Goal: Information Seeking & Learning: Learn about a topic

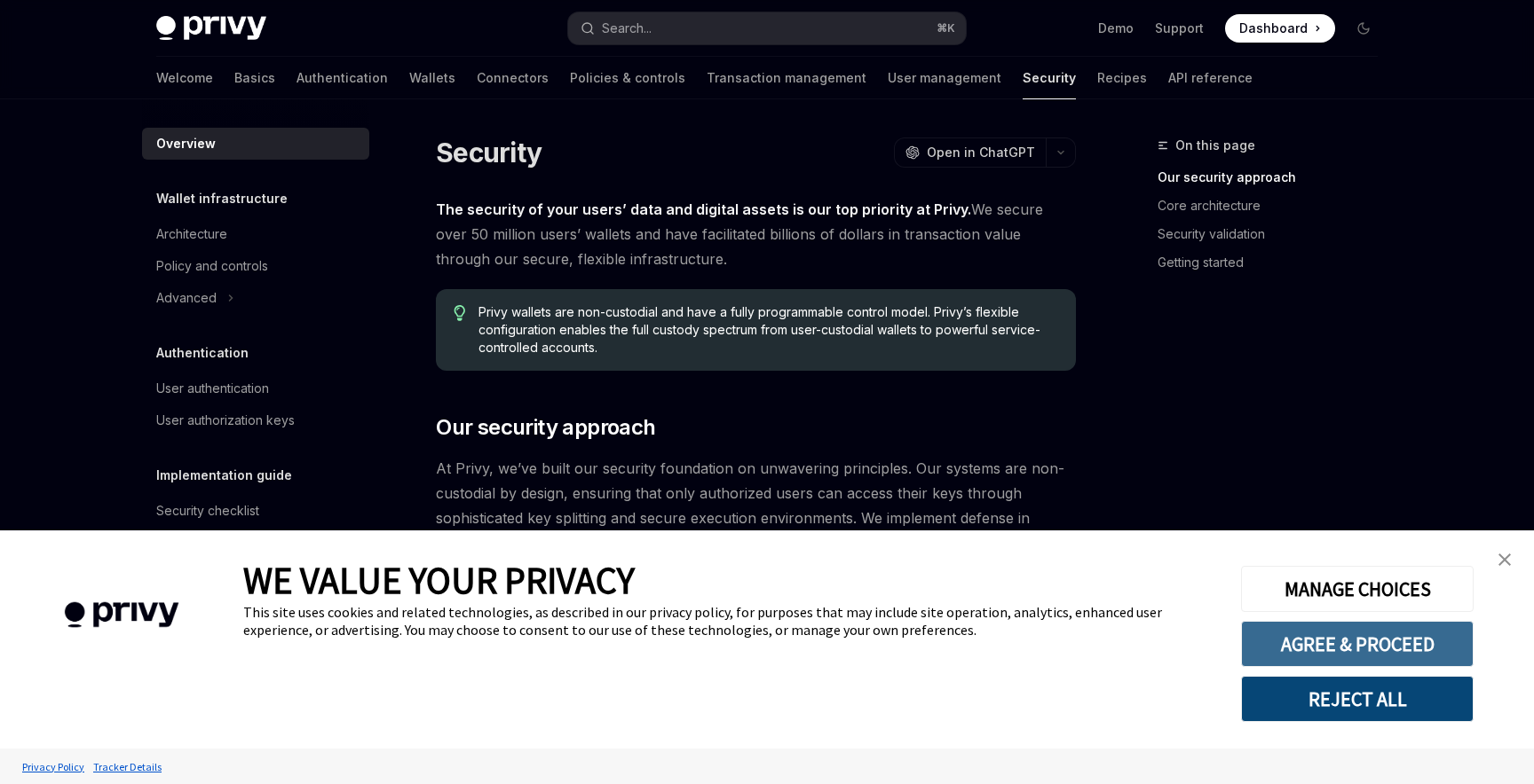
click at [1374, 634] on button "AGREE & PROCEED" at bounding box center [1356, 644] width 232 height 46
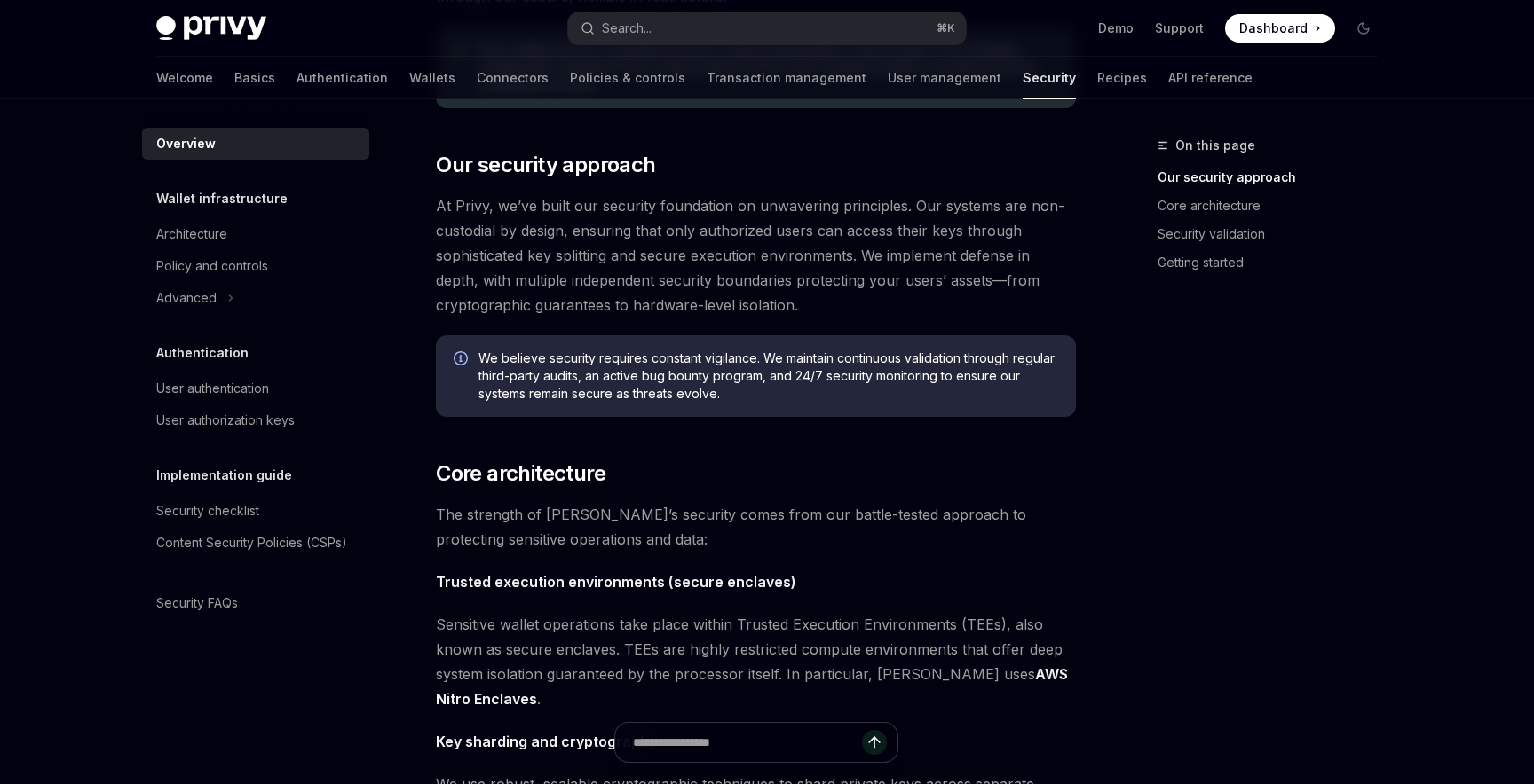
scroll to position [278, 0]
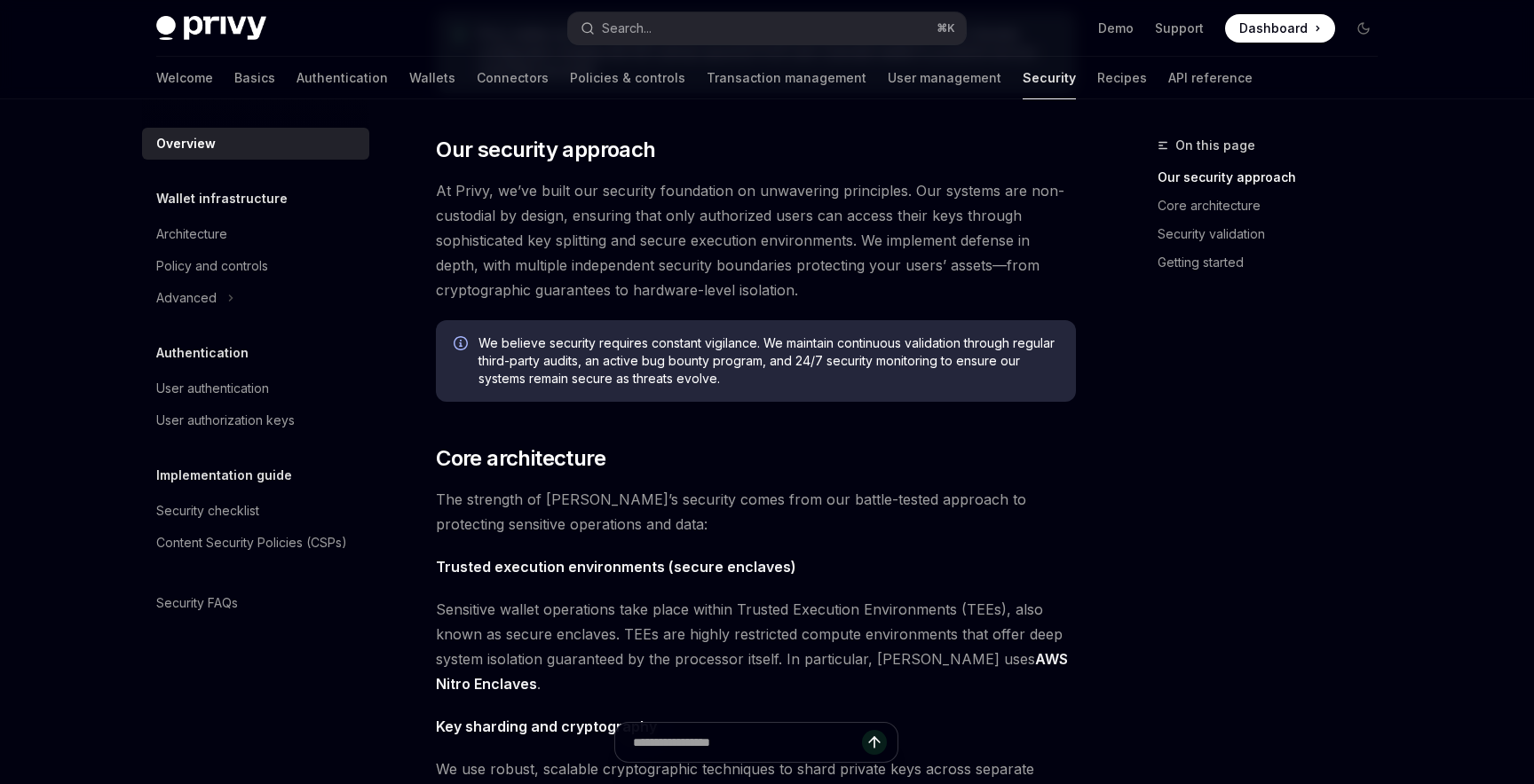
click at [518, 209] on span "At Privy, we’ve built our security foundation on unwavering principles. Our sys…" at bounding box center [755, 239] width 639 height 124
click at [598, 213] on span "At Privy, we’ve built our security foundation on unwavering principles. Our sys…" at bounding box center [755, 239] width 639 height 124
click at [704, 221] on span "At Privy, we’ve built our security foundation on unwavering principles. Our sys…" at bounding box center [755, 239] width 639 height 124
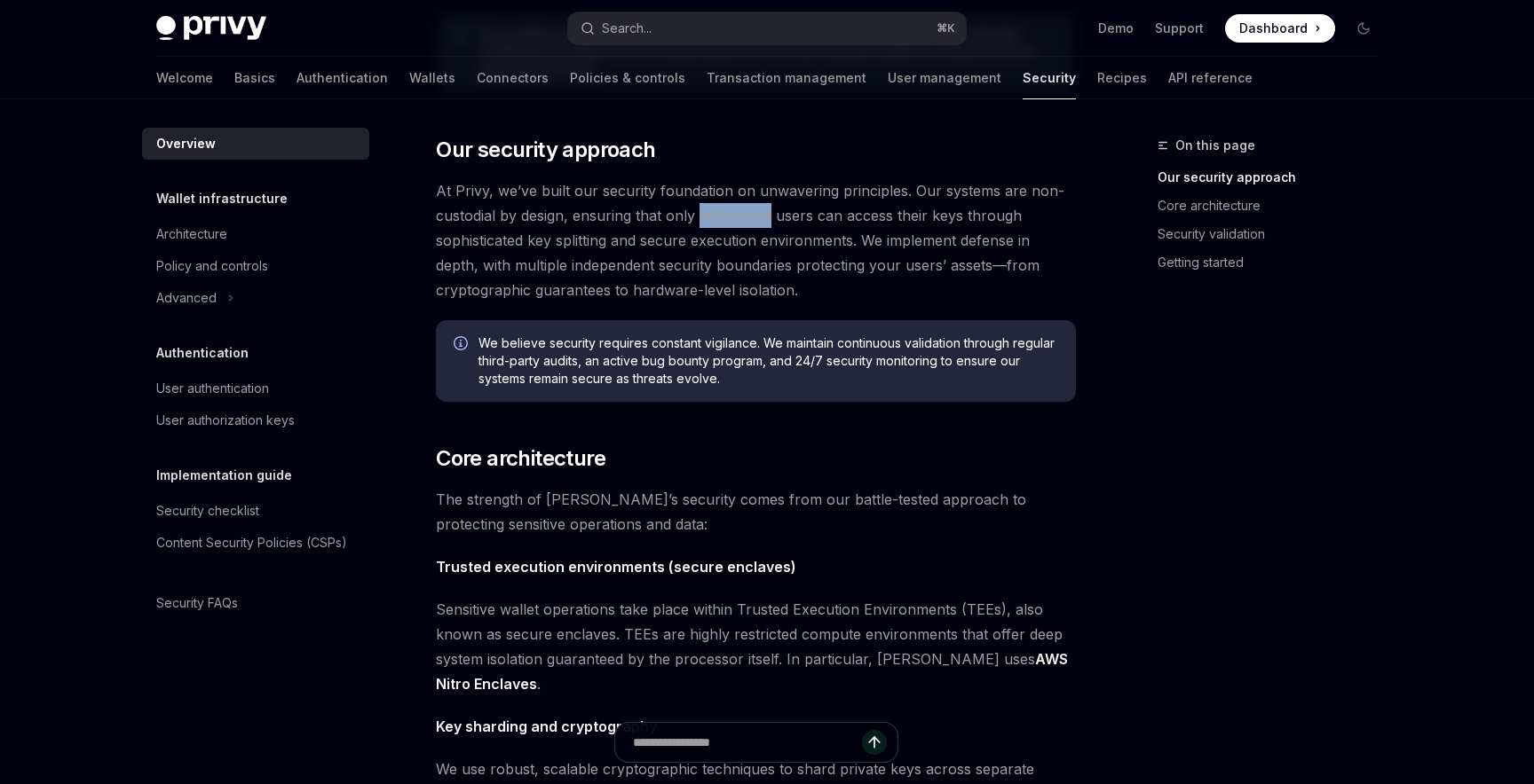
click at [704, 222] on span "At Privy, we’ve built our security foundation on unwavering principles. Our sys…" at bounding box center [755, 239] width 639 height 124
click at [861, 224] on span "At Privy, we’ve built our security foundation on unwavering principles. Our sys…" at bounding box center [755, 239] width 639 height 124
click at [881, 262] on span "At Privy, we’ve built our security foundation on unwavering principles. Our sys…" at bounding box center [755, 239] width 639 height 124
click at [905, 247] on span "At Privy, we’ve built our security foundation on unwavering principles. Our sys…" at bounding box center [755, 239] width 639 height 124
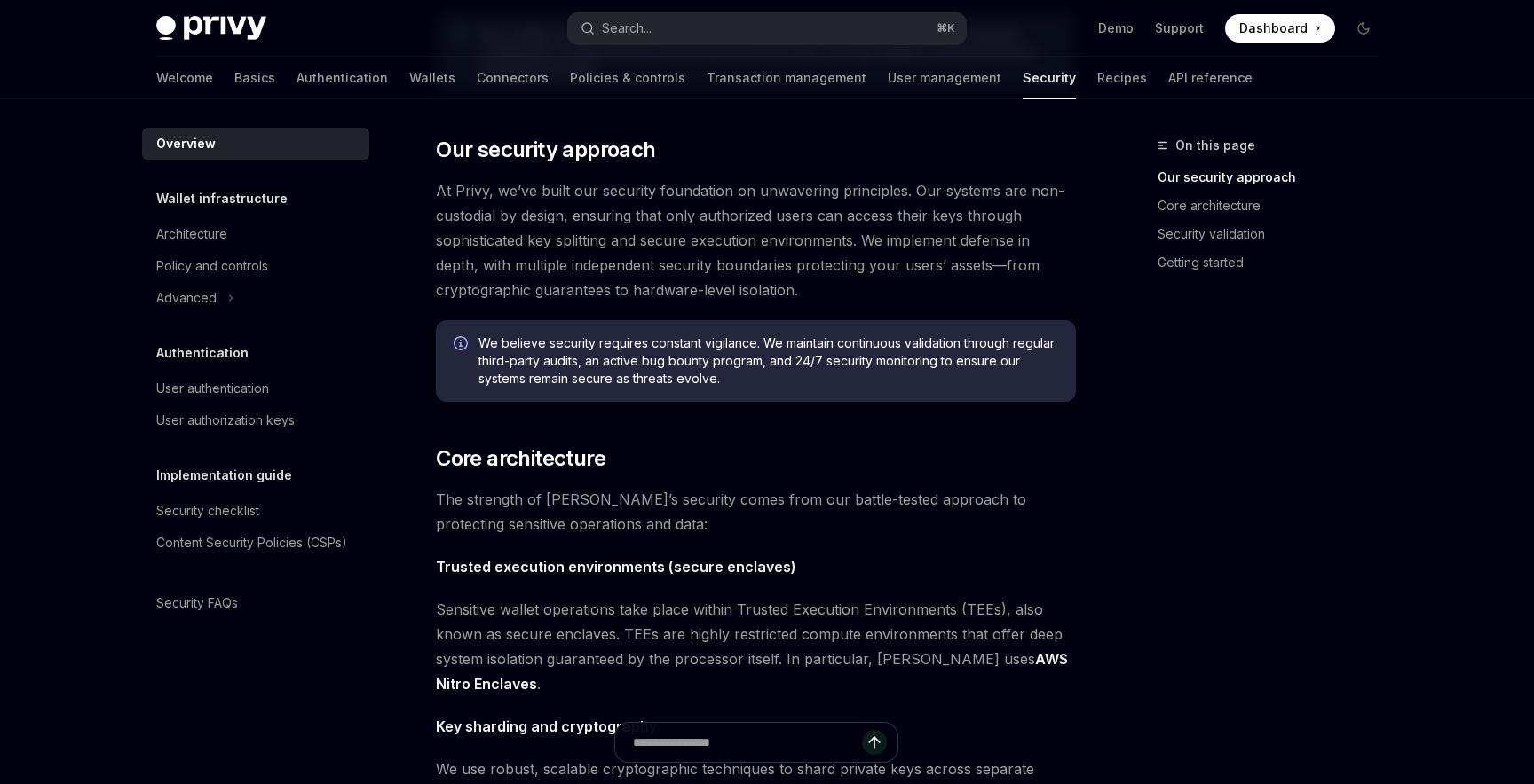
click at [905, 247] on span "At Privy, we’ve built our security foundation on unwavering principles. Our sys…" at bounding box center [755, 239] width 639 height 124
click at [1011, 261] on span "At Privy, we’ve built our security foundation on unwavering principles. Our sys…" at bounding box center [755, 239] width 639 height 124
click at [556, 299] on span "At Privy, we’ve built our security foundation on unwavering principles. Our sys…" at bounding box center [755, 239] width 639 height 124
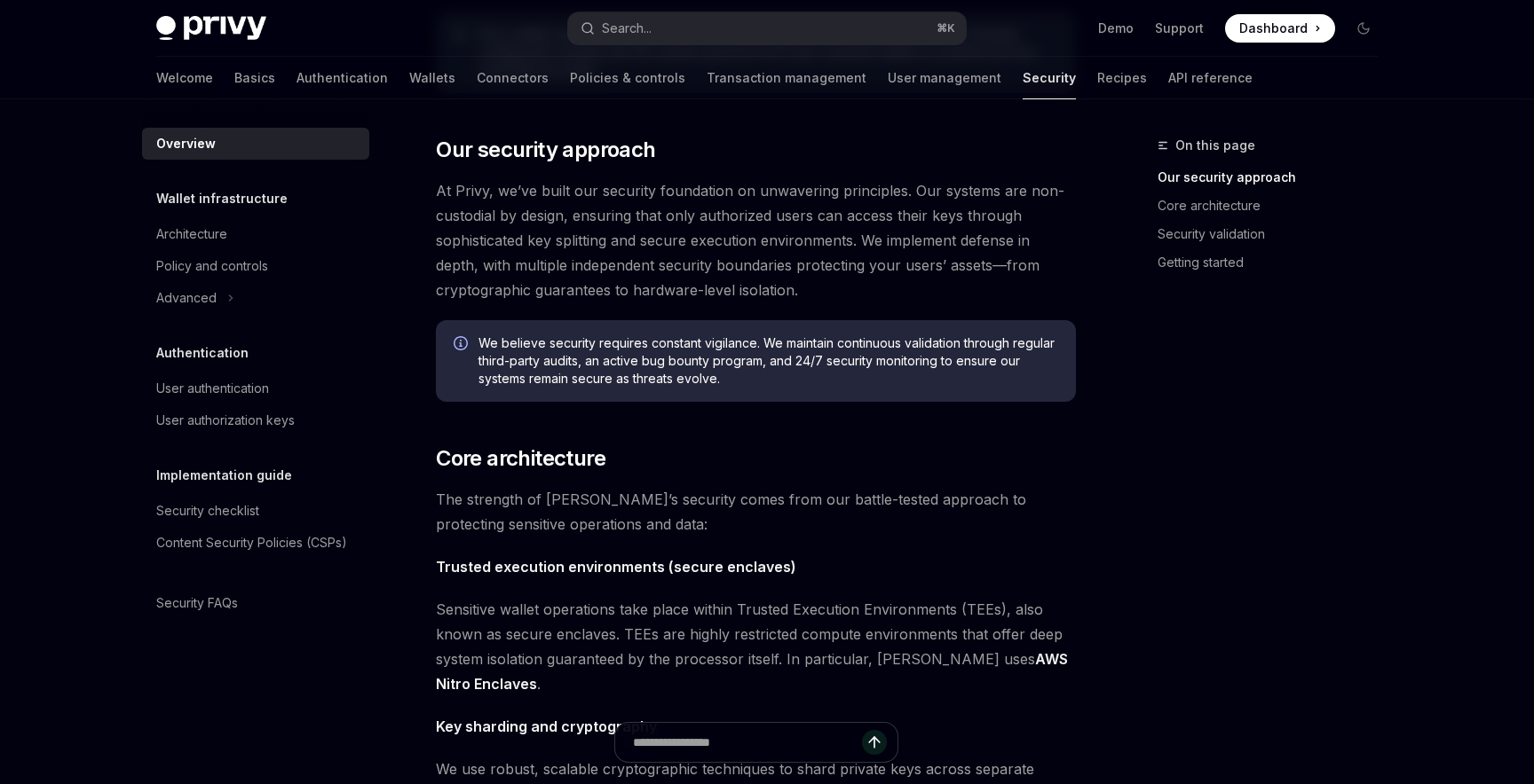
click at [727, 291] on span "At Privy, we’ve built our security foundation on unwavering principles. Our sys…" at bounding box center [755, 239] width 639 height 124
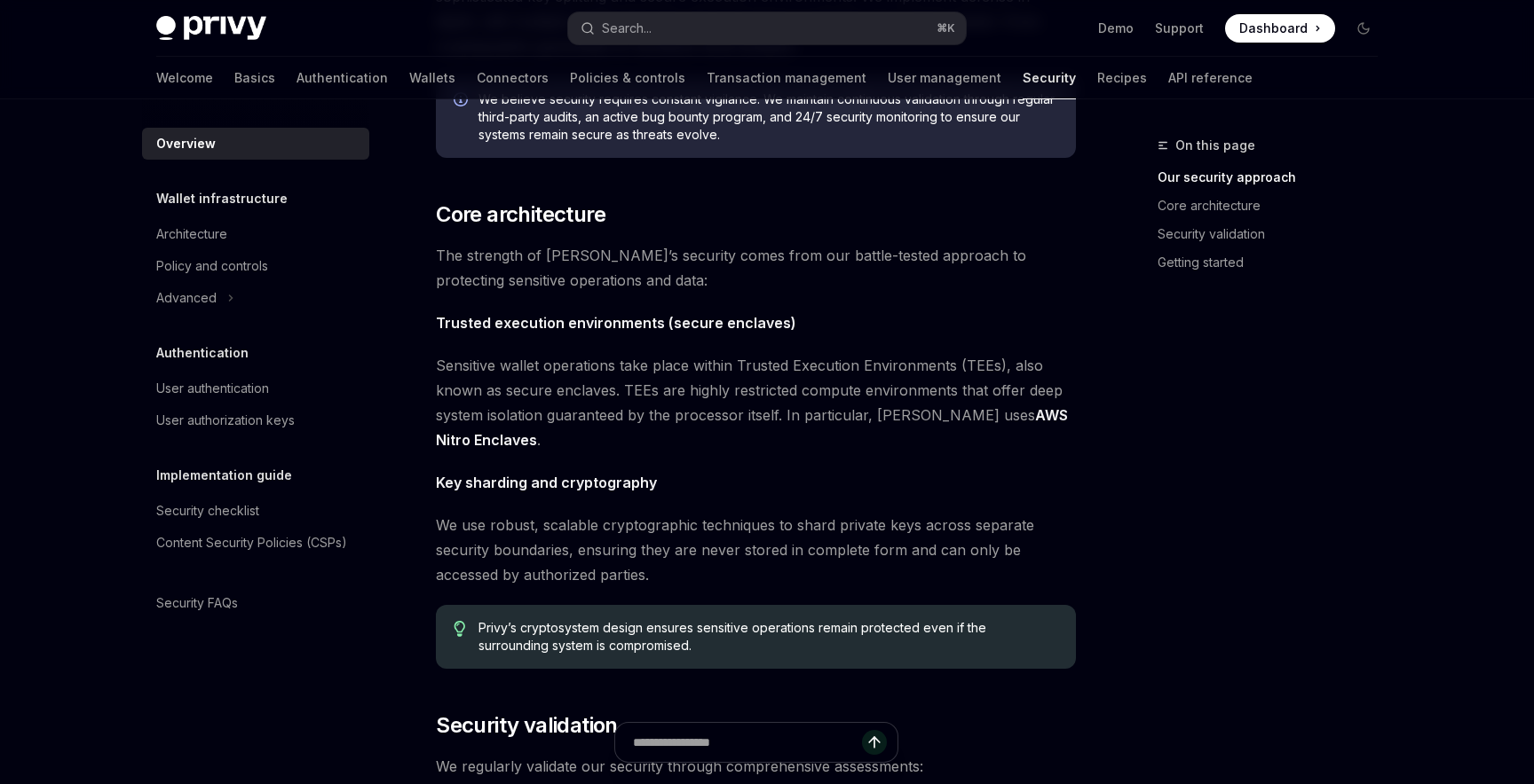
scroll to position [551, 0]
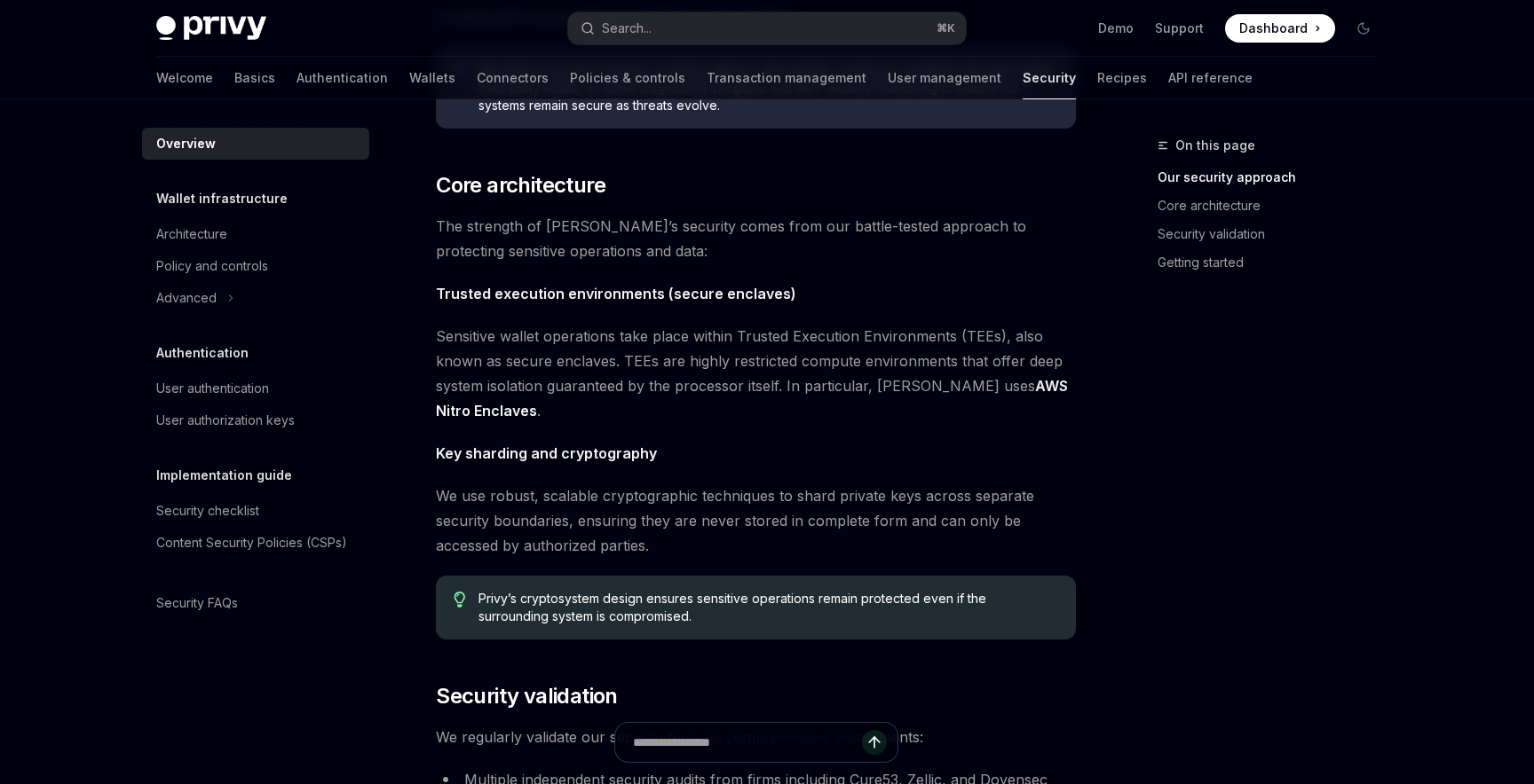
click at [481, 263] on div "The security of your users’ data and digital assets is our top priority at Priv…" at bounding box center [755, 437] width 639 height 1583
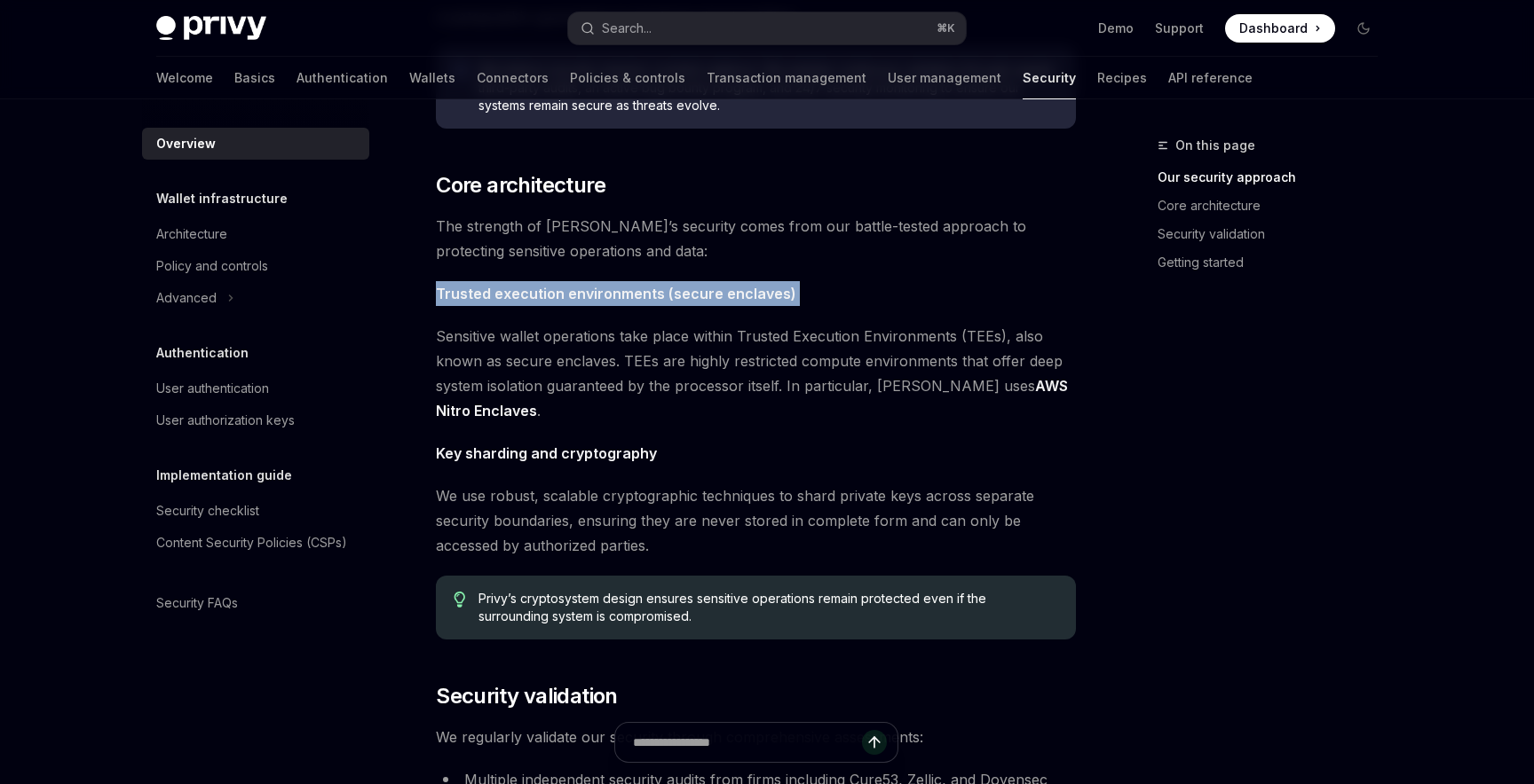
click at [481, 263] on div "The security of your users’ data and digital assets is our top priority at Priv…" at bounding box center [755, 437] width 639 height 1583
click at [536, 350] on span "Sensitive wallet operations take place within Trusted Execution Environments (T…" at bounding box center [755, 373] width 639 height 99
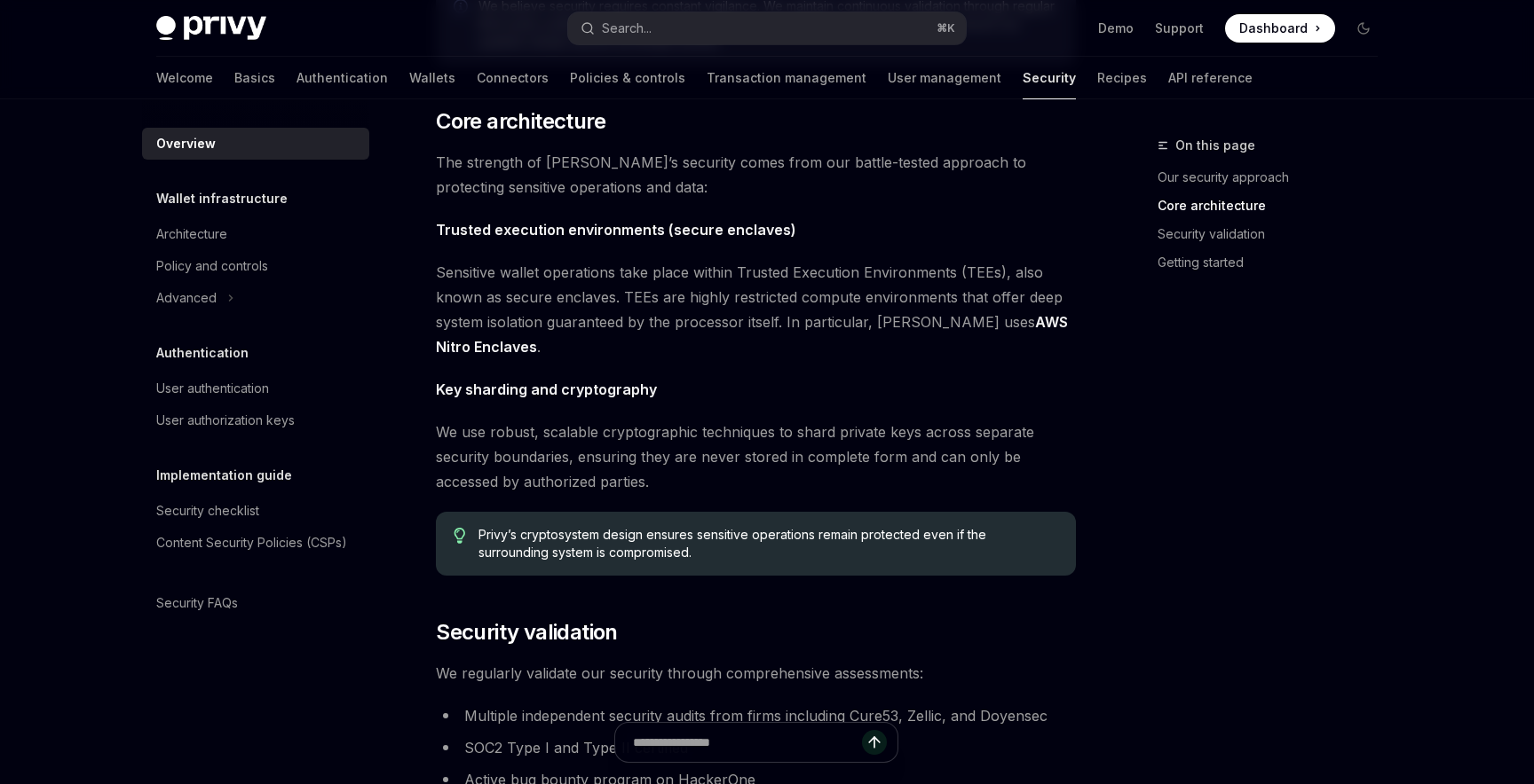
scroll to position [648, 0]
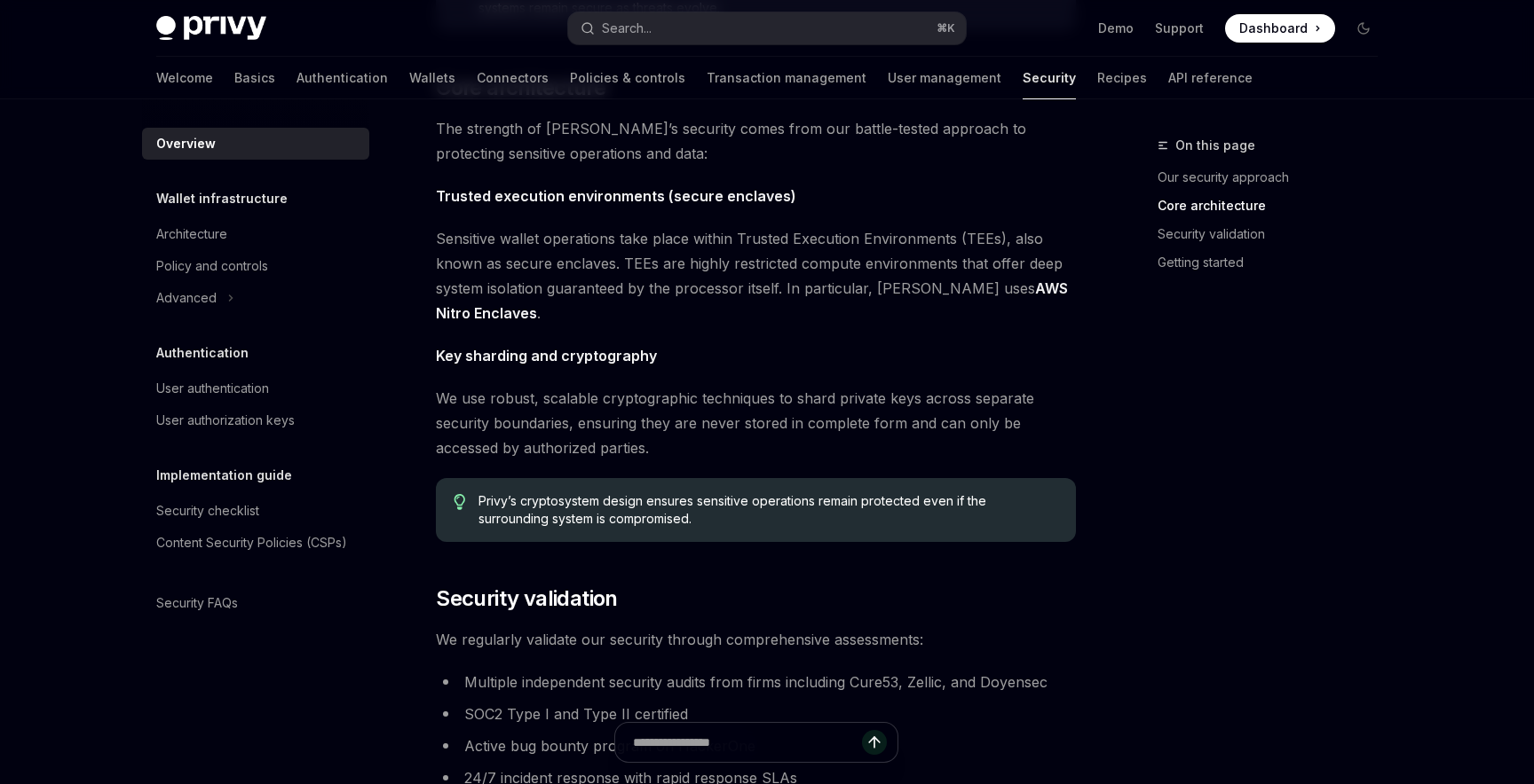
click at [584, 359] on strong "Key sharding and cryptography" at bounding box center [546, 355] width 221 height 17
click at [599, 405] on span "We use robust, scalable cryptographic techniques to shard private keys across s…" at bounding box center [755, 423] width 639 height 74
click at [611, 257] on span "Sensitive wallet operations take place within Trusted Execution Environments (T…" at bounding box center [755, 276] width 639 height 99
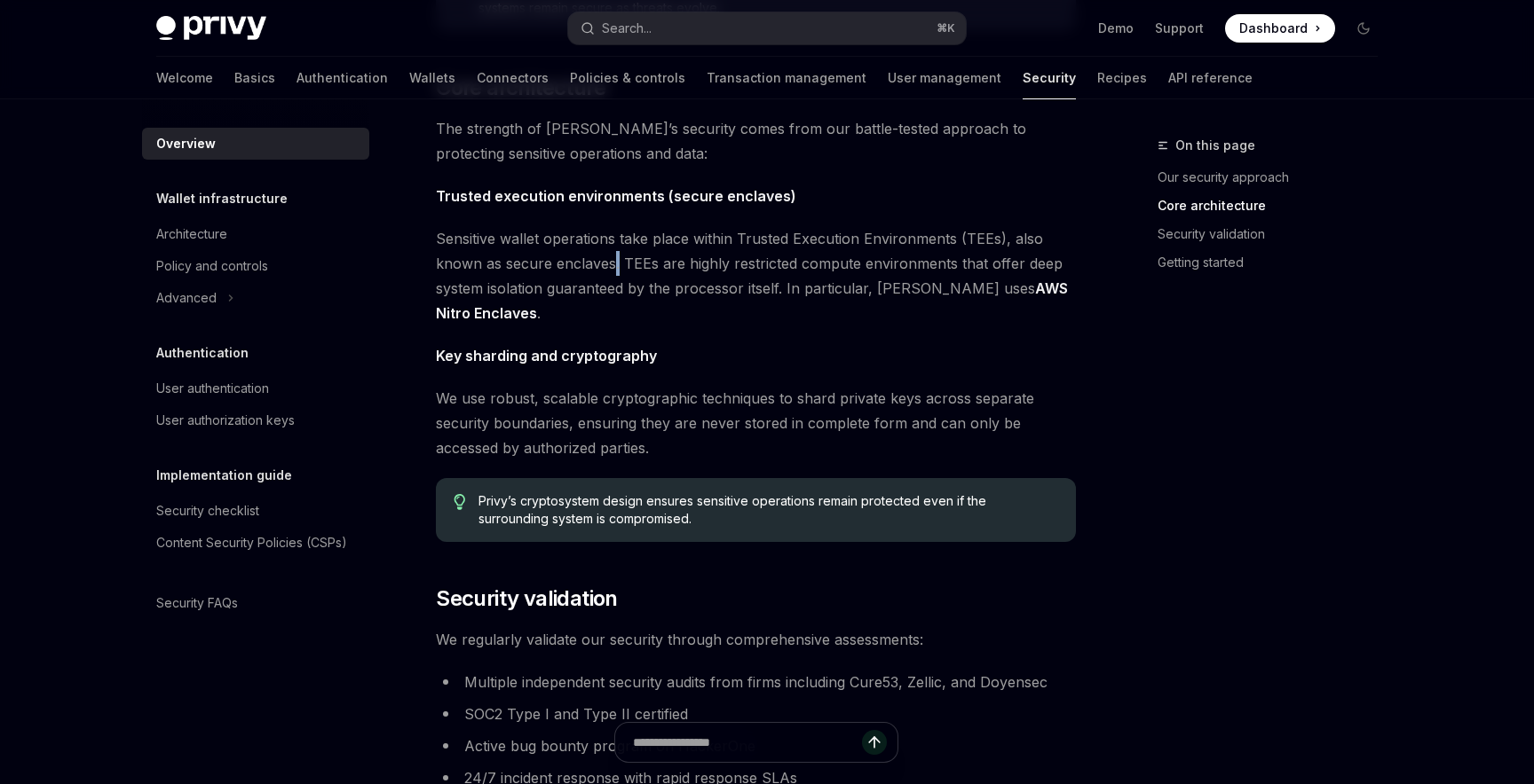
click at [611, 257] on span "Sensitive wallet operations take place within Trusted Execution Environments (T…" at bounding box center [755, 276] width 639 height 99
click at [643, 232] on span "Sensitive wallet operations take place within Trusted Execution Environments (T…" at bounding box center [755, 276] width 639 height 99
click at [748, 229] on span "Sensitive wallet operations take place within Trusted Execution Environments (T…" at bounding box center [755, 276] width 639 height 99
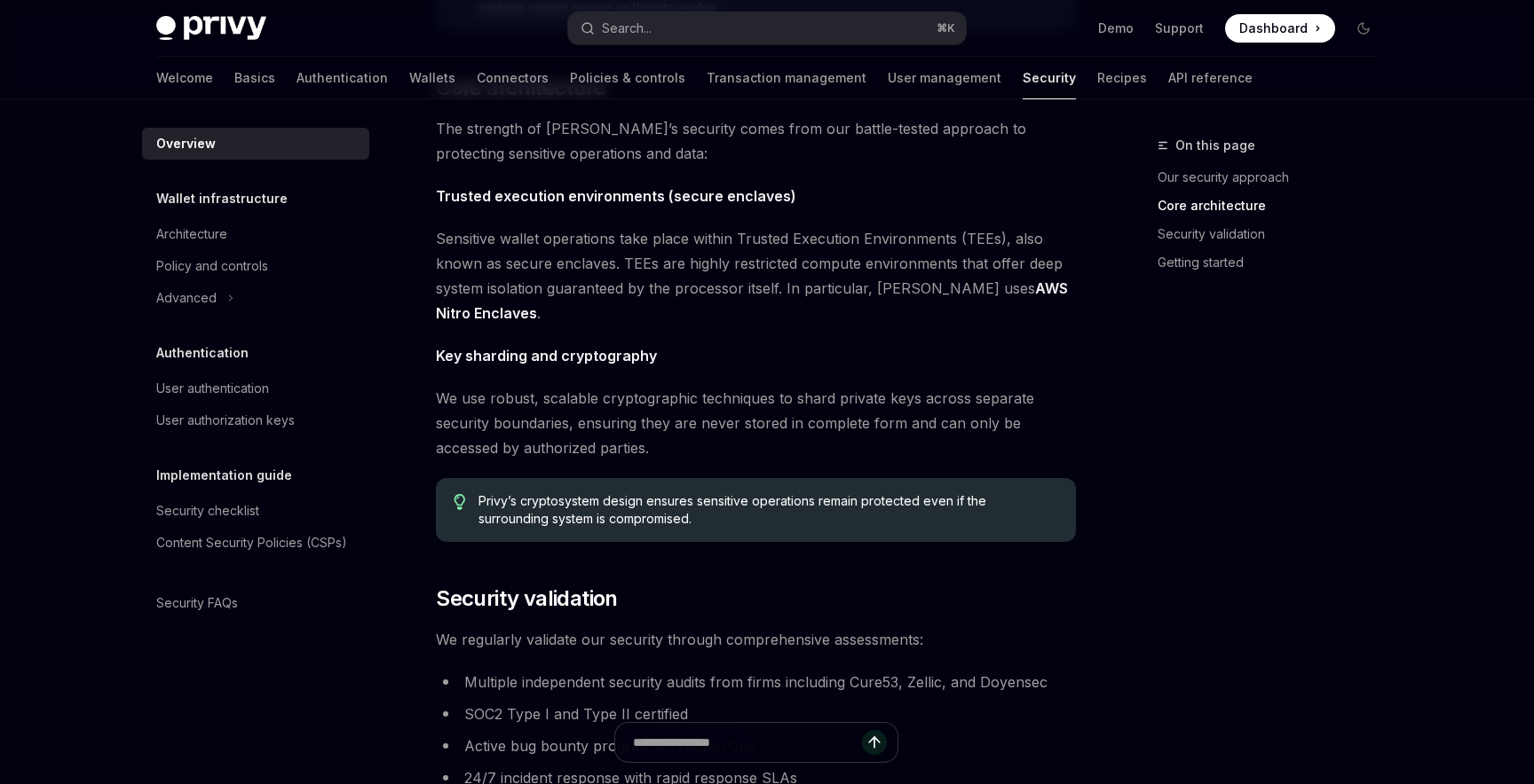
click at [821, 231] on span "Sensitive wallet operations take place within Trusted Execution Environments (T…" at bounding box center [755, 276] width 639 height 99
click at [821, 232] on span "Sensitive wallet operations take place within Trusted Execution Environments (T…" at bounding box center [755, 276] width 639 height 99
click at [899, 233] on span "Sensitive wallet operations take place within Trusted Execution Environments (T…" at bounding box center [755, 276] width 639 height 99
click at [988, 230] on span "Sensitive wallet operations take place within Trusted Execution Environments (T…" at bounding box center [755, 276] width 639 height 99
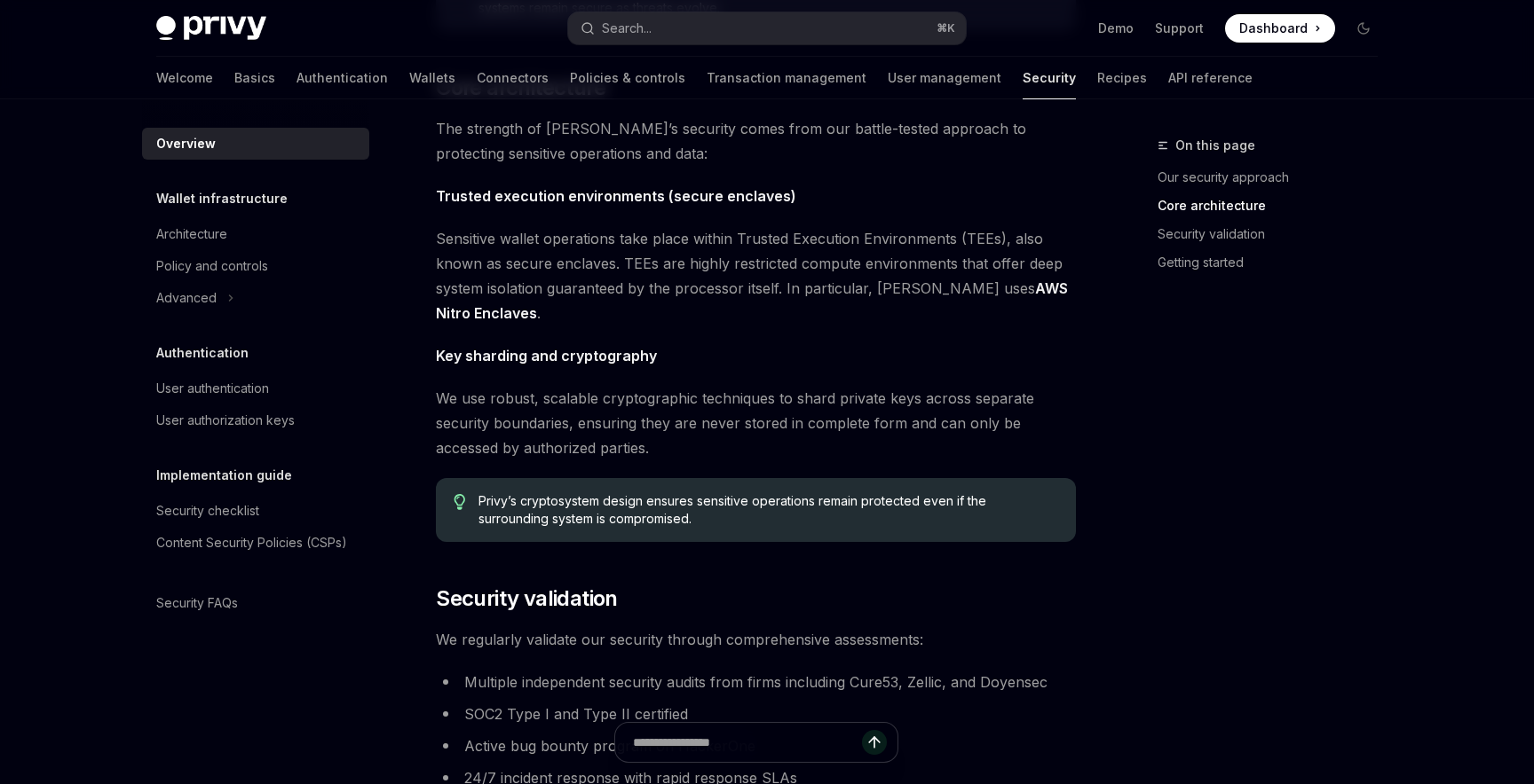
click at [988, 230] on span "Sensitive wallet operations take place within Trusted Execution Environments (T…" at bounding box center [755, 276] width 639 height 99
click at [851, 223] on div "The security of your users’ data and digital assets is our top priority at Priv…" at bounding box center [755, 340] width 639 height 1583
click at [631, 270] on span "Sensitive wallet operations take place within Trusted Execution Environments (T…" at bounding box center [755, 276] width 639 height 99
click at [721, 266] on span "Sensitive wallet operations take place within Trusted Execution Environments (T…" at bounding box center [755, 276] width 639 height 99
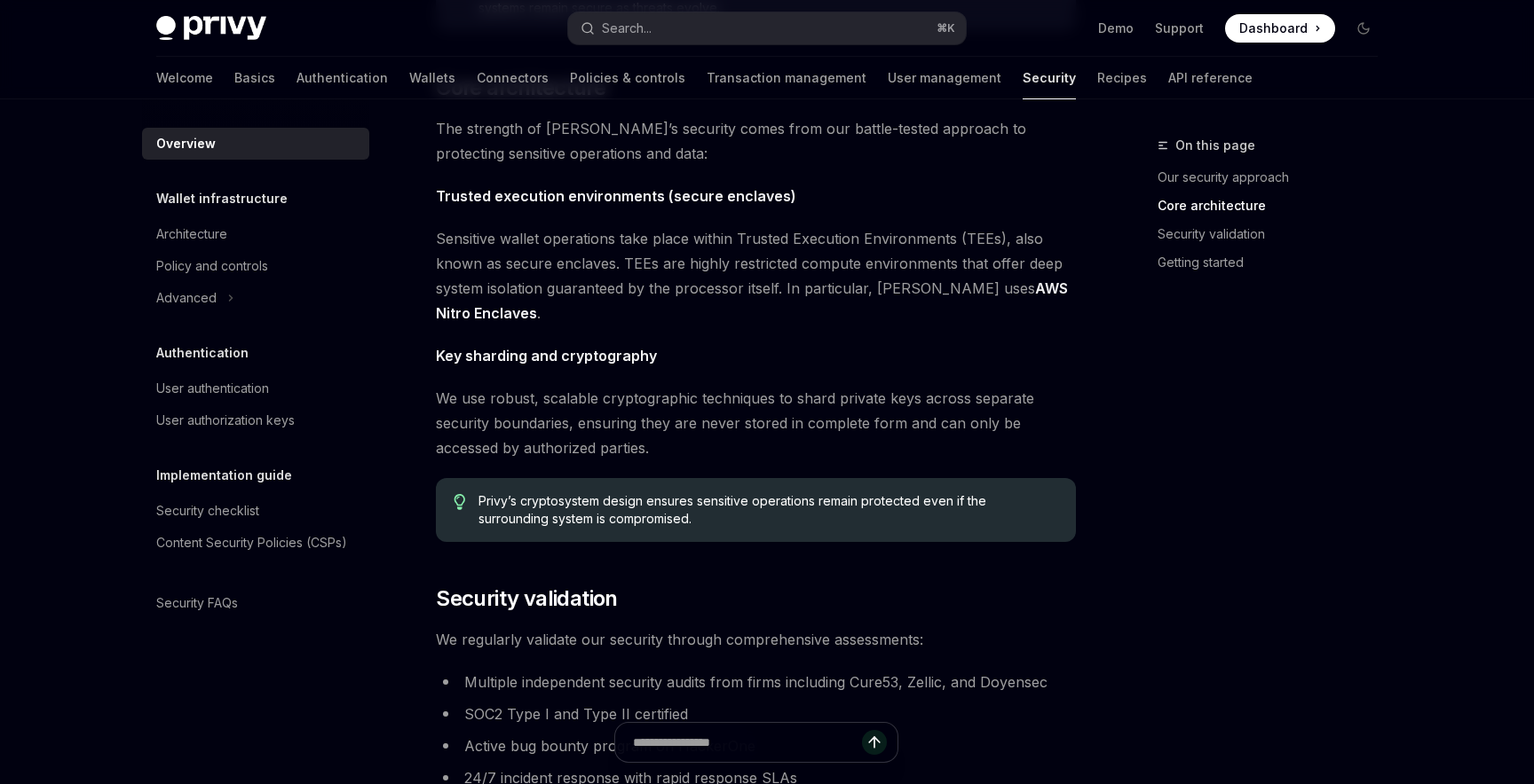
click at [721, 266] on span "Sensitive wallet operations take place within Trusted Execution Environments (T…" at bounding box center [755, 276] width 639 height 99
click at [881, 276] on span "Sensitive wallet operations take place within Trusted Execution Environments (T…" at bounding box center [755, 276] width 639 height 99
click at [702, 308] on span "Sensitive wallet operations take place within Trusted Execution Environments (T…" at bounding box center [755, 276] width 639 height 99
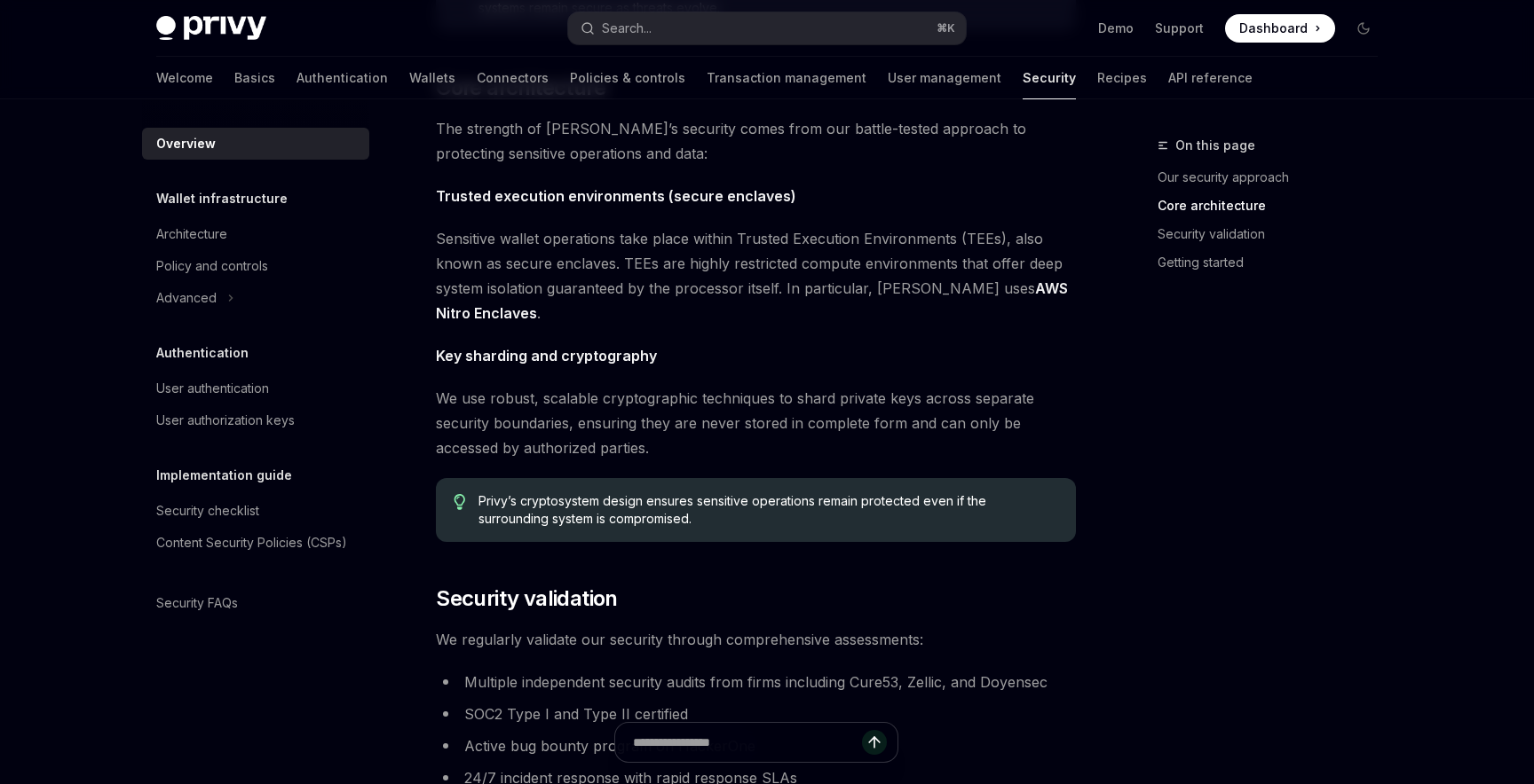
click at [658, 298] on span "Sensitive wallet operations take place within Trusted Execution Environments (T…" at bounding box center [755, 276] width 639 height 99
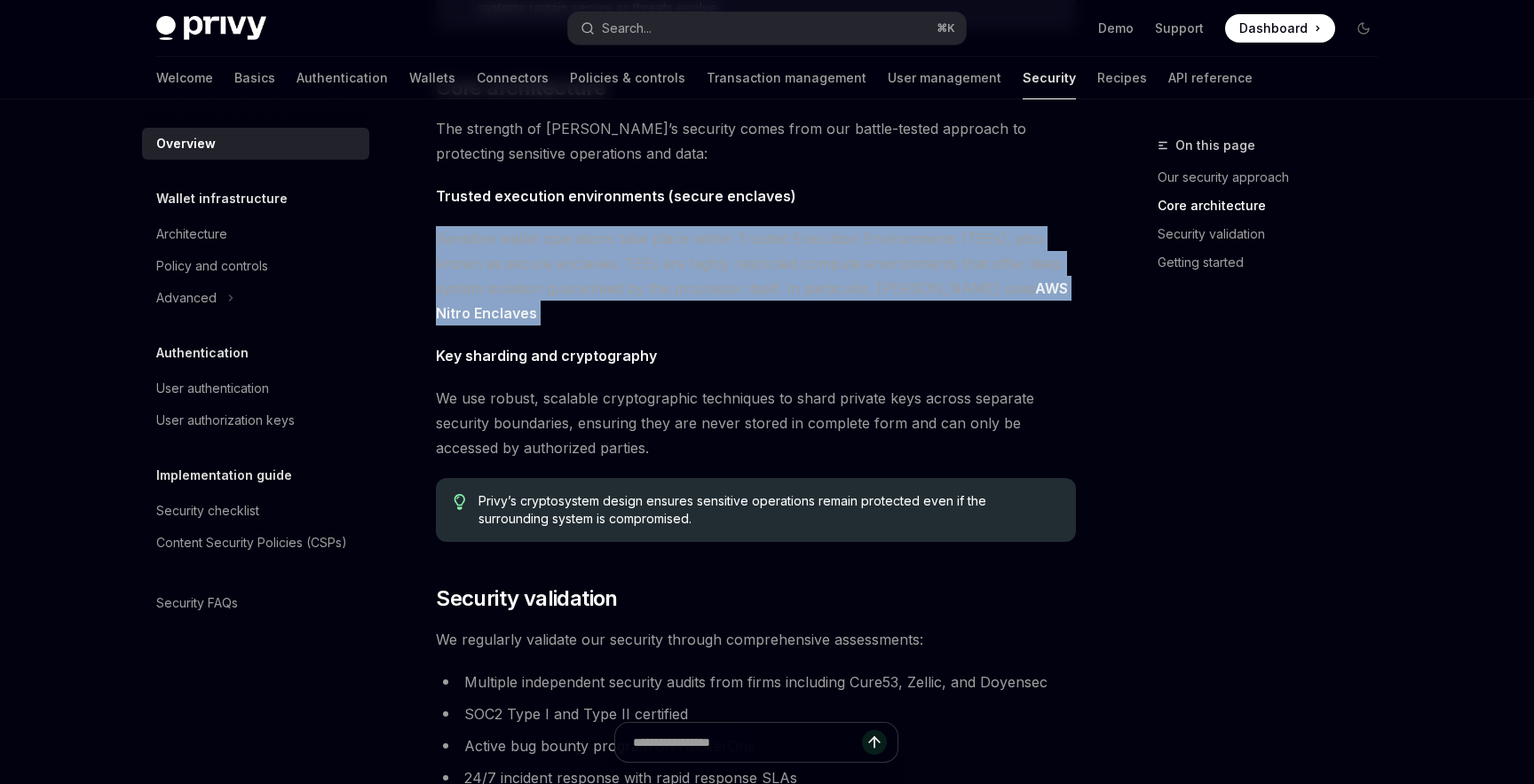
click at [834, 338] on div "The security of your users’ data and digital assets is our top priority at Priv…" at bounding box center [755, 340] width 639 height 1583
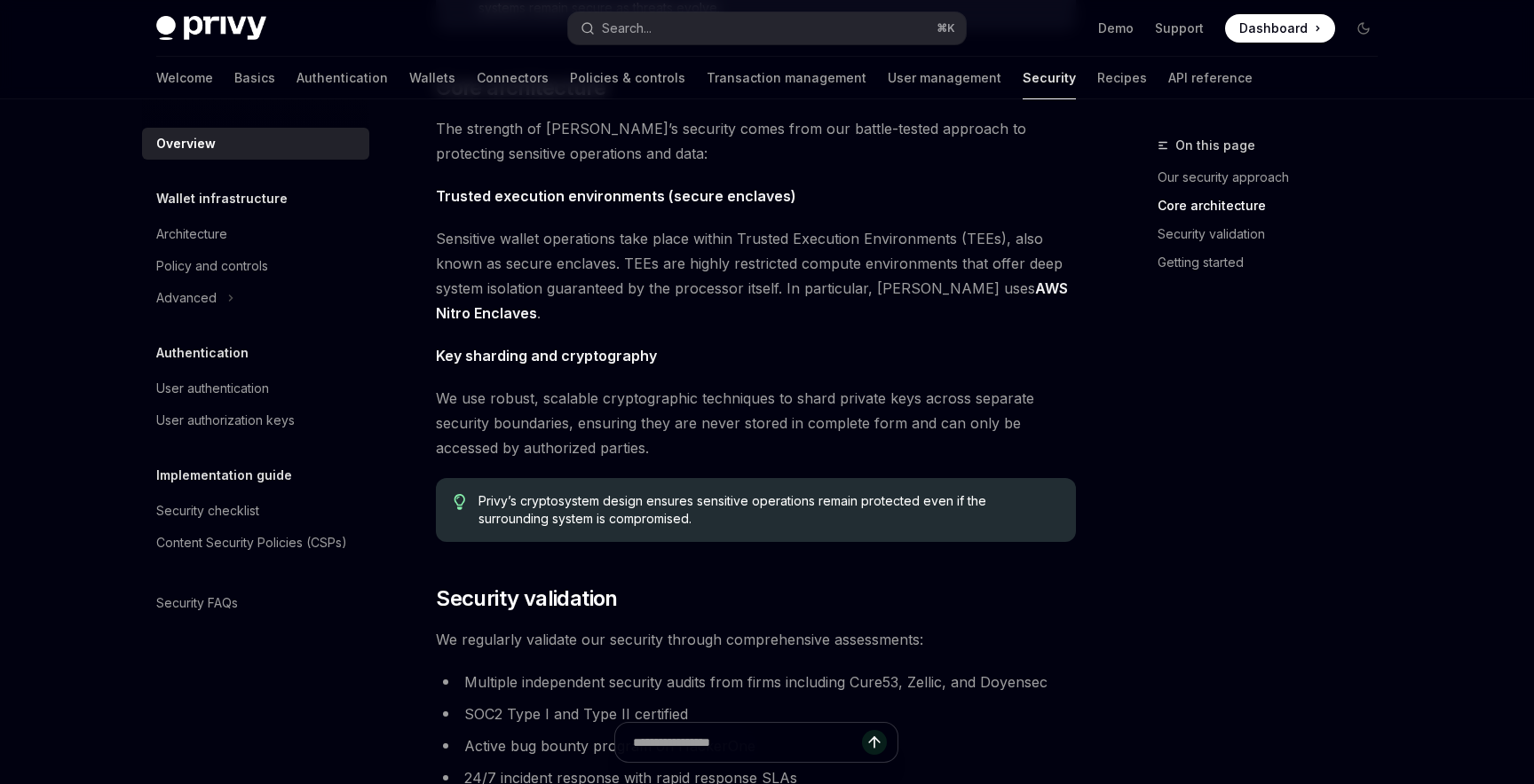
click at [952, 287] on link "AWS Nitro Enclaves" at bounding box center [751, 301] width 632 height 43
click at [914, 368] on div "The security of your users’ data and digital assets is our top priority at Priv…" at bounding box center [755, 340] width 639 height 1583
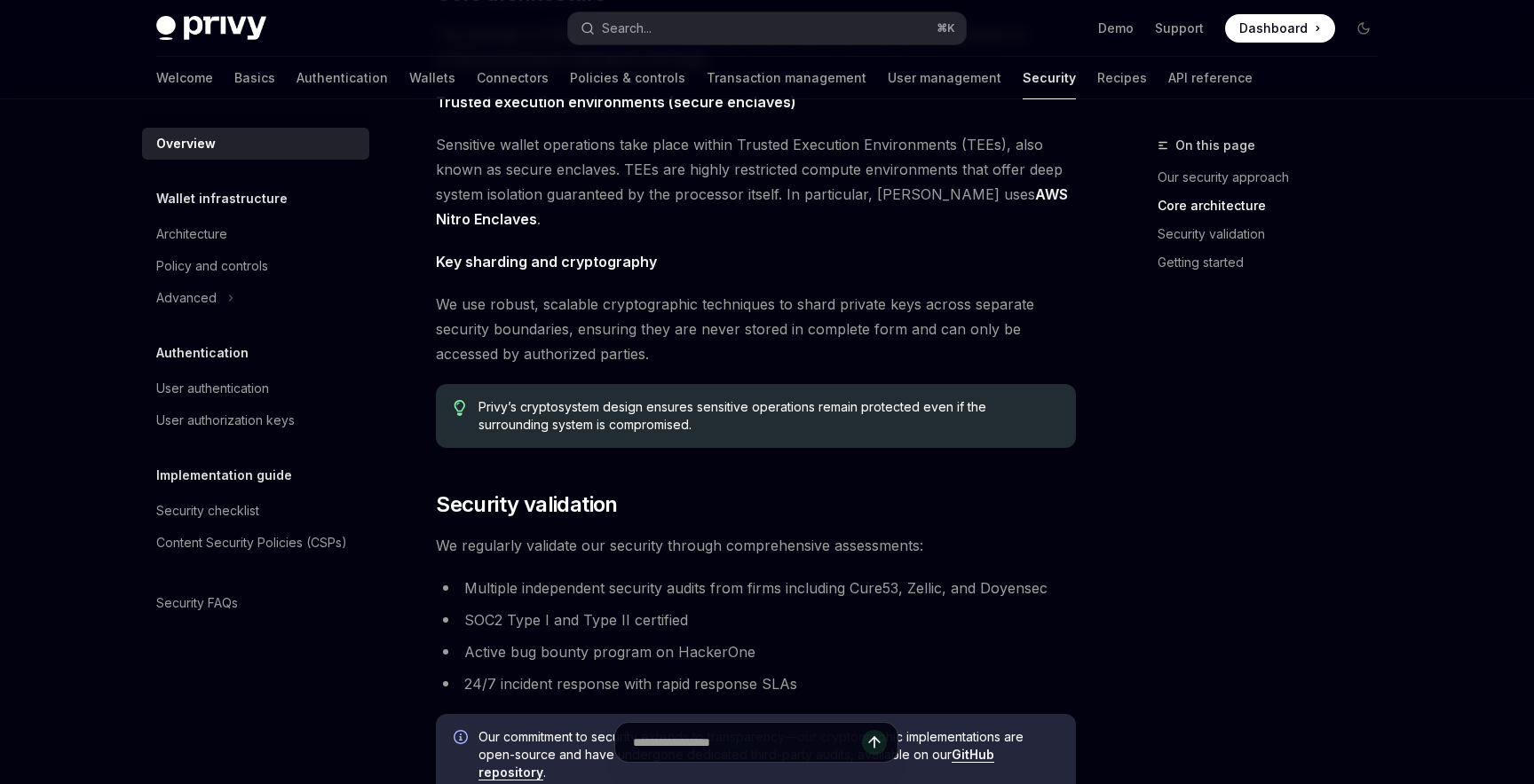
scroll to position [794, 0]
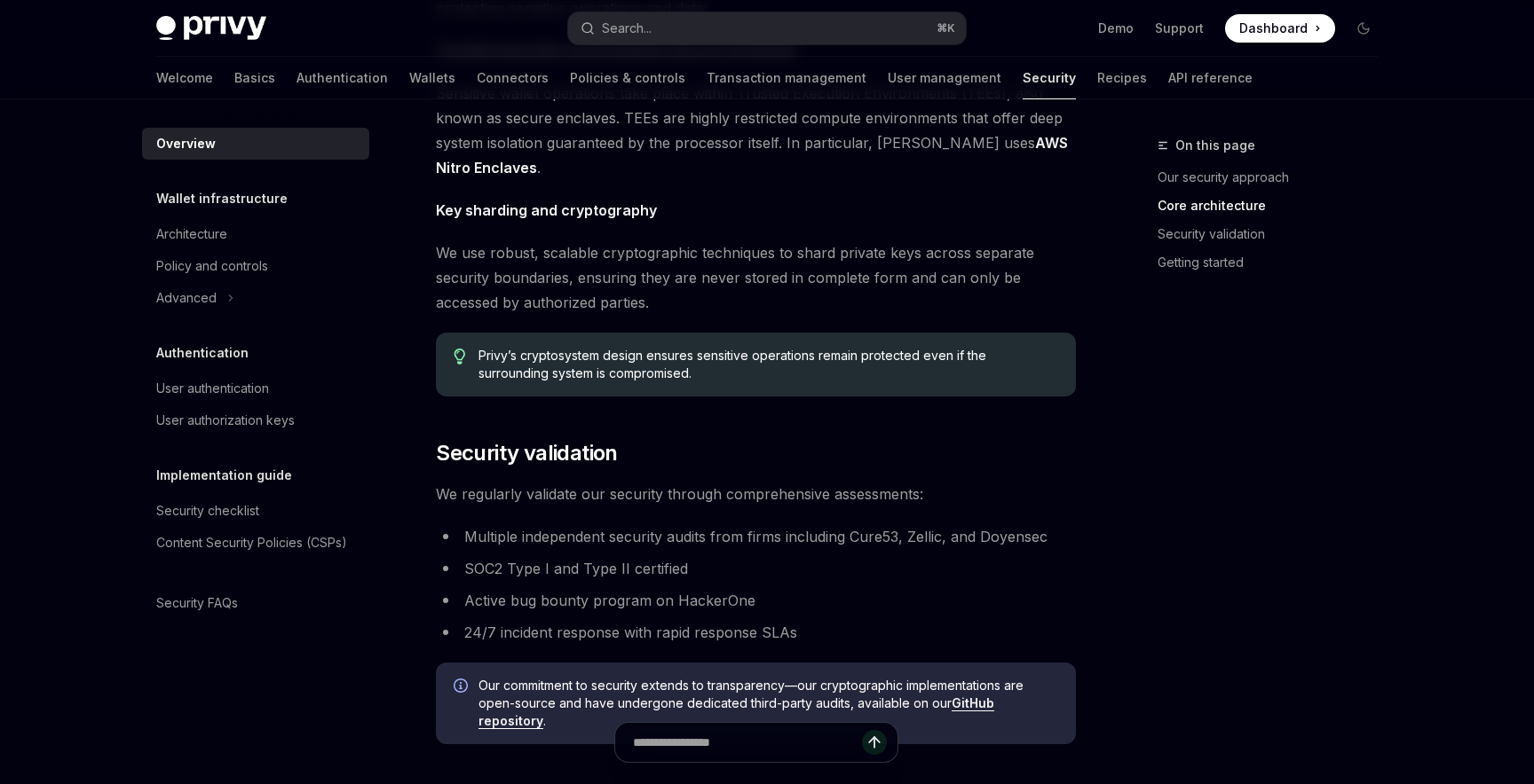
click at [588, 246] on span "We use robust, scalable cryptographic techniques to shard private keys across s…" at bounding box center [755, 277] width 639 height 74
click at [589, 246] on span "We use robust, scalable cryptographic techniques to shard private keys across s…" at bounding box center [755, 277] width 639 height 74
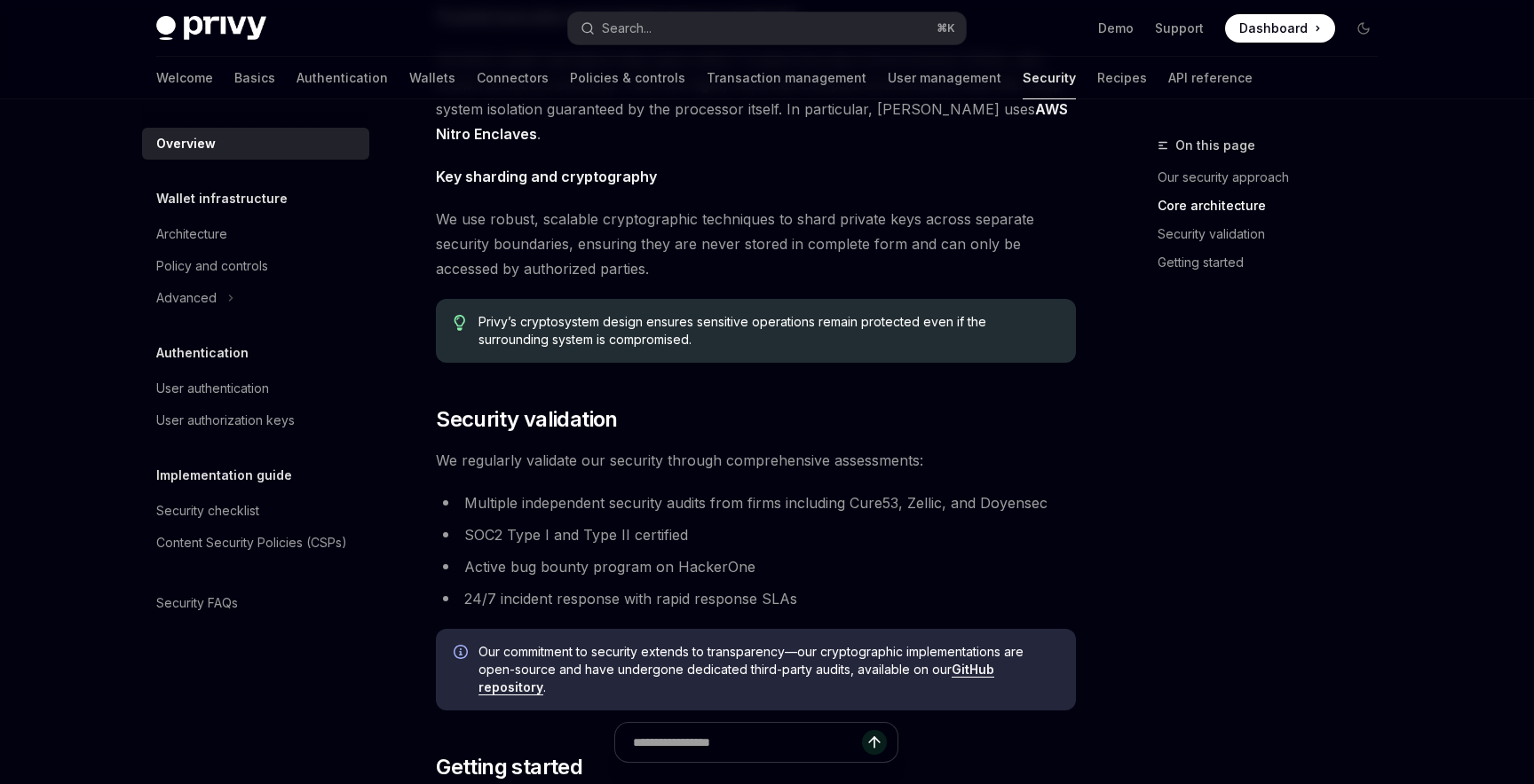
scroll to position [829, 0]
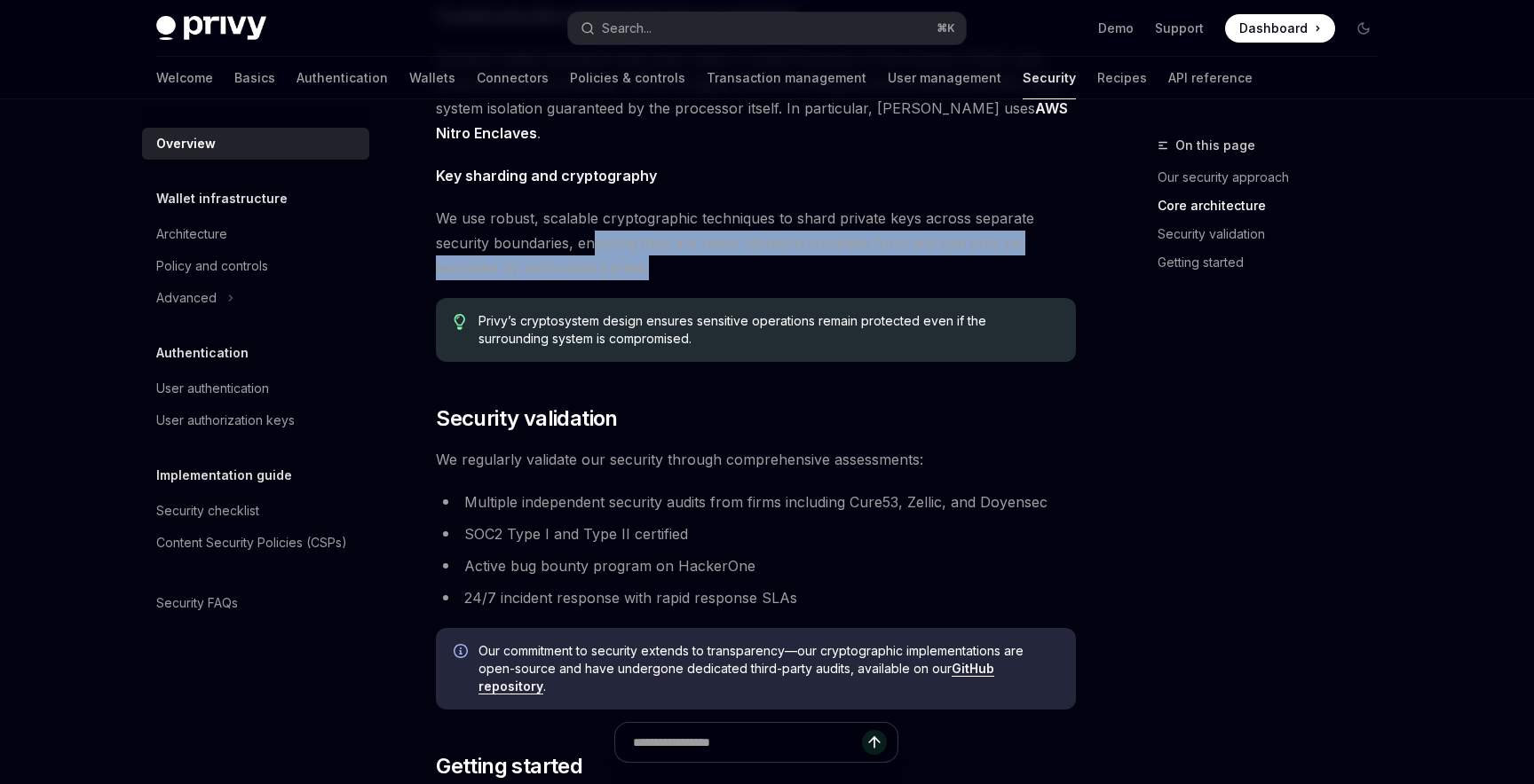
drag, startPoint x: 596, startPoint y: 245, endPoint x: 755, endPoint y: 264, distance: 160.1
click at [755, 264] on span "We use robust, scalable cryptographic techniques to shard private keys across s…" at bounding box center [755, 242] width 639 height 74
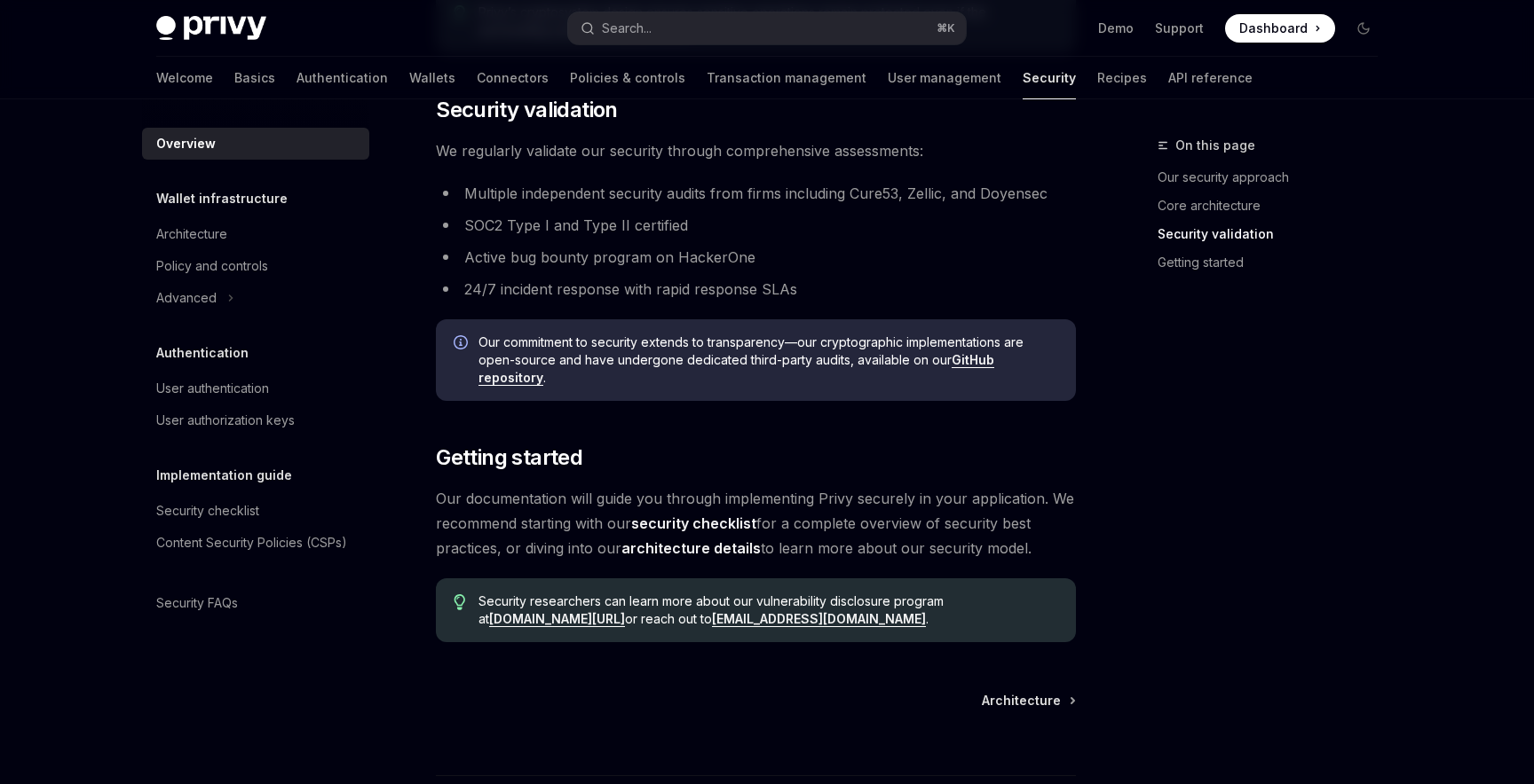
scroll to position [1282, 0]
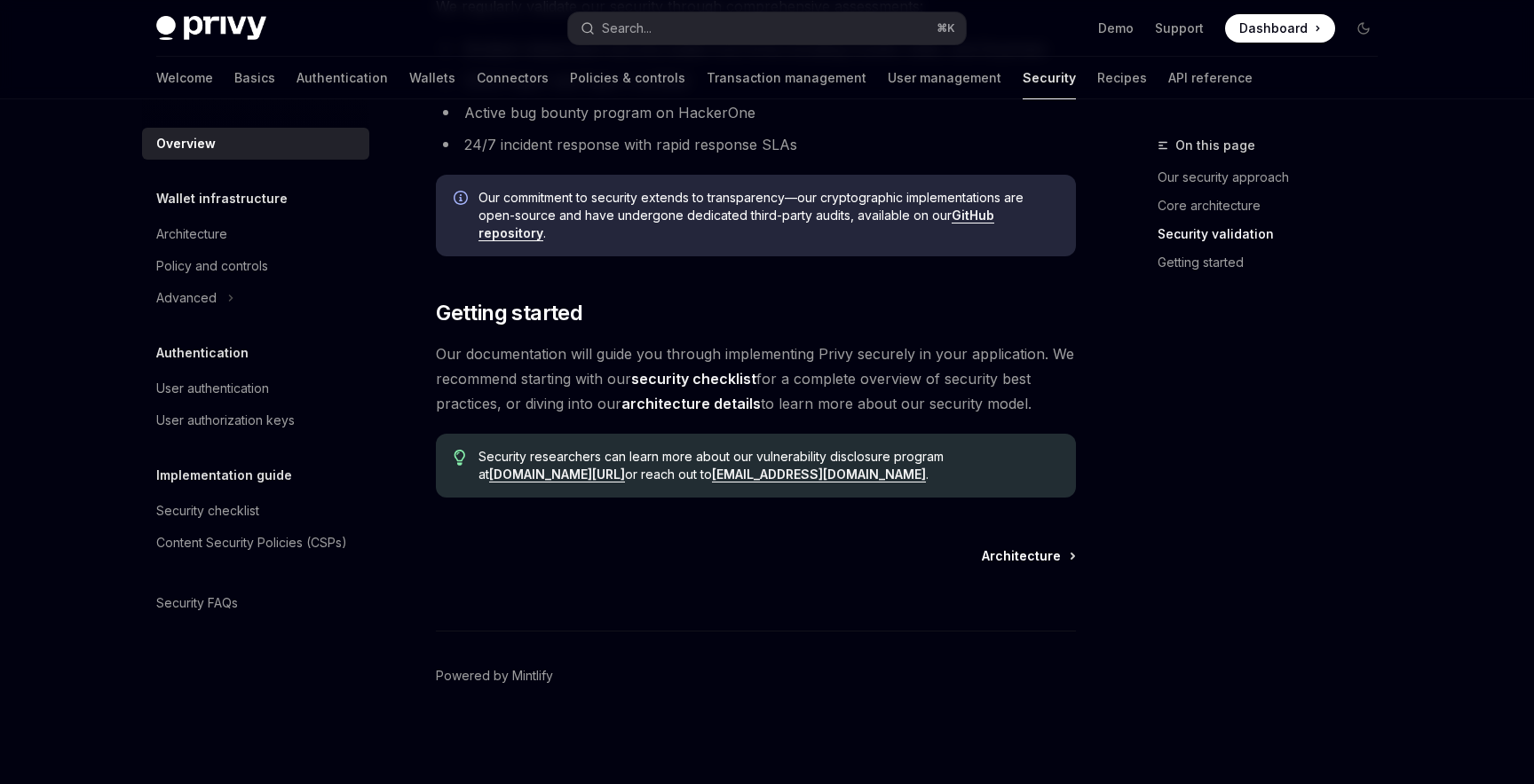
click at [1025, 558] on span "Architecture" at bounding box center [1021, 556] width 79 height 17
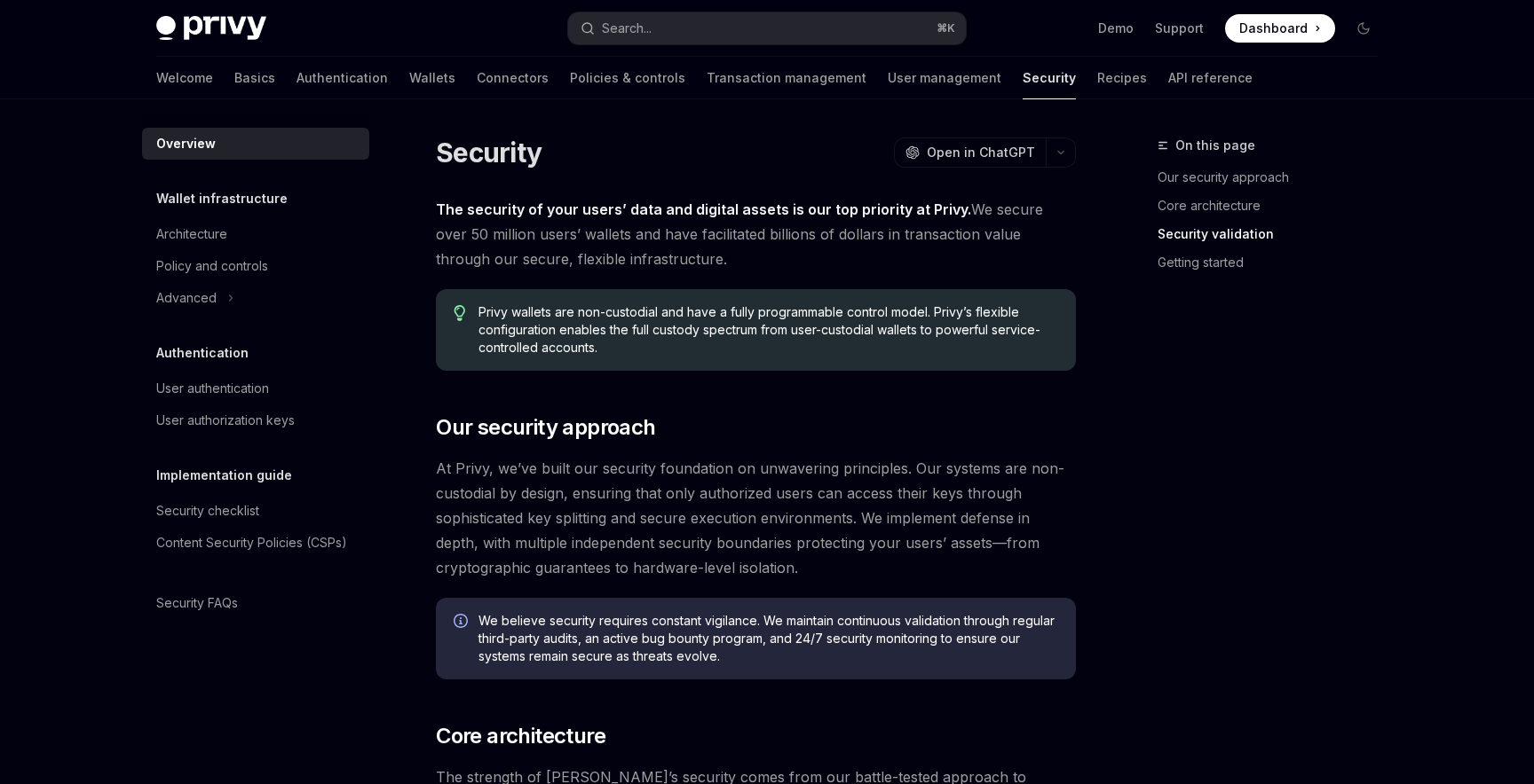
type textarea "*"
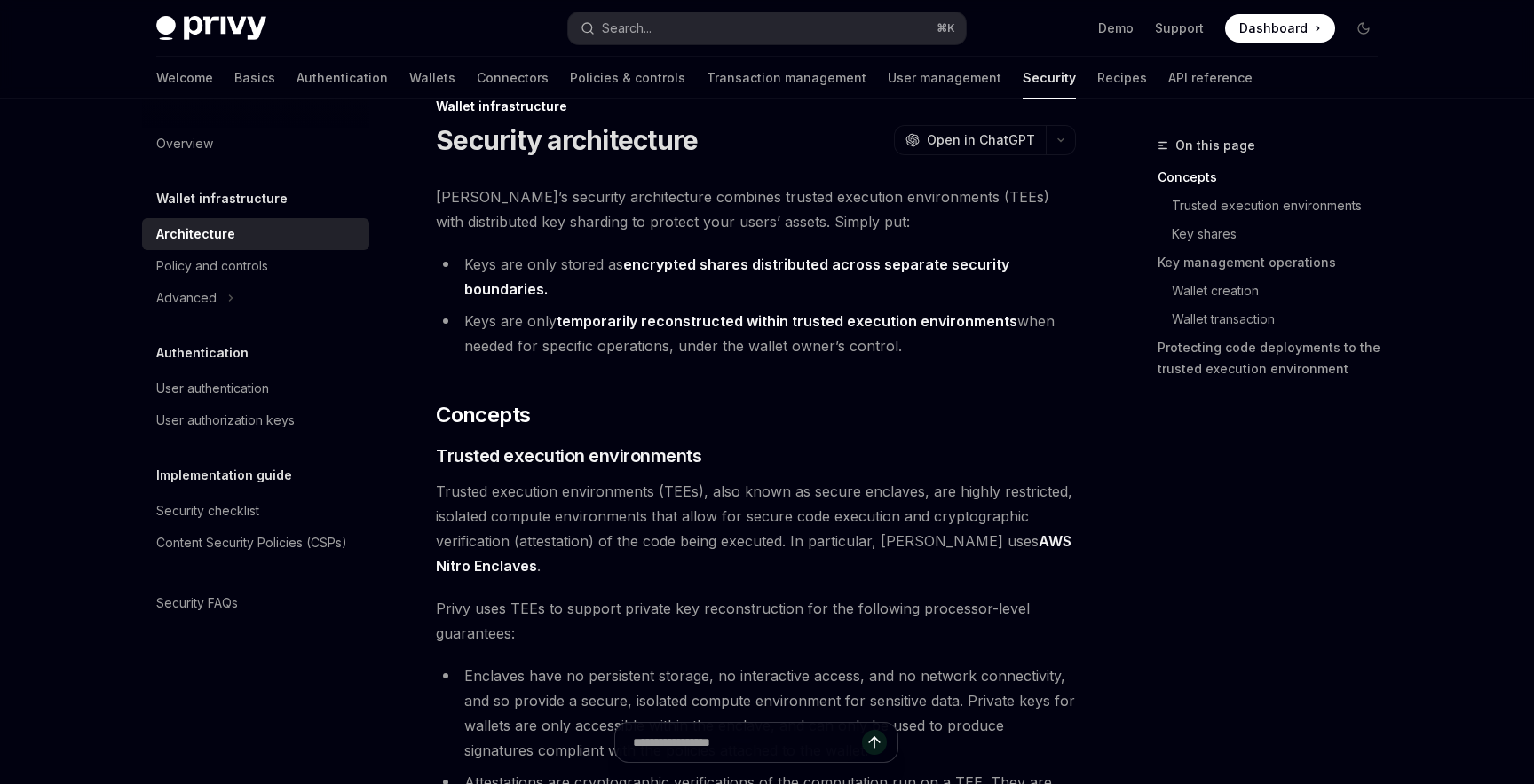
scroll to position [42, 0]
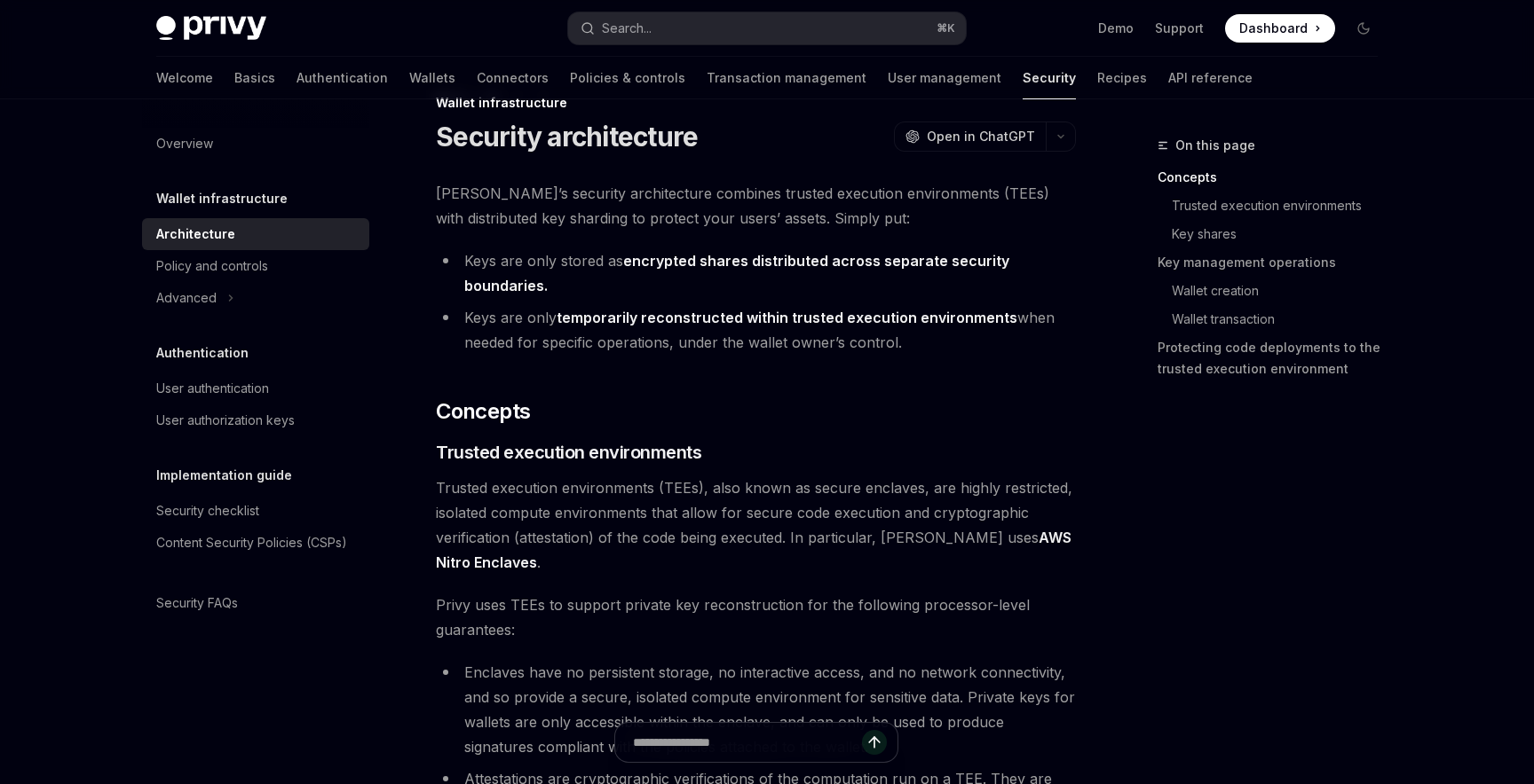
click at [782, 299] on ul "Keys are only stored as encrypted shares distributed across separate security b…" at bounding box center [755, 302] width 639 height 106
click at [763, 325] on strong "temporarily reconstructed within trusted execution environments" at bounding box center [787, 317] width 461 height 17
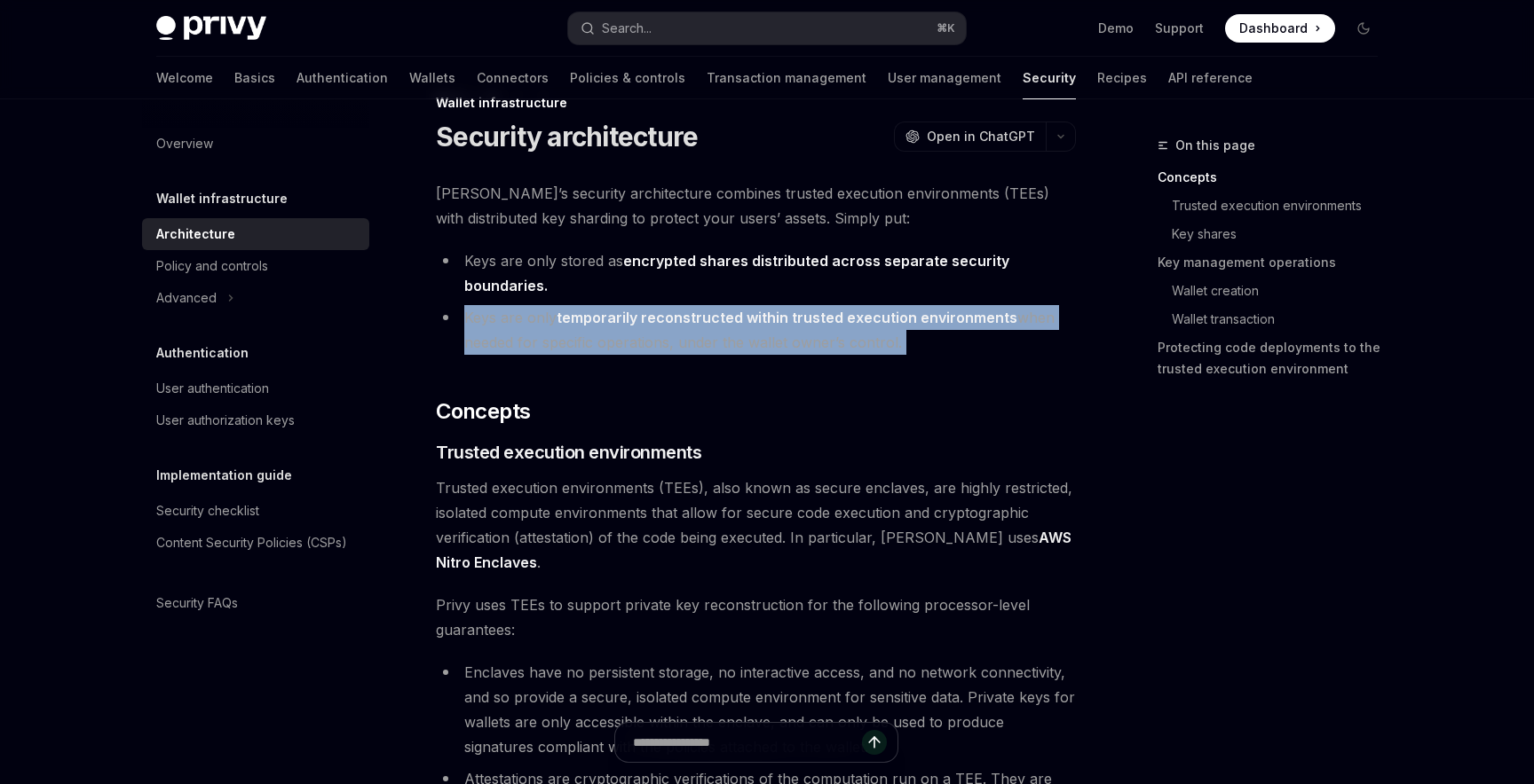
click at [763, 325] on strong "temporarily reconstructed within trusted execution environments" at bounding box center [787, 317] width 461 height 17
click at [829, 348] on li "Keys are only temporarily reconstructed within trusted execution environments w…" at bounding box center [755, 330] width 639 height 50
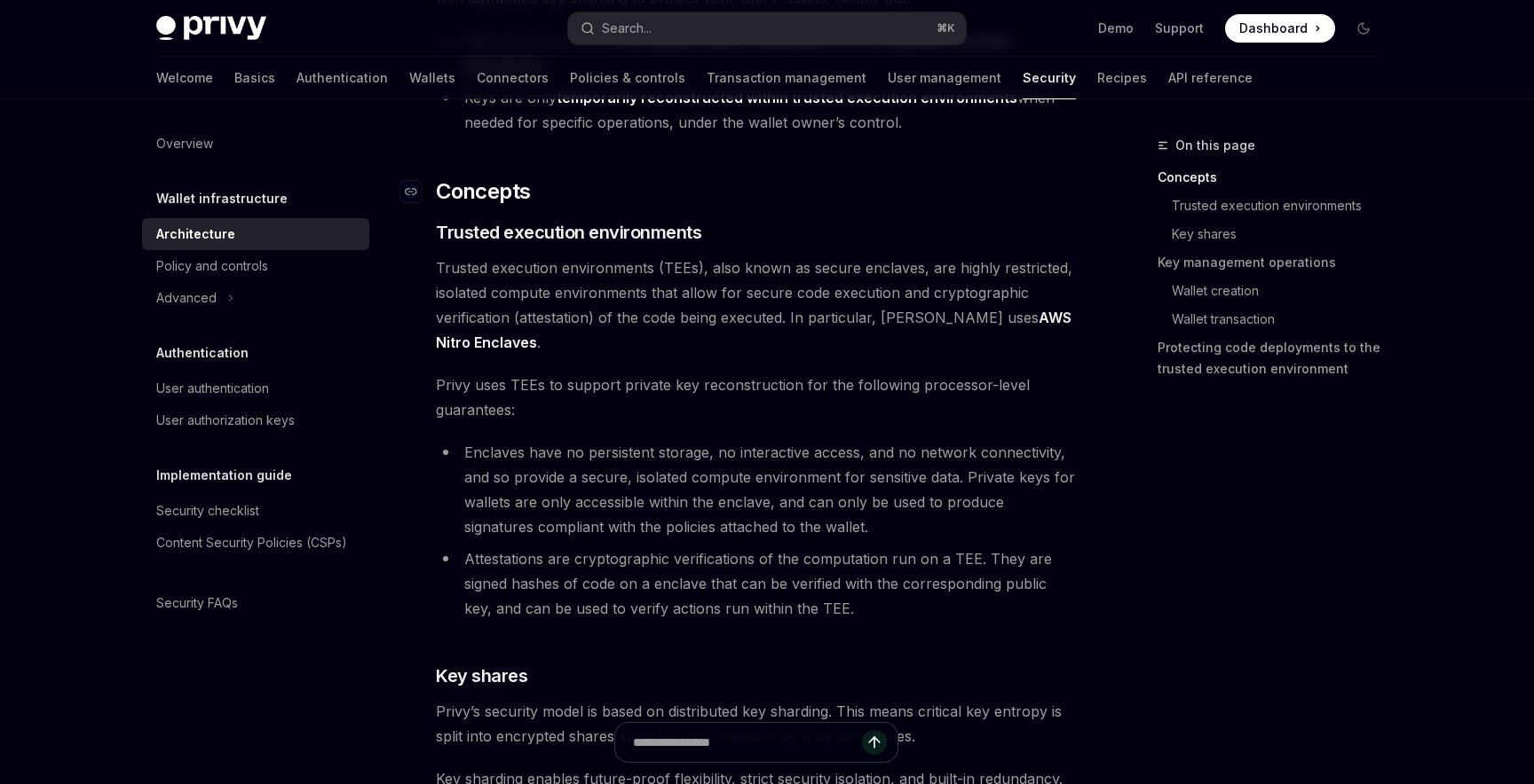
scroll to position [282, 0]
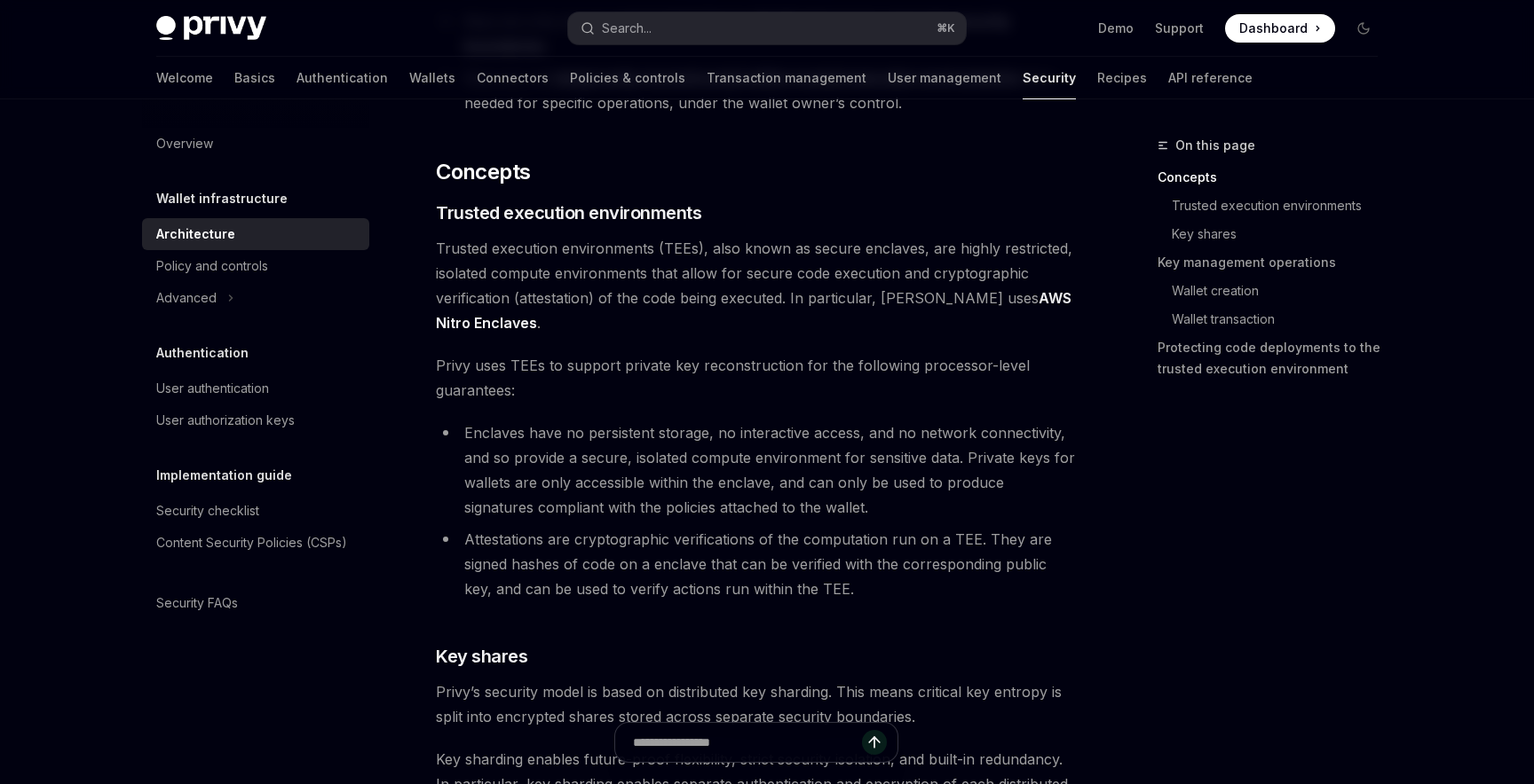
click at [611, 249] on span "Trusted execution environments (TEEs), also known as secure enclaves, are highl…" at bounding box center [755, 285] width 639 height 99
click at [611, 248] on span "Trusted execution environments (TEEs), also known as secure enclaves, are highl…" at bounding box center [755, 285] width 639 height 99
click at [850, 283] on span "Trusted execution environments (TEEs), also known as secure enclaves, are highl…" at bounding box center [755, 285] width 639 height 99
click at [508, 277] on span "Trusted execution environments (TEEs), also known as secure enclaves, are highl…" at bounding box center [755, 285] width 639 height 99
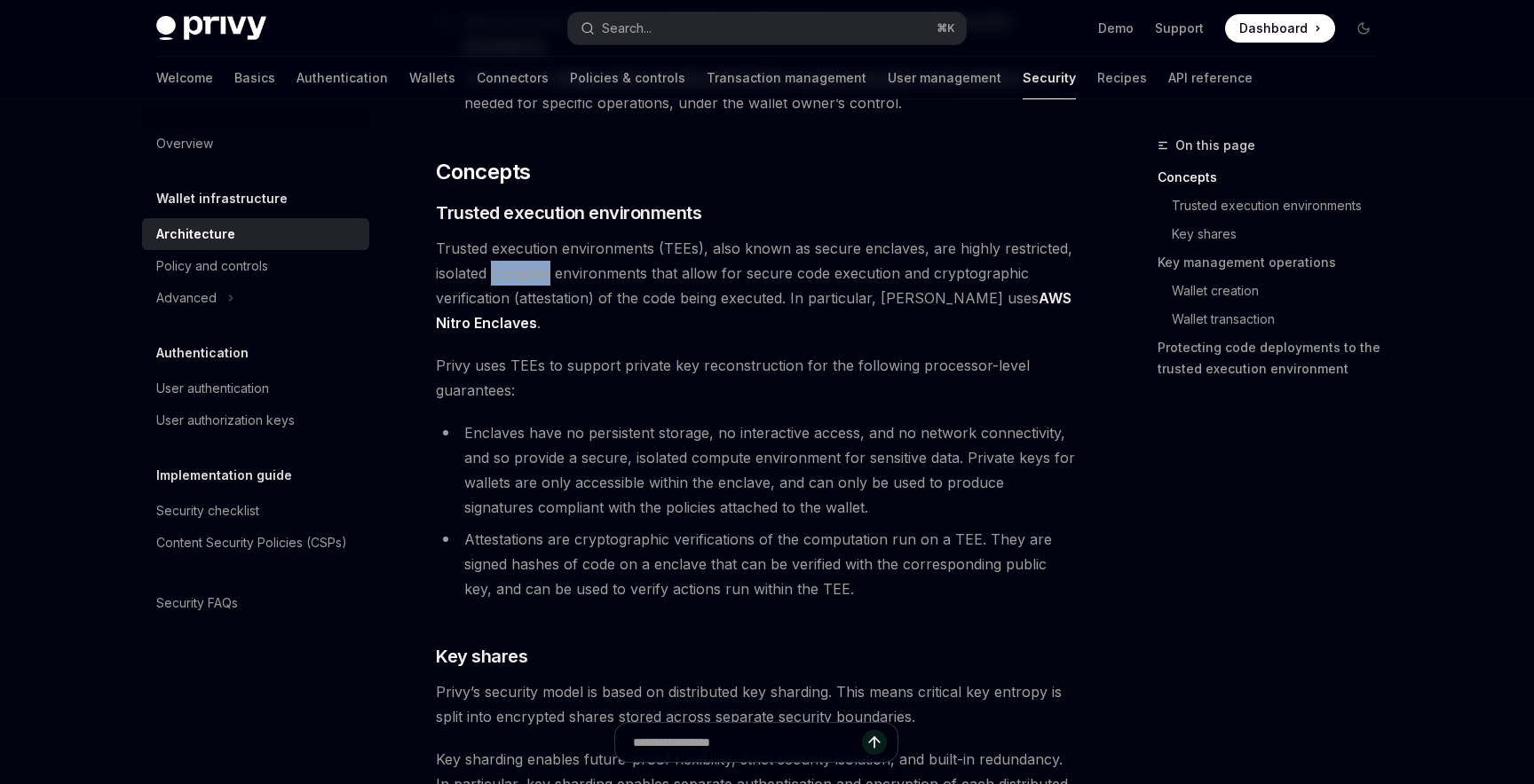
click at [507, 278] on span "Trusted execution environments (TEEs), also known as secure enclaves, are highl…" at bounding box center [755, 285] width 639 height 99
click at [683, 292] on span "Trusted execution environments (TEEs), also known as secure enclaves, are highl…" at bounding box center [755, 285] width 639 height 99
click at [761, 264] on span "Trusted execution environments (TEEs), also known as secure enclaves, are highl…" at bounding box center [755, 285] width 639 height 99
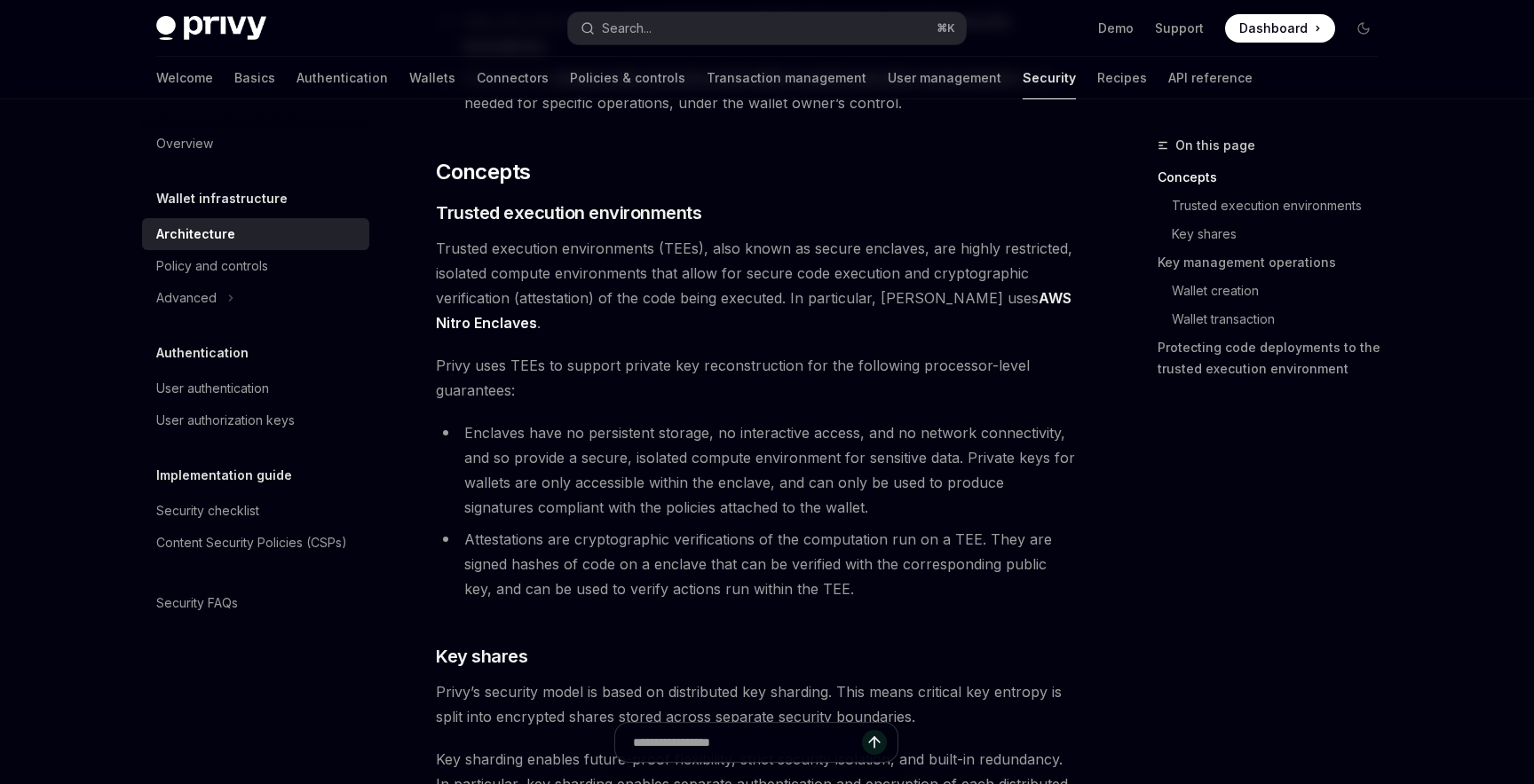
click at [839, 263] on span "Trusted execution environments (TEEs), also known as secure enclaves, are highl…" at bounding box center [755, 285] width 639 height 99
click at [658, 306] on span "Trusted execution environments (TEEs), also known as secure enclaves, are highl…" at bounding box center [755, 285] width 639 height 99
click at [775, 317] on span "Trusted execution environments (TEEs), also known as secure enclaves, are highl…" at bounding box center [755, 285] width 639 height 99
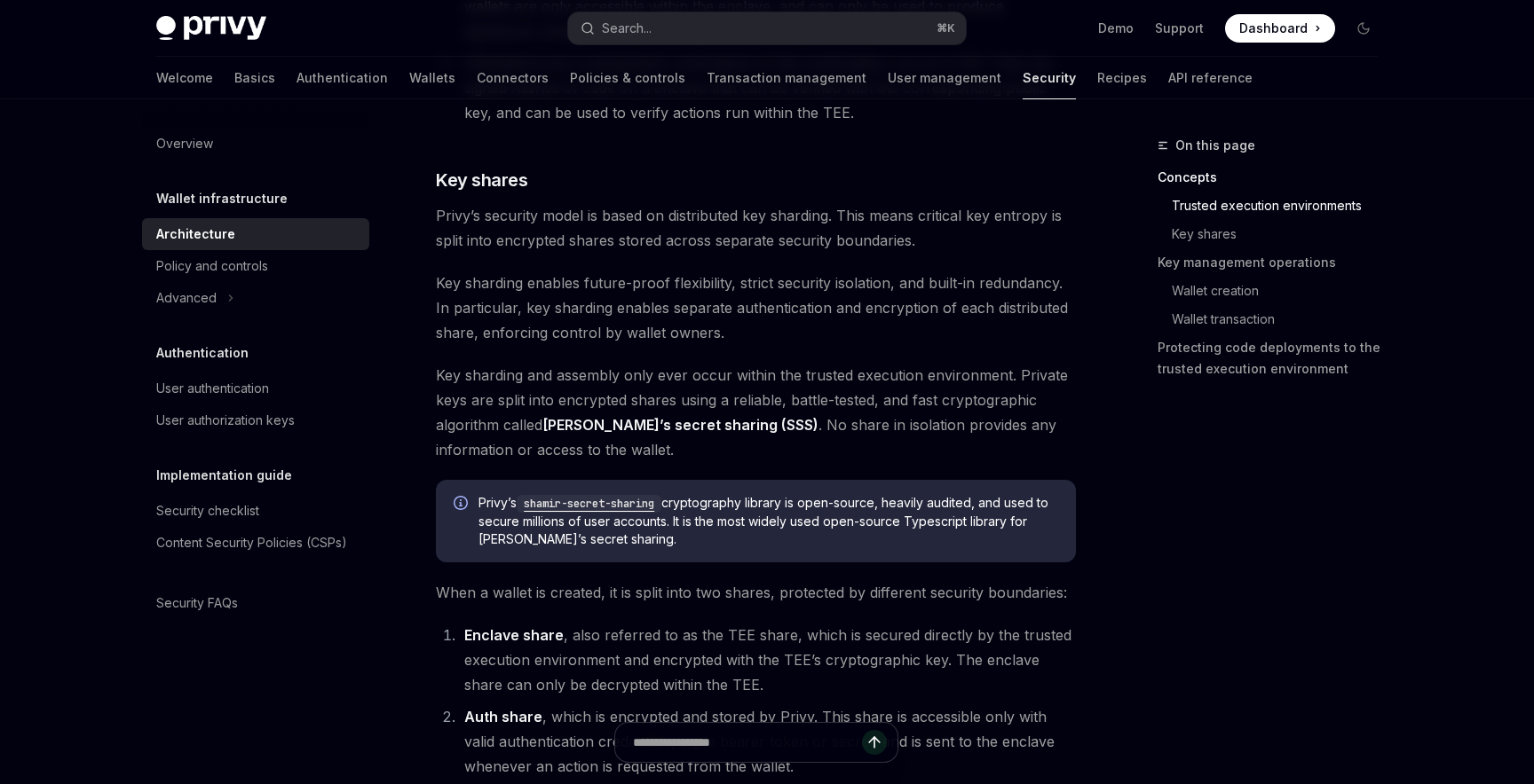
scroll to position [760, 0]
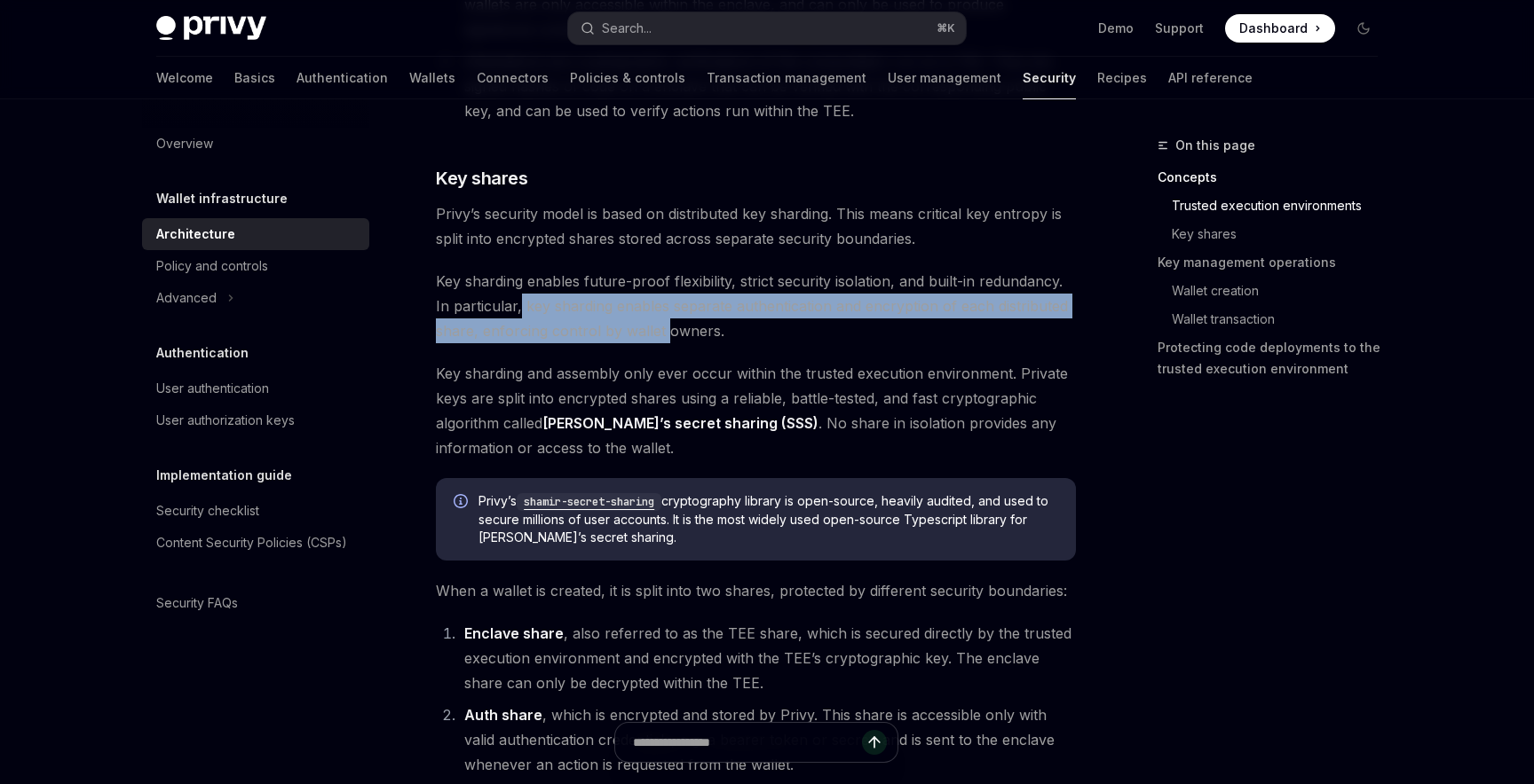
drag, startPoint x: 519, startPoint y: 308, endPoint x: 666, endPoint y: 336, distance: 149.6
click at [665, 336] on span "Key sharding enables future-proof flexibility, strict security isolation, and b…" at bounding box center [755, 305] width 639 height 74
click at [666, 336] on span "Key sharding enables future-proof flexibility, strict security isolation, and b…" at bounding box center [755, 305] width 639 height 74
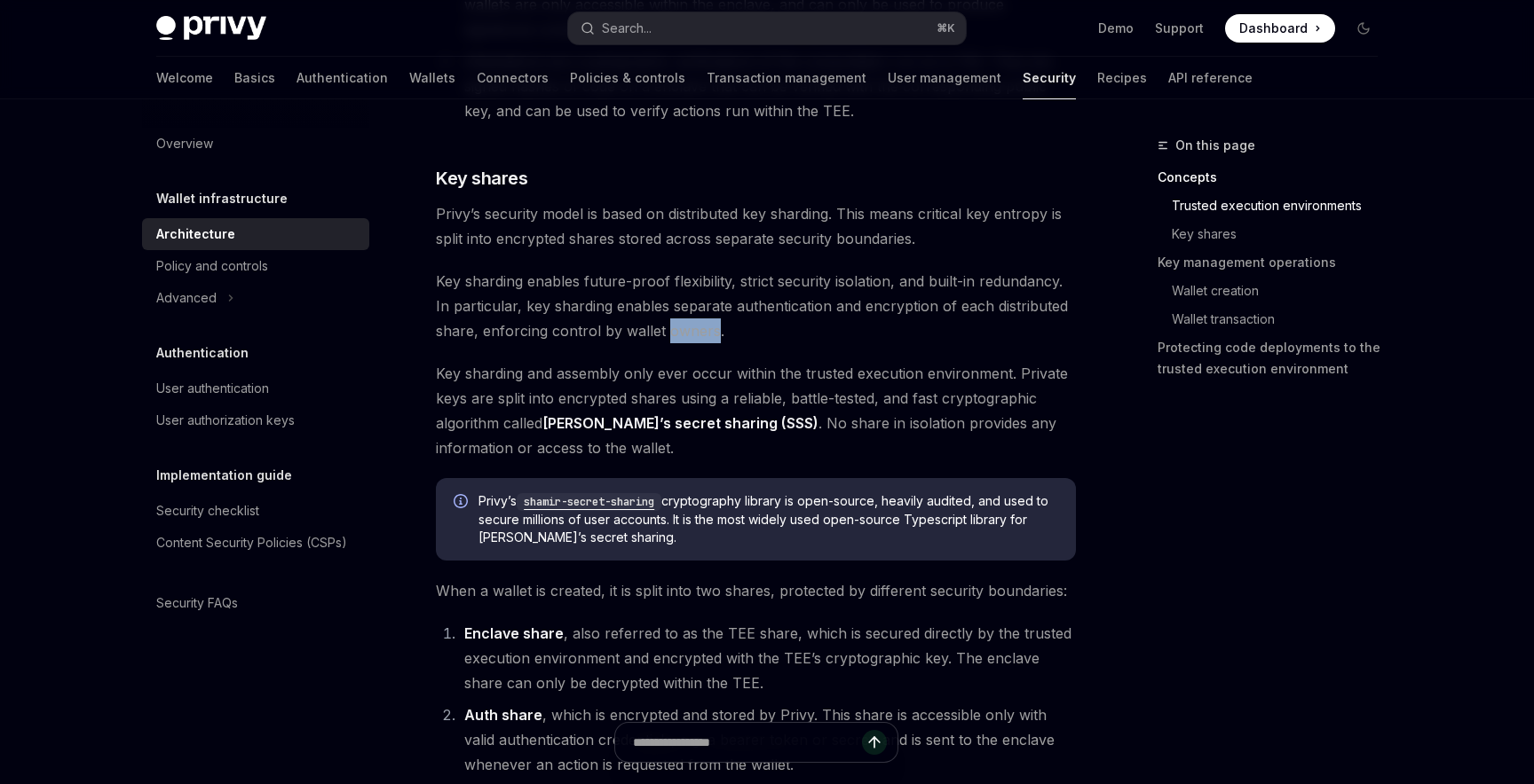
click at [666, 336] on span "Key sharding enables future-proof flexibility, strict security isolation, and b…" at bounding box center [755, 305] width 639 height 74
click at [666, 334] on span "Key sharding enables future-proof flexibility, strict security isolation, and b…" at bounding box center [755, 305] width 639 height 74
click at [748, 338] on span "Key sharding enables future-proof flexibility, strict security isolation, and b…" at bounding box center [755, 305] width 639 height 74
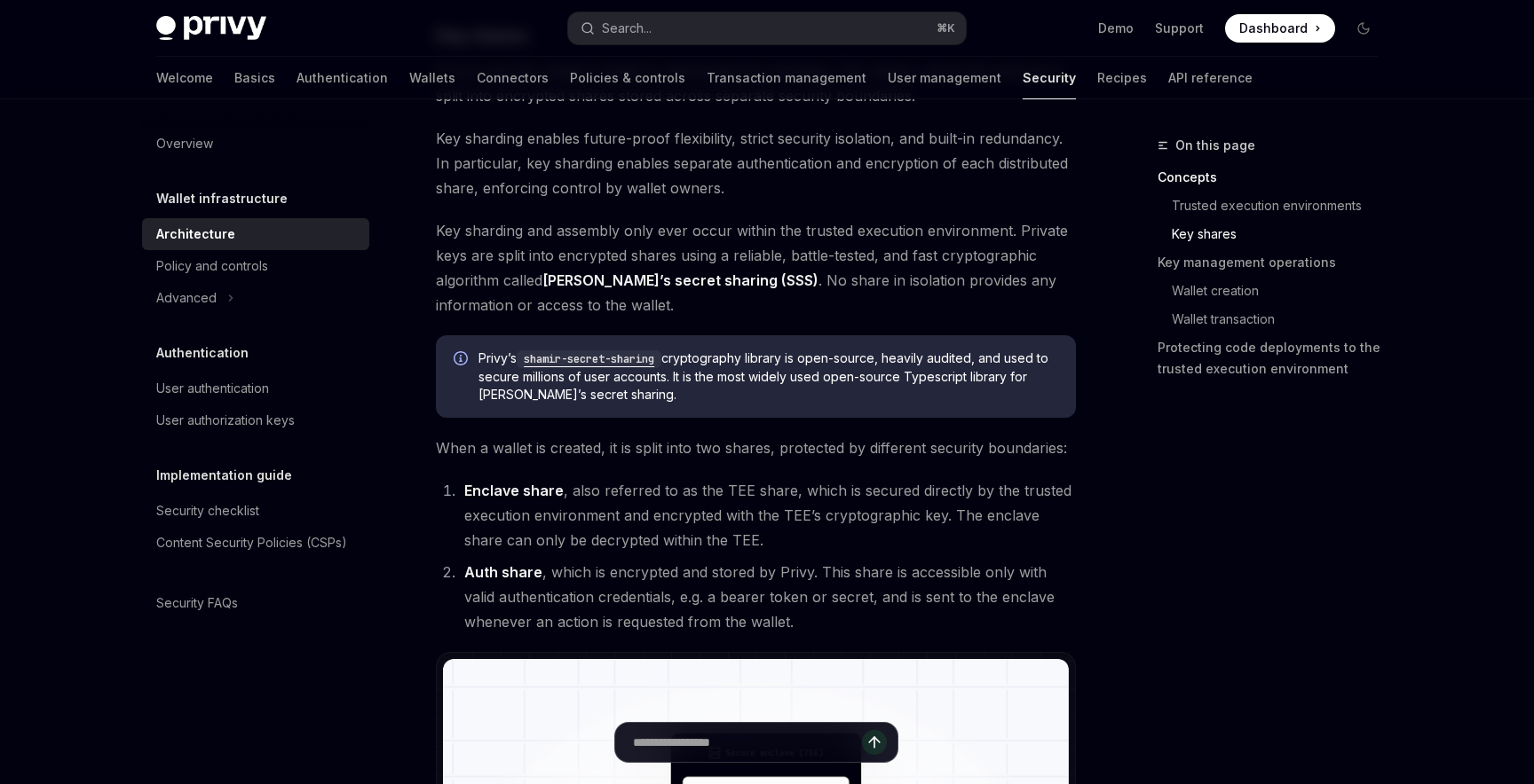
scroll to position [905, 0]
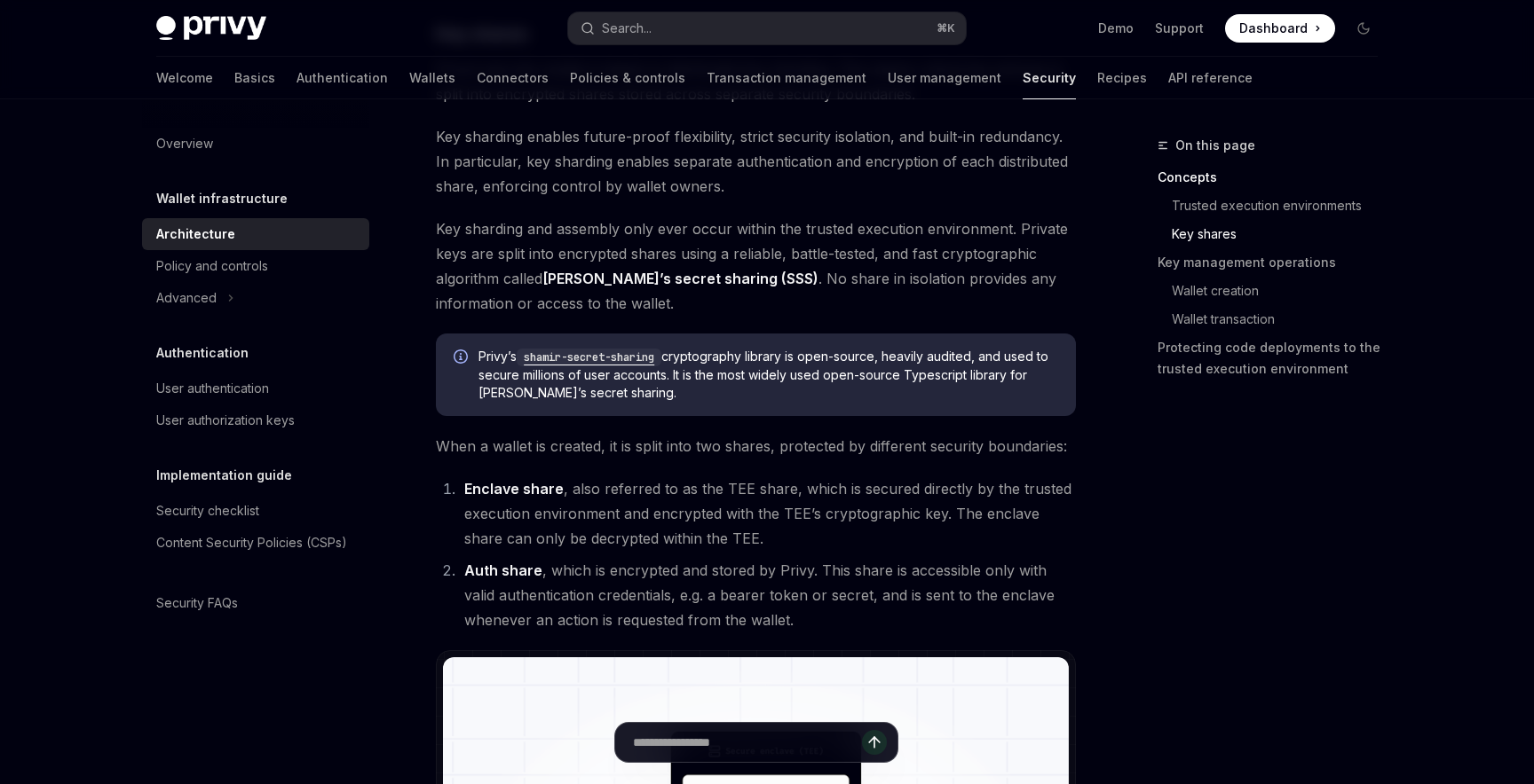
click at [658, 227] on span "Key sharding and assembly only ever occur within the trusted execution environm…" at bounding box center [755, 266] width 639 height 99
click at [657, 227] on span "Key sharding and assembly only ever occur within the trusted execution environm…" at bounding box center [755, 266] width 639 height 99
click at [814, 240] on span "Key sharding and assembly only ever occur within the trusted execution environm…" at bounding box center [755, 266] width 639 height 99
click at [814, 241] on span "Key sharding and assembly only ever occur within the trusted execution environm…" at bounding box center [755, 266] width 639 height 99
click at [888, 237] on span "Key sharding and assembly only ever occur within the trusted execution environm…" at bounding box center [755, 266] width 639 height 99
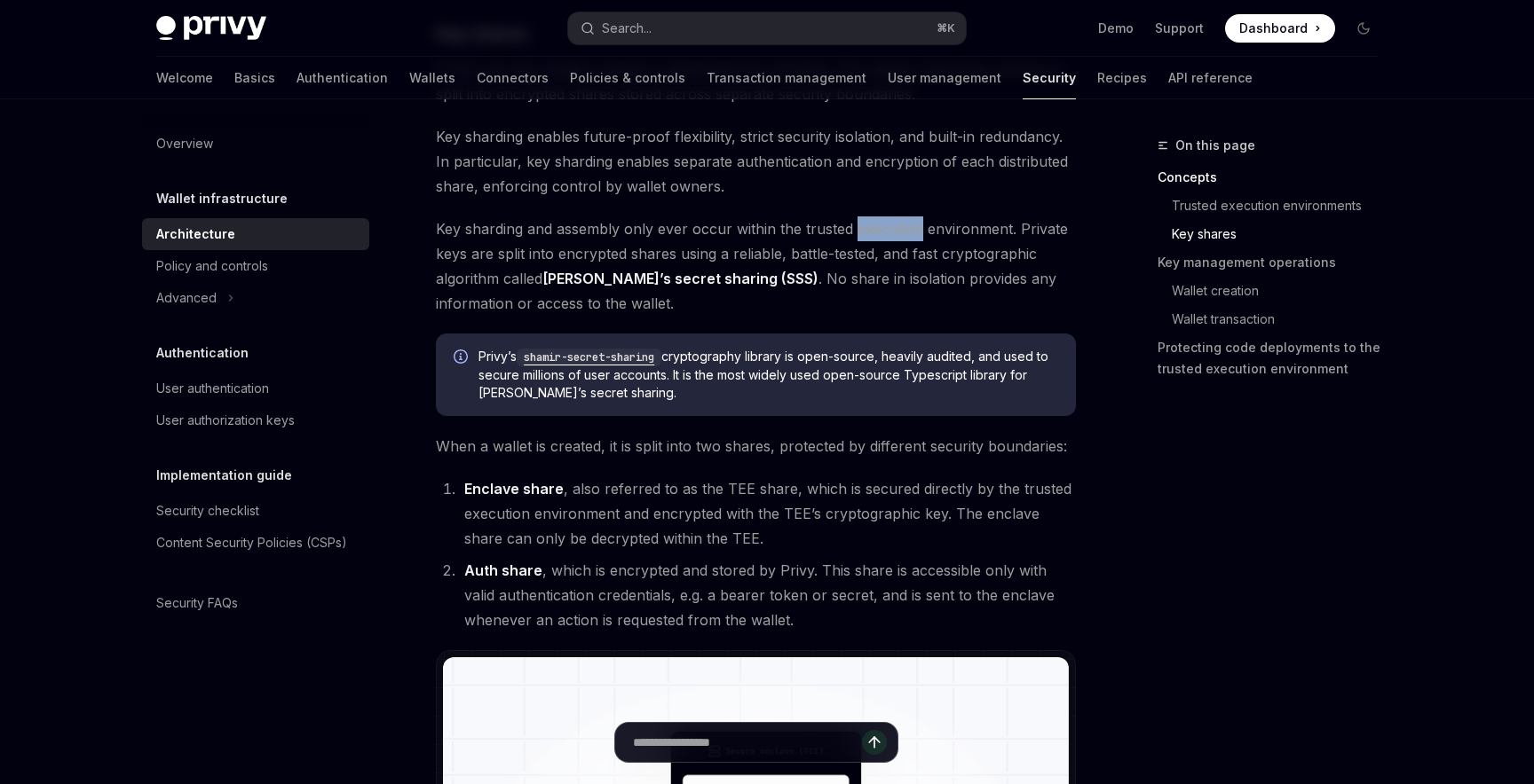
click at [888, 237] on span "Key sharding and assembly only ever occur within the trusted execution environm…" at bounding box center [755, 266] width 639 height 99
click at [890, 269] on span "Key sharding and assembly only ever occur within the trusted execution environm…" at bounding box center [755, 266] width 639 height 99
click at [890, 268] on span "Key sharding and assembly only ever occur within the trusted execution environm…" at bounding box center [755, 266] width 639 height 99
click at [872, 258] on span "Key sharding and assembly only ever occur within the trusted execution environm…" at bounding box center [755, 266] width 639 height 99
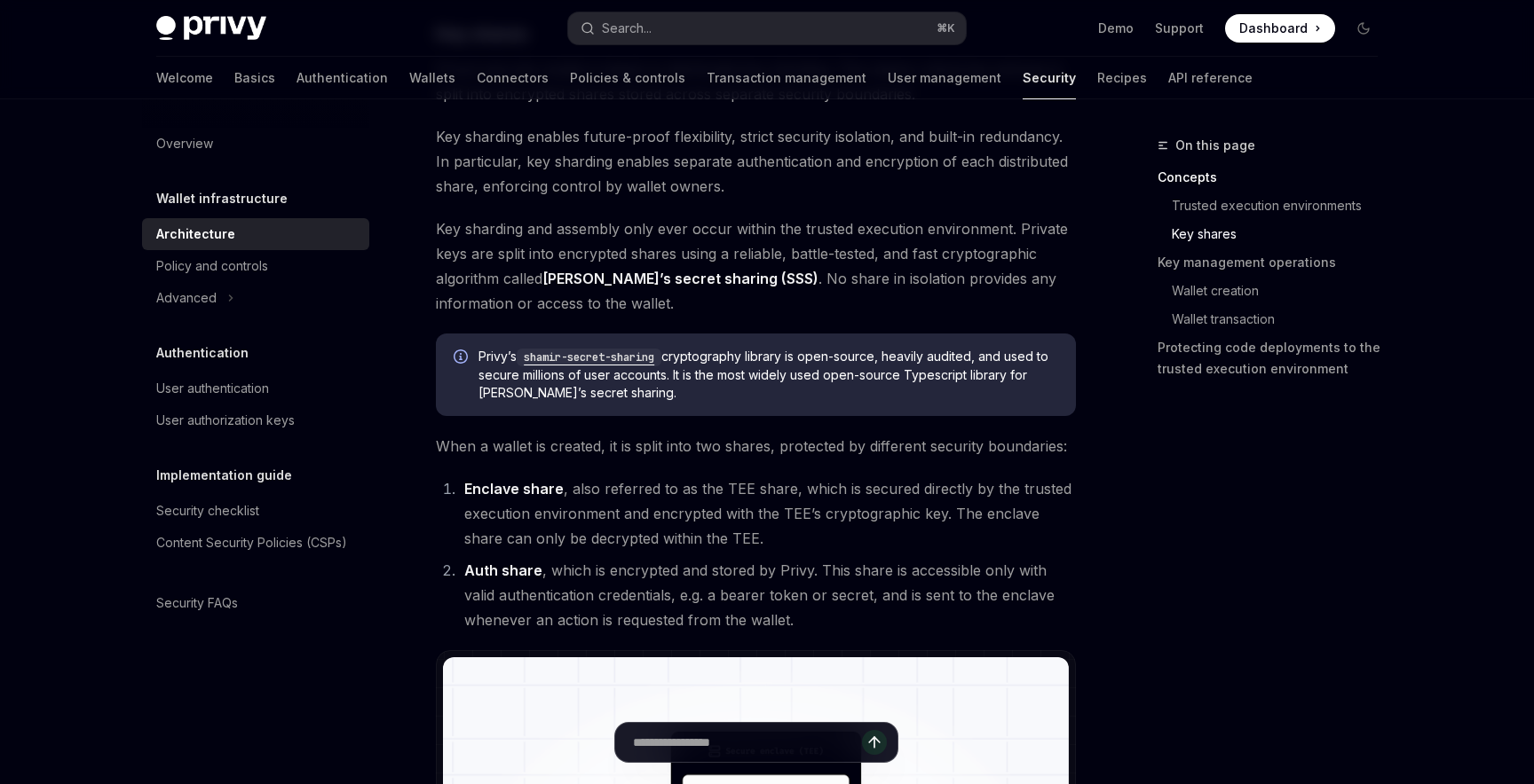
click at [943, 259] on span "Key sharding and assembly only ever occur within the trusted execution environm…" at bounding box center [755, 266] width 639 height 99
click at [771, 258] on span "Key sharding and assembly only ever occur within the trusted execution environm…" at bounding box center [755, 266] width 639 height 99
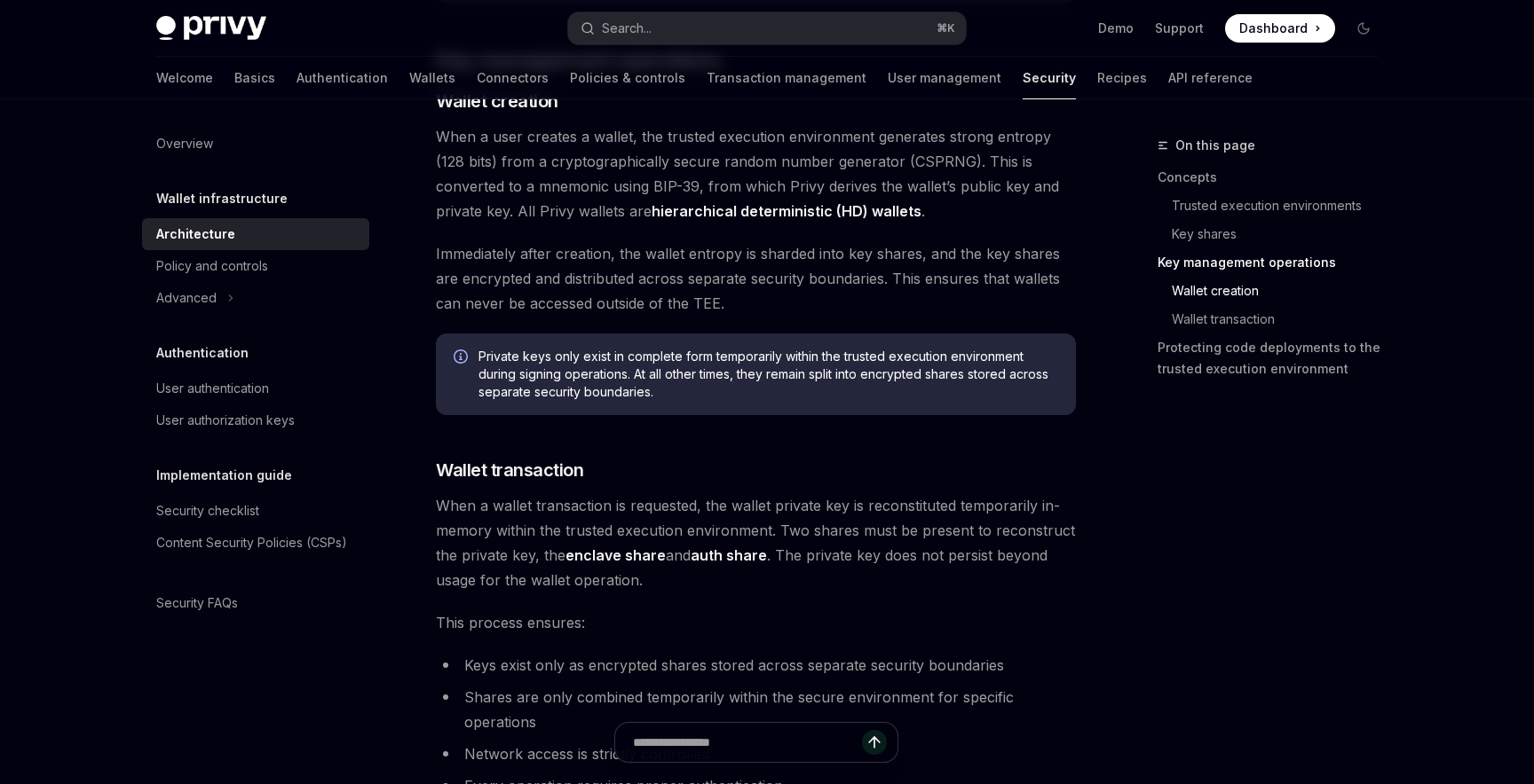
scroll to position [2455, 0]
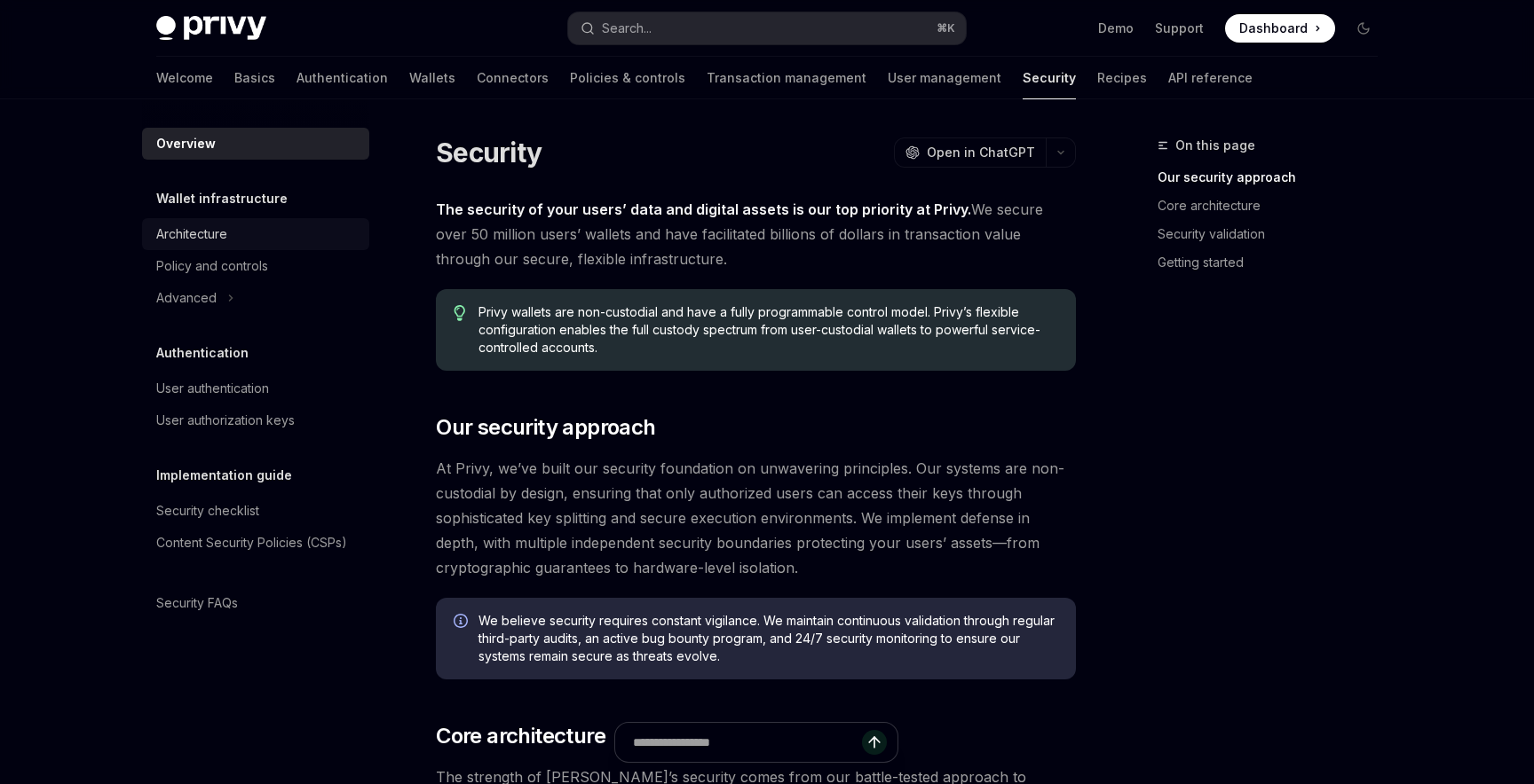
click at [241, 231] on div "Architecture" at bounding box center [257, 234] width 203 height 21
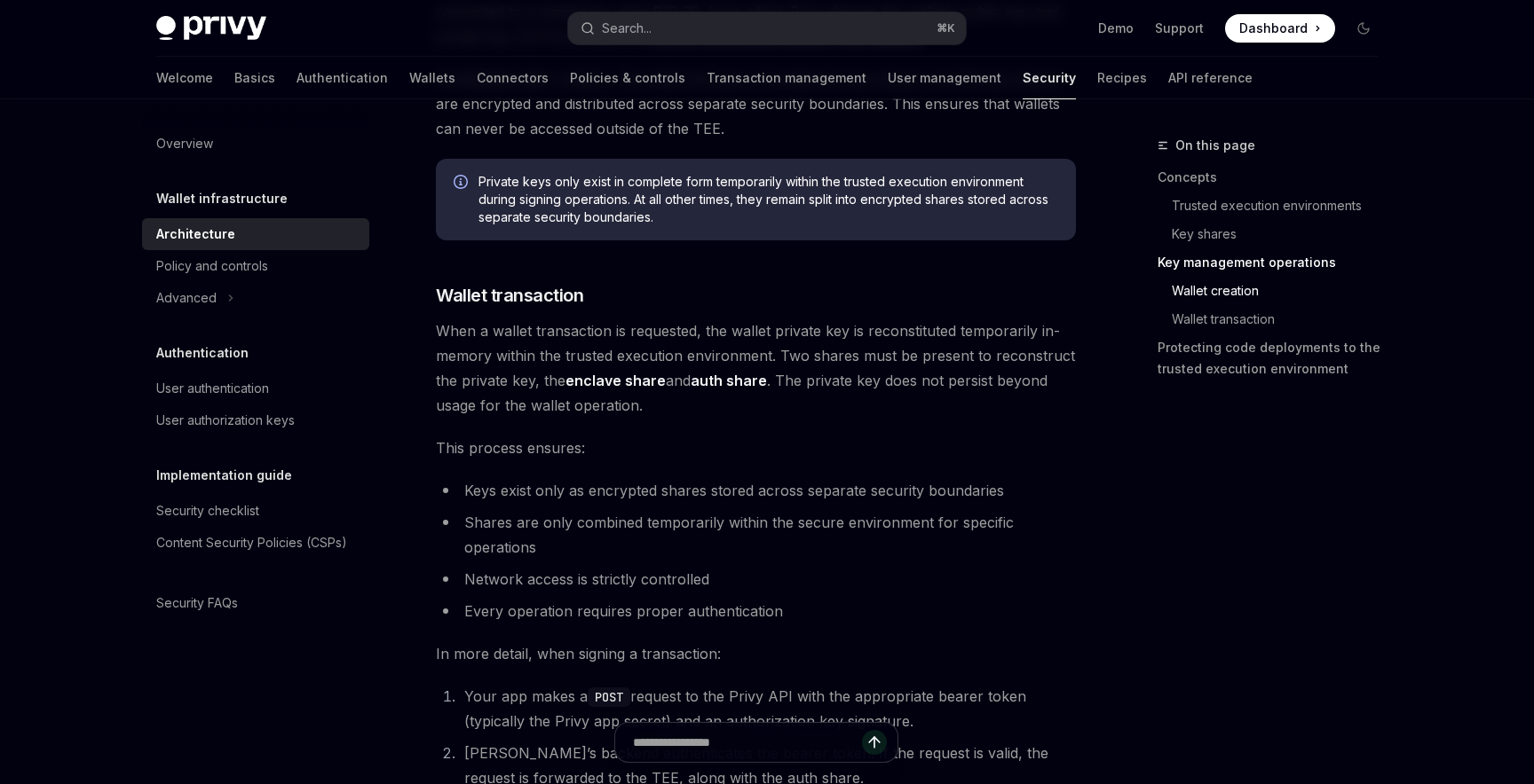
scroll to position [2379, 0]
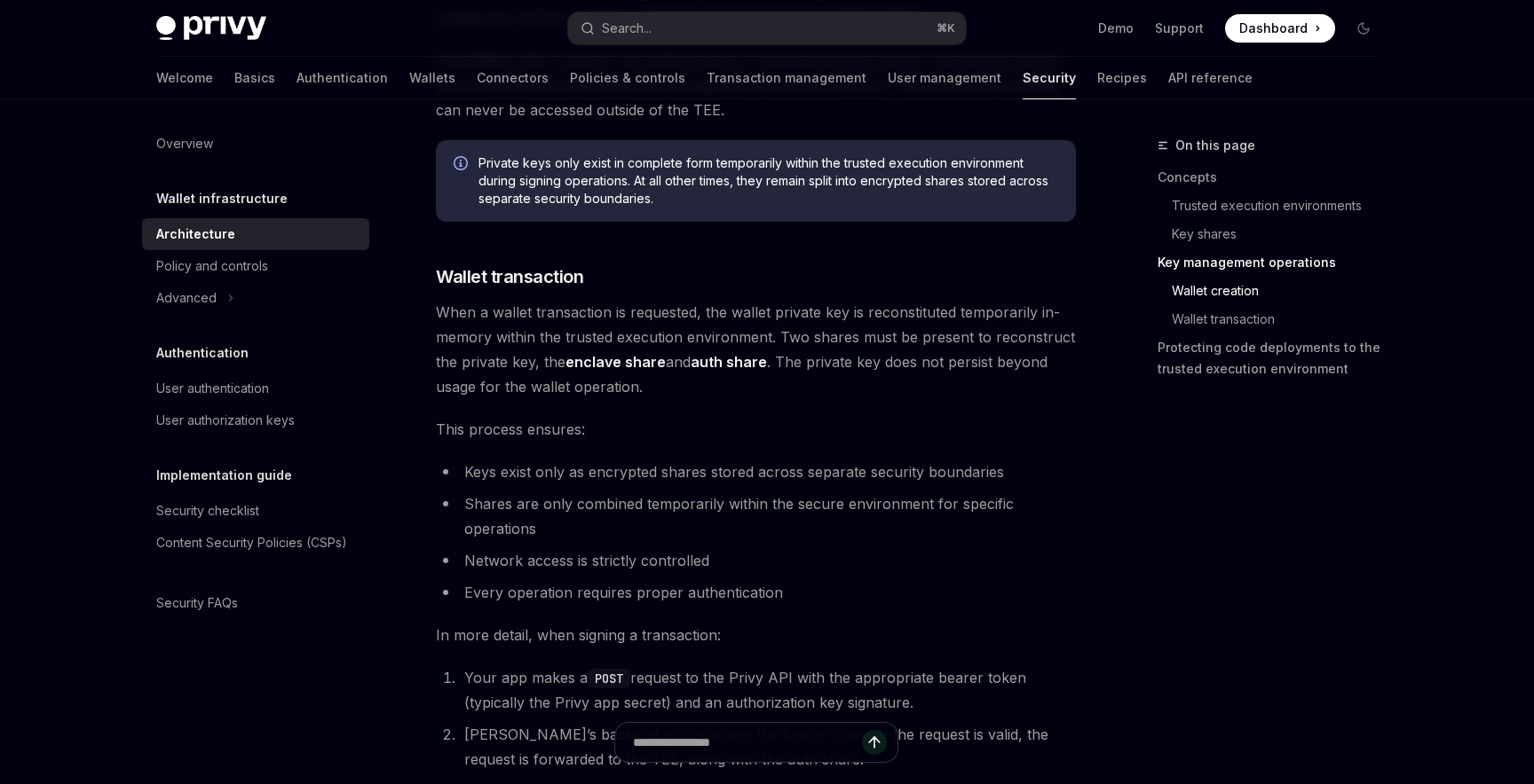
click at [438, 324] on span "When a wallet transaction is requested, the wallet private key is reconstituted…" at bounding box center [755, 349] width 639 height 99
click at [694, 310] on span "When a wallet transaction is requested, the wallet private key is reconstituted…" at bounding box center [755, 349] width 639 height 99
click at [897, 308] on span "When a wallet transaction is requested, the wallet private key is reconstituted…" at bounding box center [755, 349] width 639 height 99
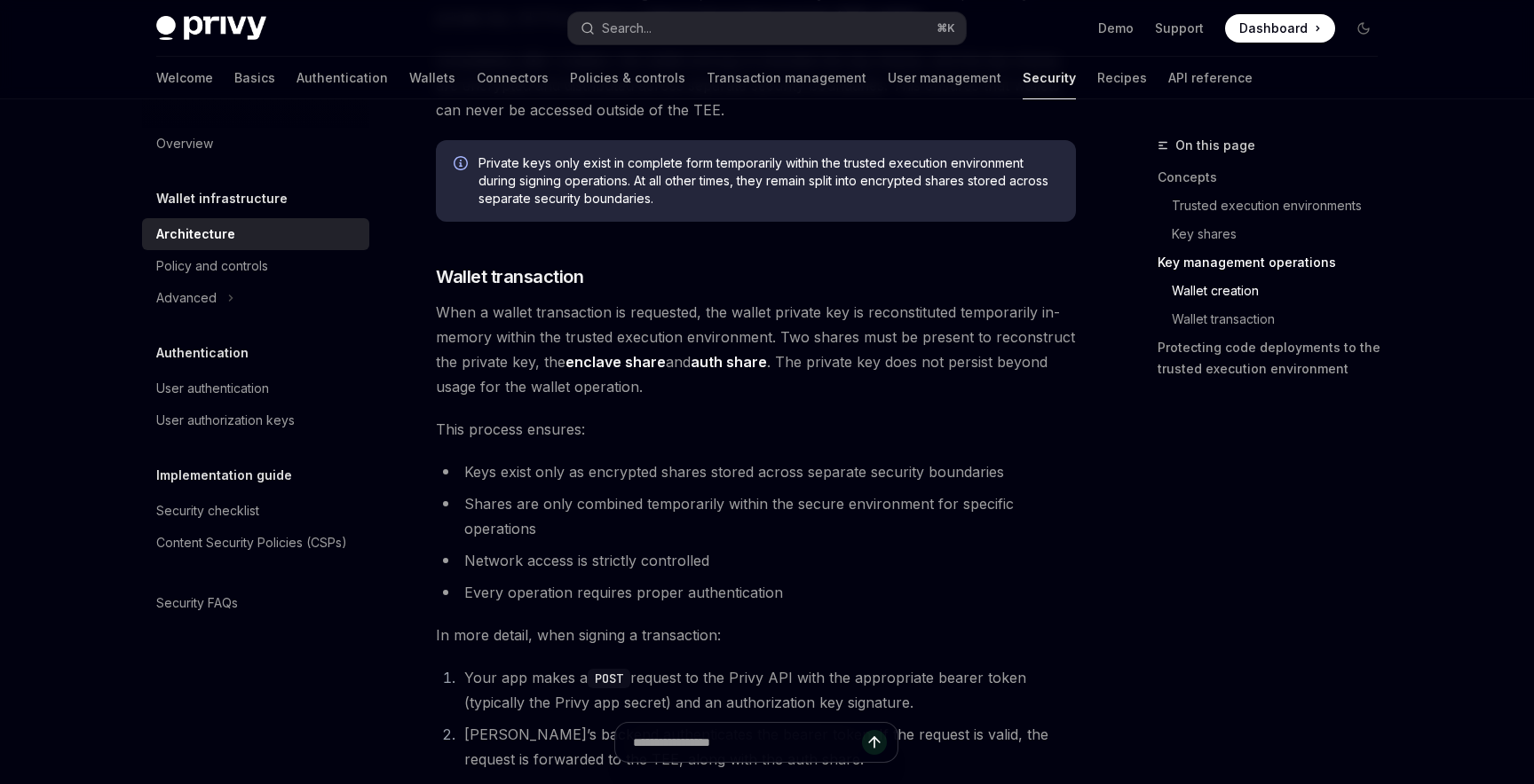
click at [897, 308] on span "When a wallet transaction is requested, the wallet private key is reconstituted…" at bounding box center [755, 349] width 639 height 99
click at [1015, 321] on span "When a wallet transaction is requested, the wallet private key is reconstituted…" at bounding box center [755, 349] width 639 height 99
click at [541, 341] on span "When a wallet transaction is requested, the wallet private key is reconstituted…" at bounding box center [755, 349] width 639 height 99
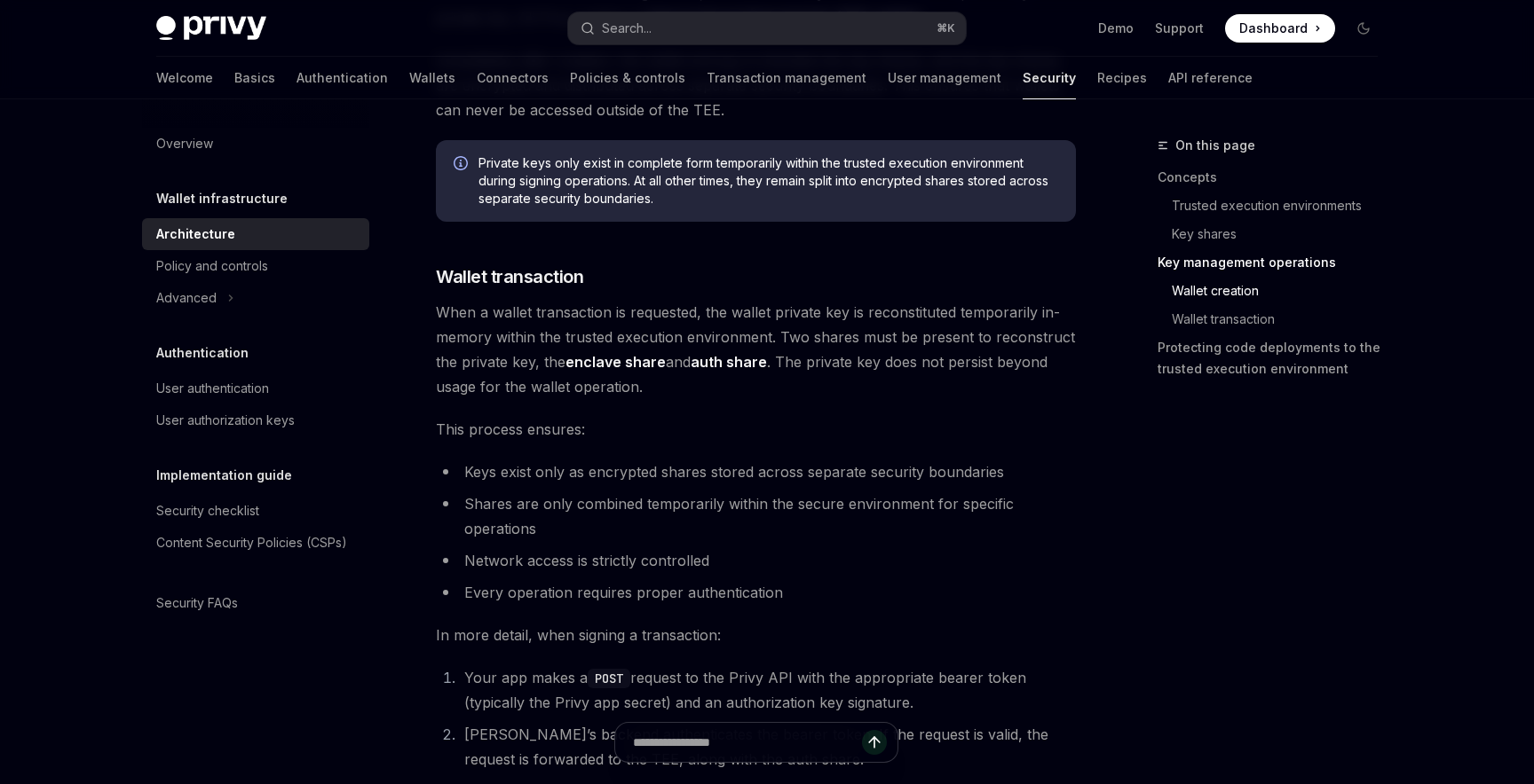
click at [733, 325] on span "When a wallet transaction is requested, the wallet private key is reconstituted…" at bounding box center [755, 349] width 639 height 99
click at [851, 335] on span "When a wallet transaction is requested, the wallet private key is reconstituted…" at bounding box center [755, 349] width 639 height 99
click at [946, 340] on span "When a wallet transaction is requested, the wallet private key is reconstituted…" at bounding box center [755, 349] width 639 height 99
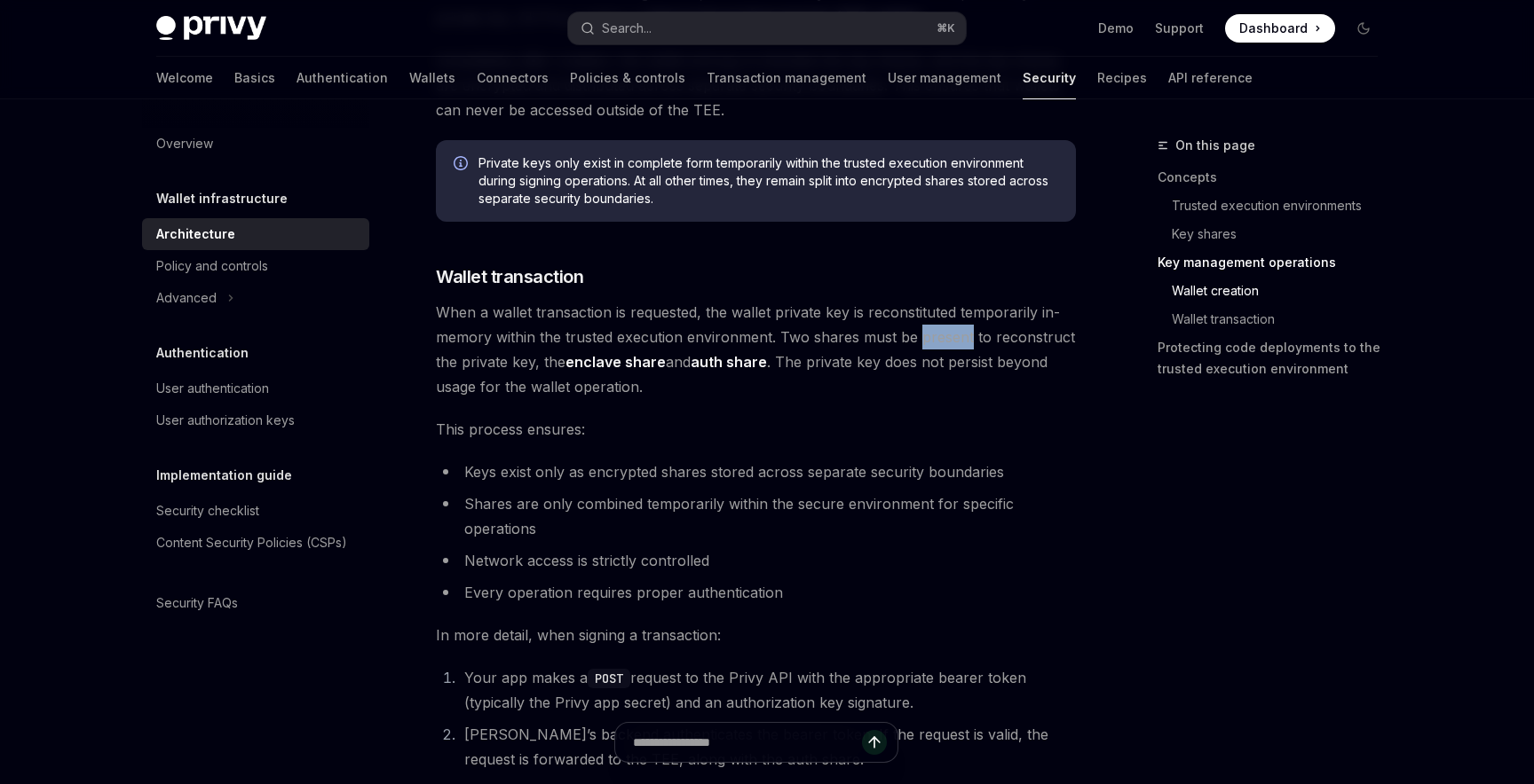
click at [946, 340] on span "When a wallet transaction is requested, the wallet private key is reconstituted…" at bounding box center [755, 349] width 639 height 99
click at [1031, 348] on span "When a wallet transaction is requested, the wallet private key is reconstituted…" at bounding box center [755, 349] width 639 height 99
click at [703, 441] on span "This process ensures:" at bounding box center [755, 429] width 639 height 25
click at [844, 367] on span "When a wallet transaction is requested, the wallet private key is reconstituted…" at bounding box center [755, 349] width 639 height 99
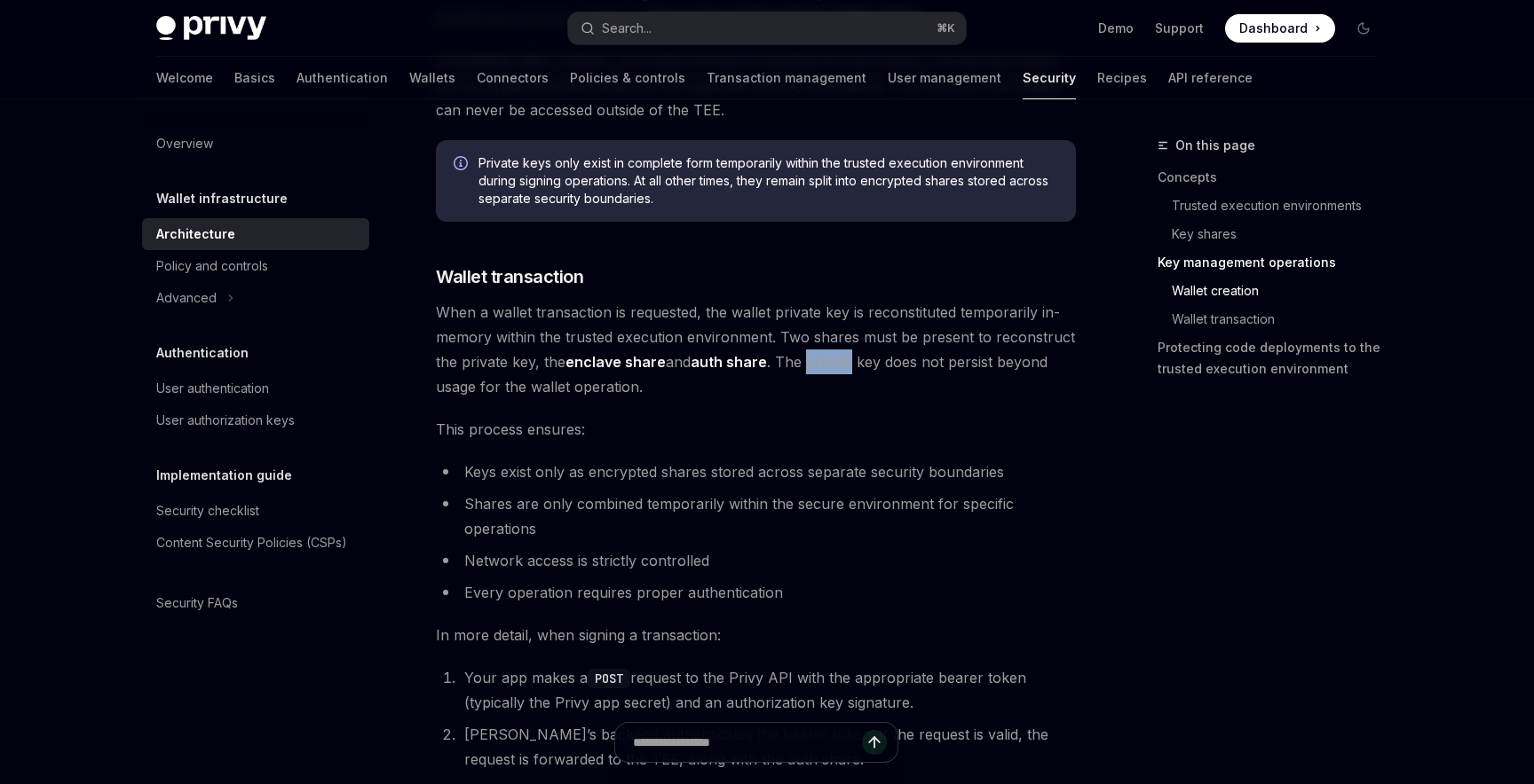
click at [844, 367] on span "When a wallet transaction is requested, the wallet private key is reconstituted…" at bounding box center [755, 349] width 639 height 99
click at [898, 367] on span "When a wallet transaction is requested, the wallet private key is reconstituted…" at bounding box center [755, 349] width 639 height 99
click at [965, 367] on span "When a wallet transaction is requested, the wallet private key is reconstituted…" at bounding box center [755, 349] width 639 height 99
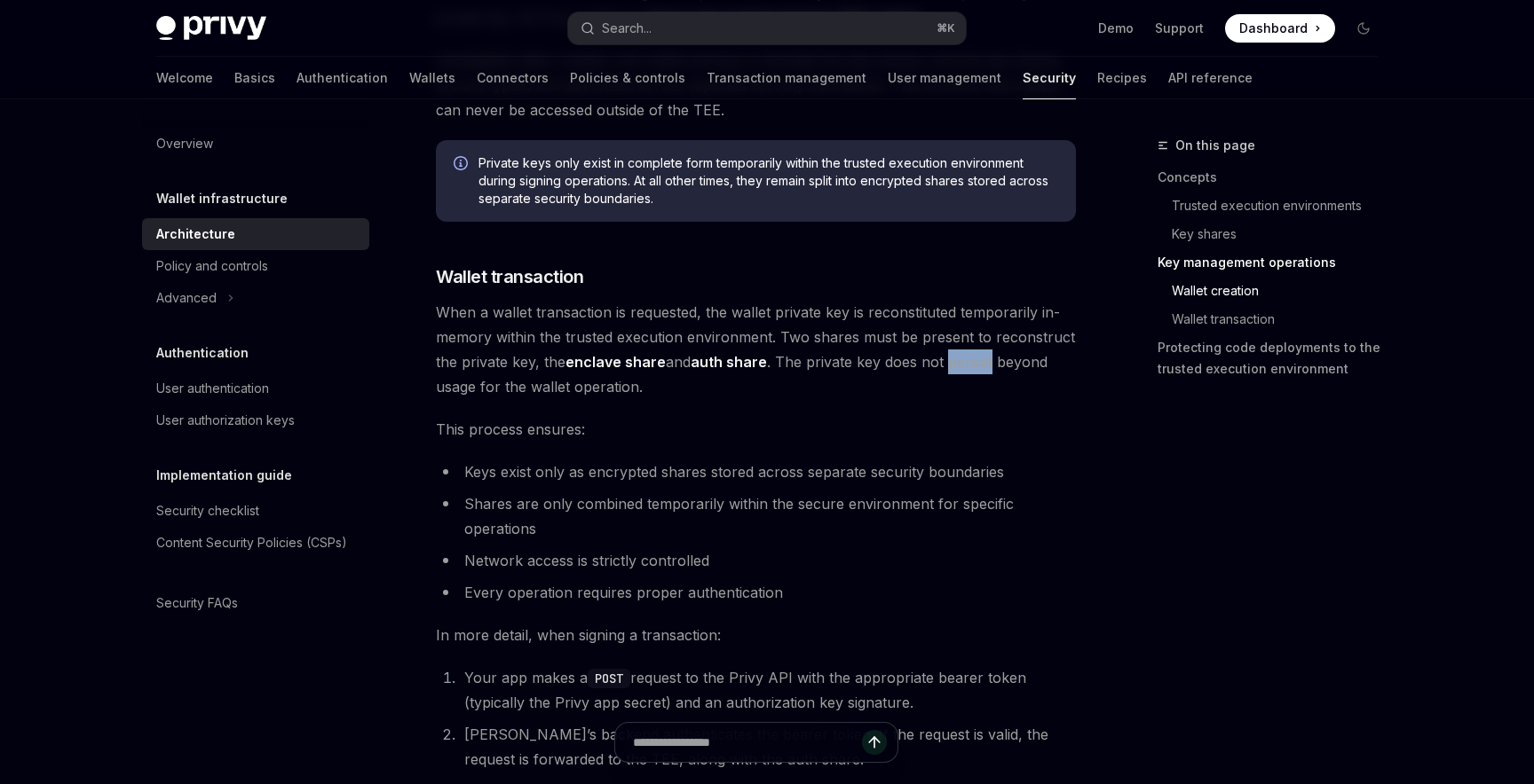
click at [965, 367] on span "When a wallet transaction is requested, the wallet private key is reconstituted…" at bounding box center [755, 349] width 639 height 99
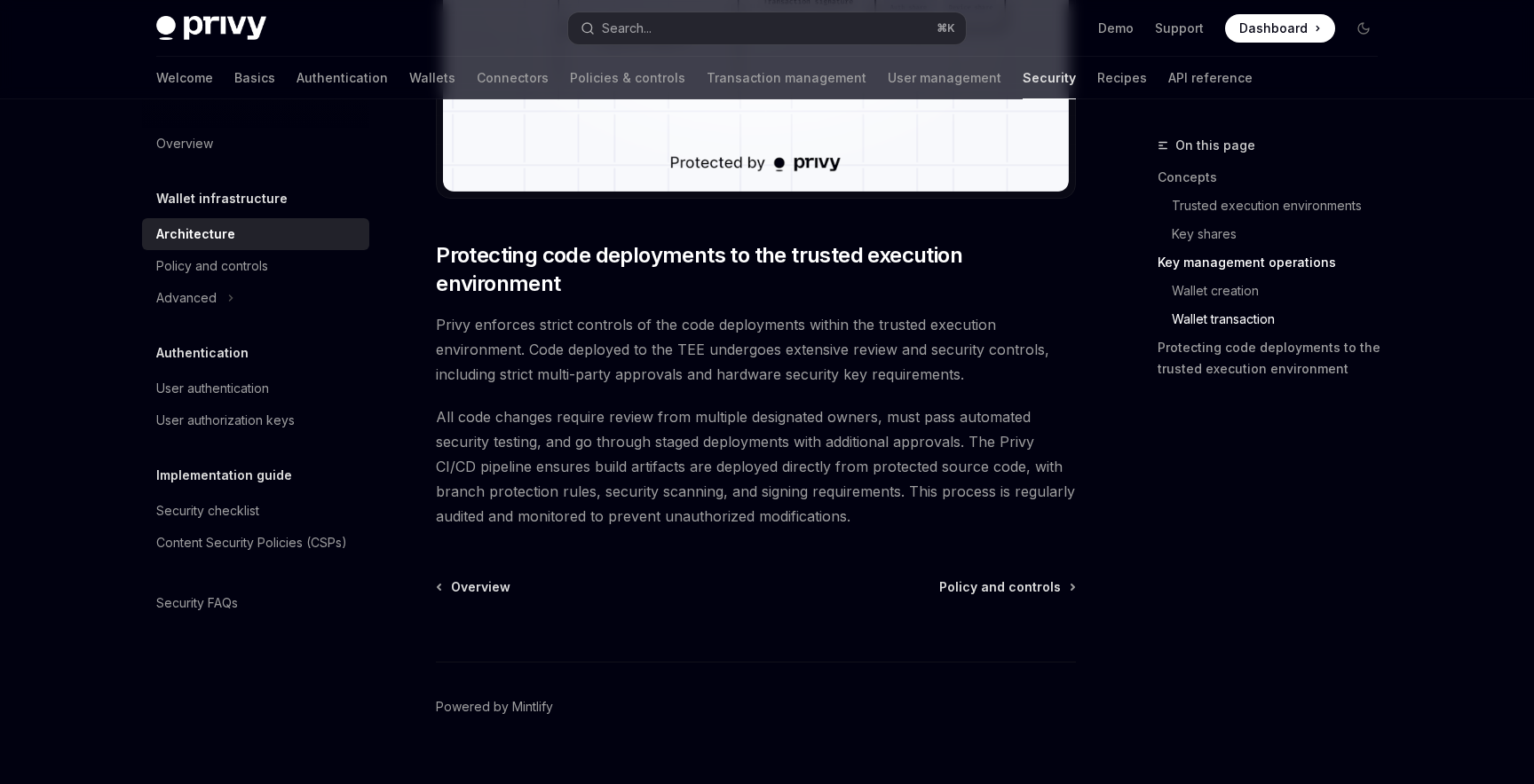
scroll to position [3682, 0]
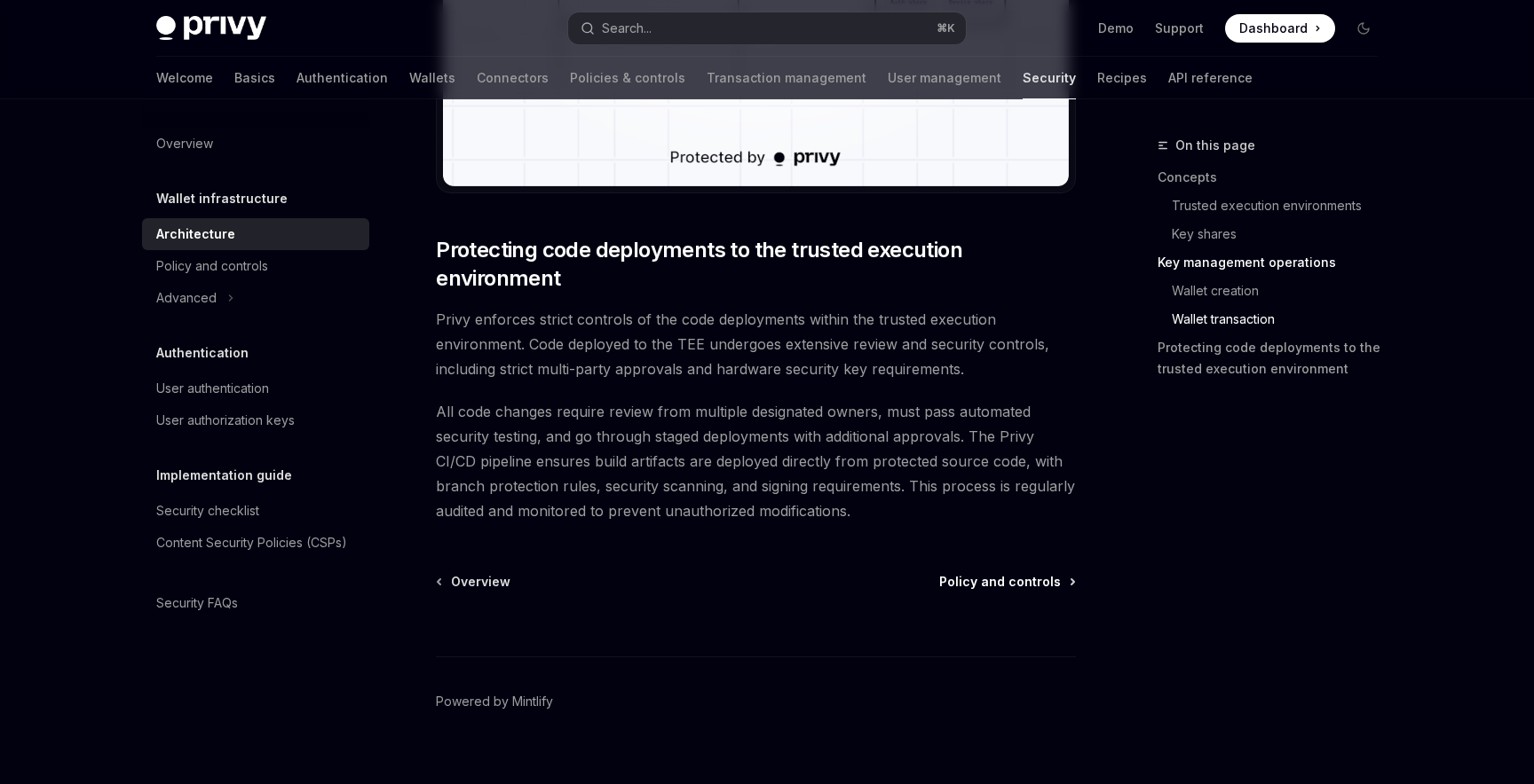
click at [990, 583] on span "Policy and controls" at bounding box center [999, 581] width 122 height 17
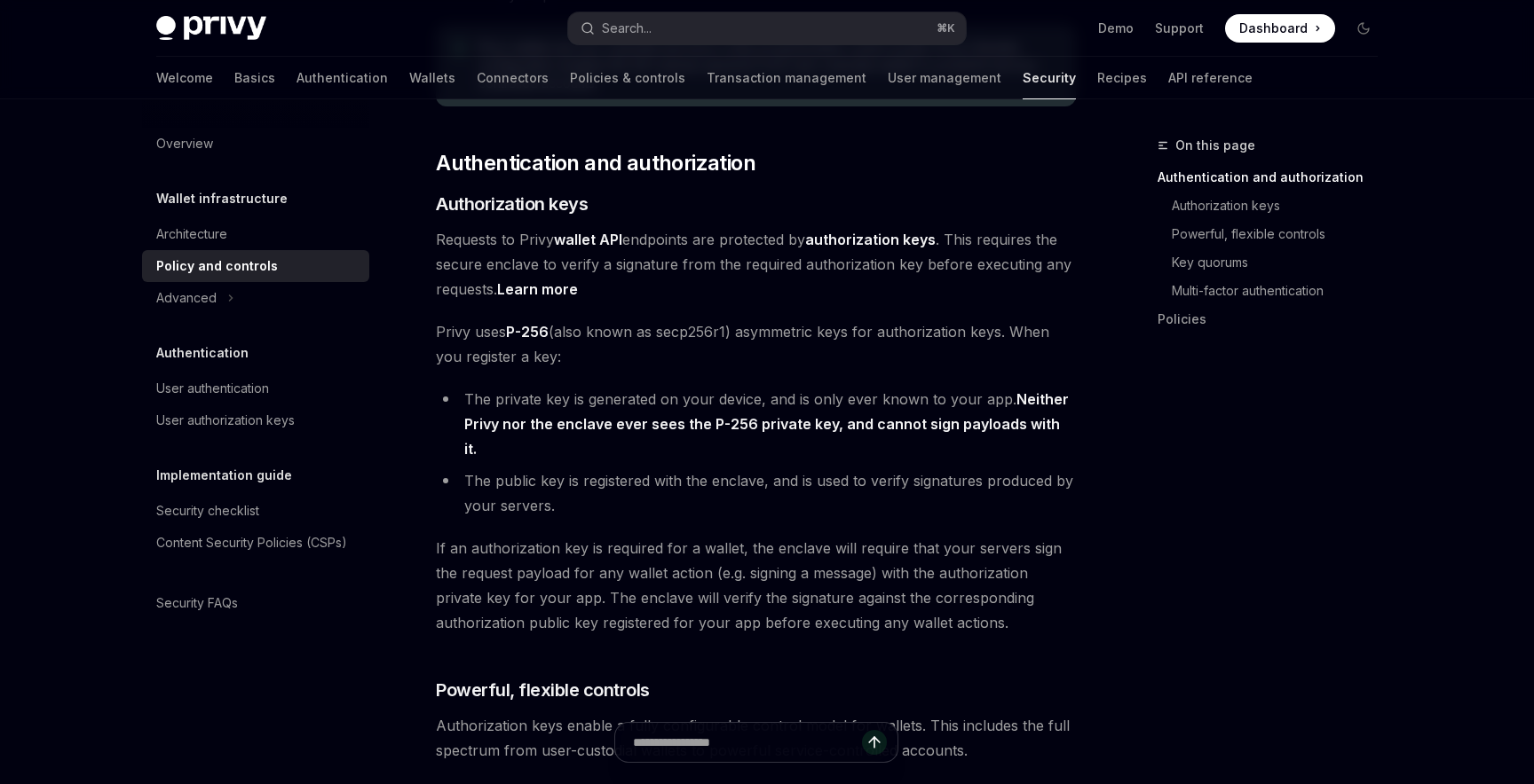
scroll to position [310, 0]
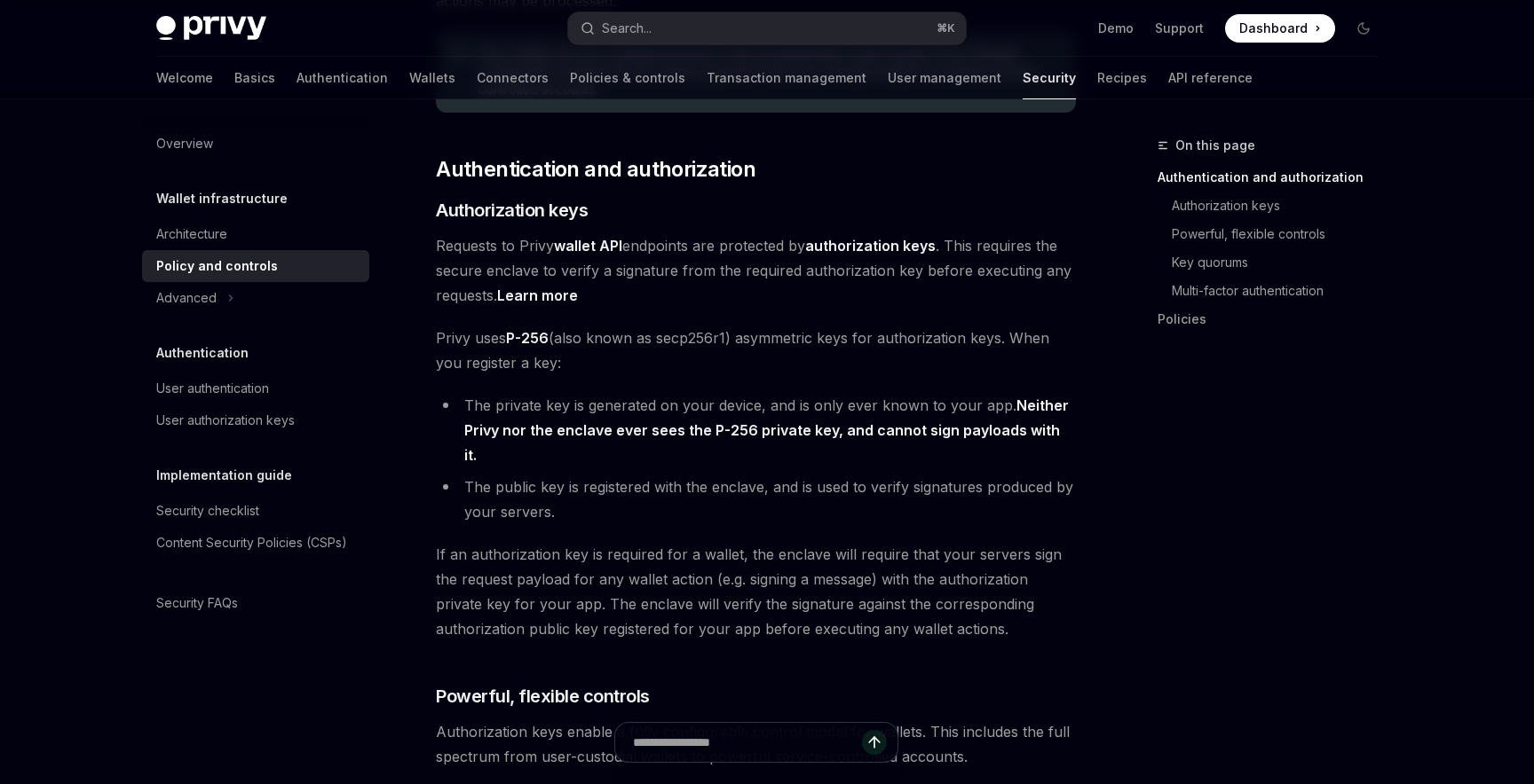
click at [830, 351] on span "Privy uses P-256 (also known as secp256r1) asymmetric keys for authorization ke…" at bounding box center [755, 350] width 639 height 50
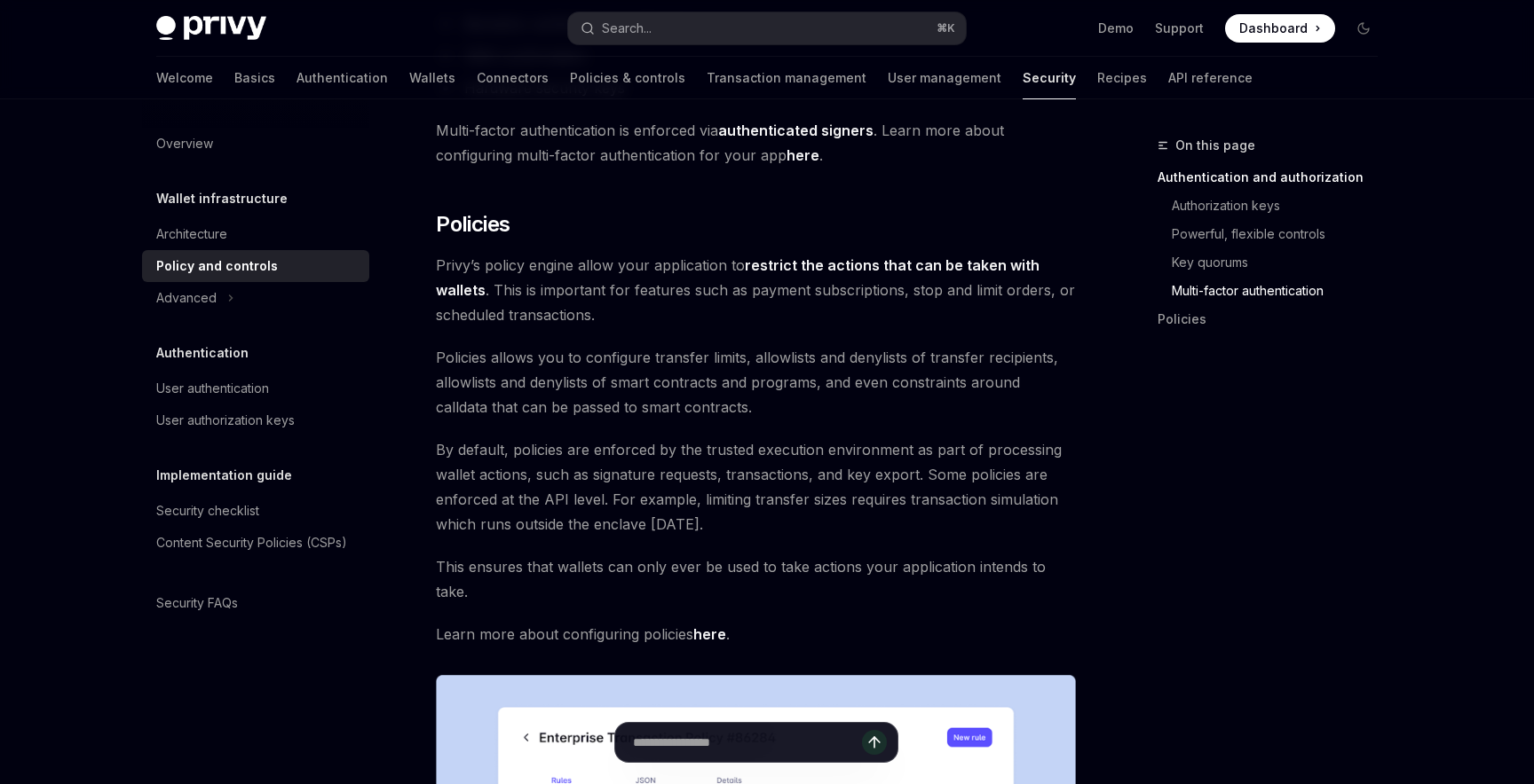
scroll to position [1717, 0]
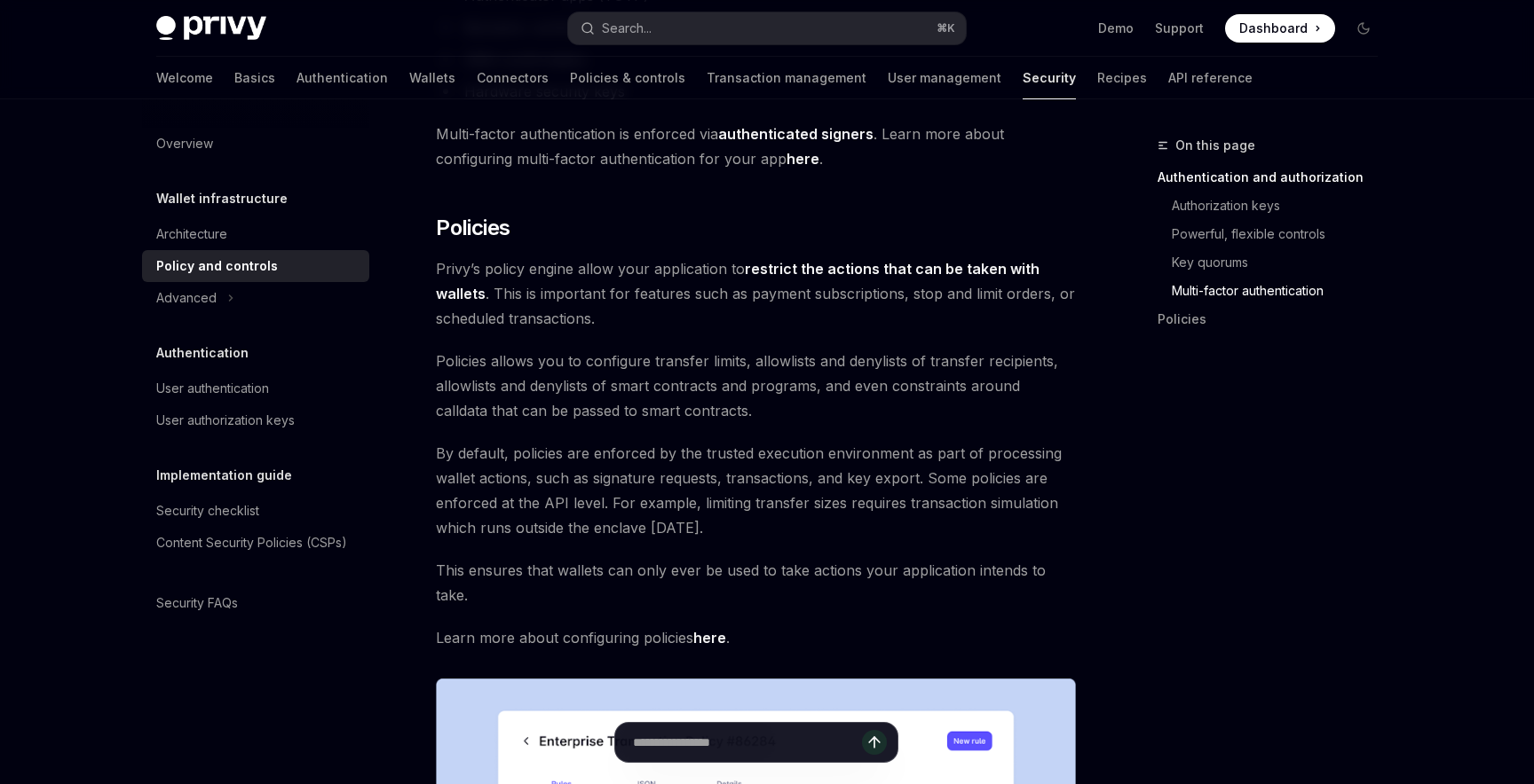
click at [586, 370] on span "Policies allows you to configure transfer limits, allowlists and denylists of t…" at bounding box center [755, 385] width 639 height 74
click at [222, 299] on div "Advanced" at bounding box center [256, 298] width 228 height 32
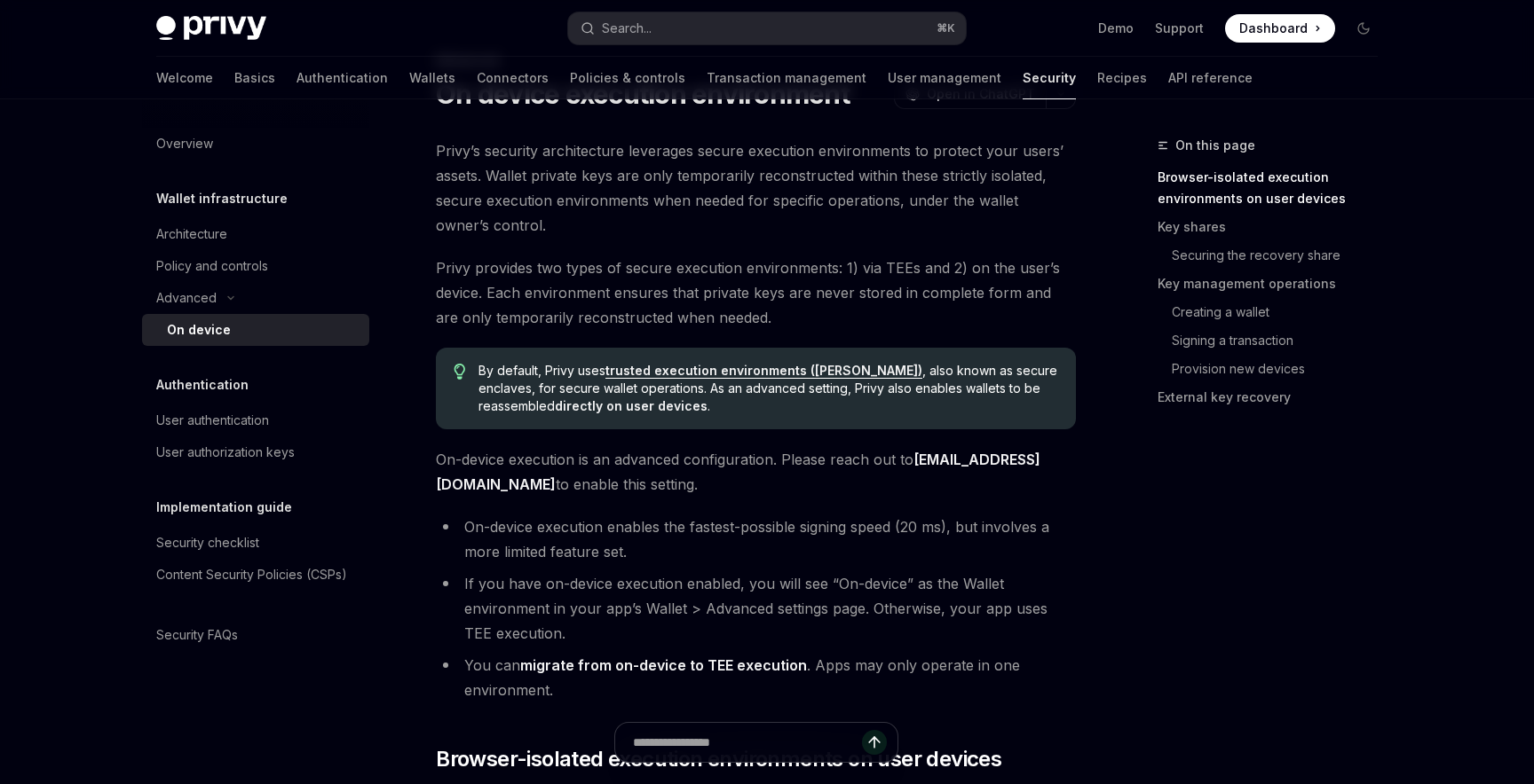
scroll to position [88, 0]
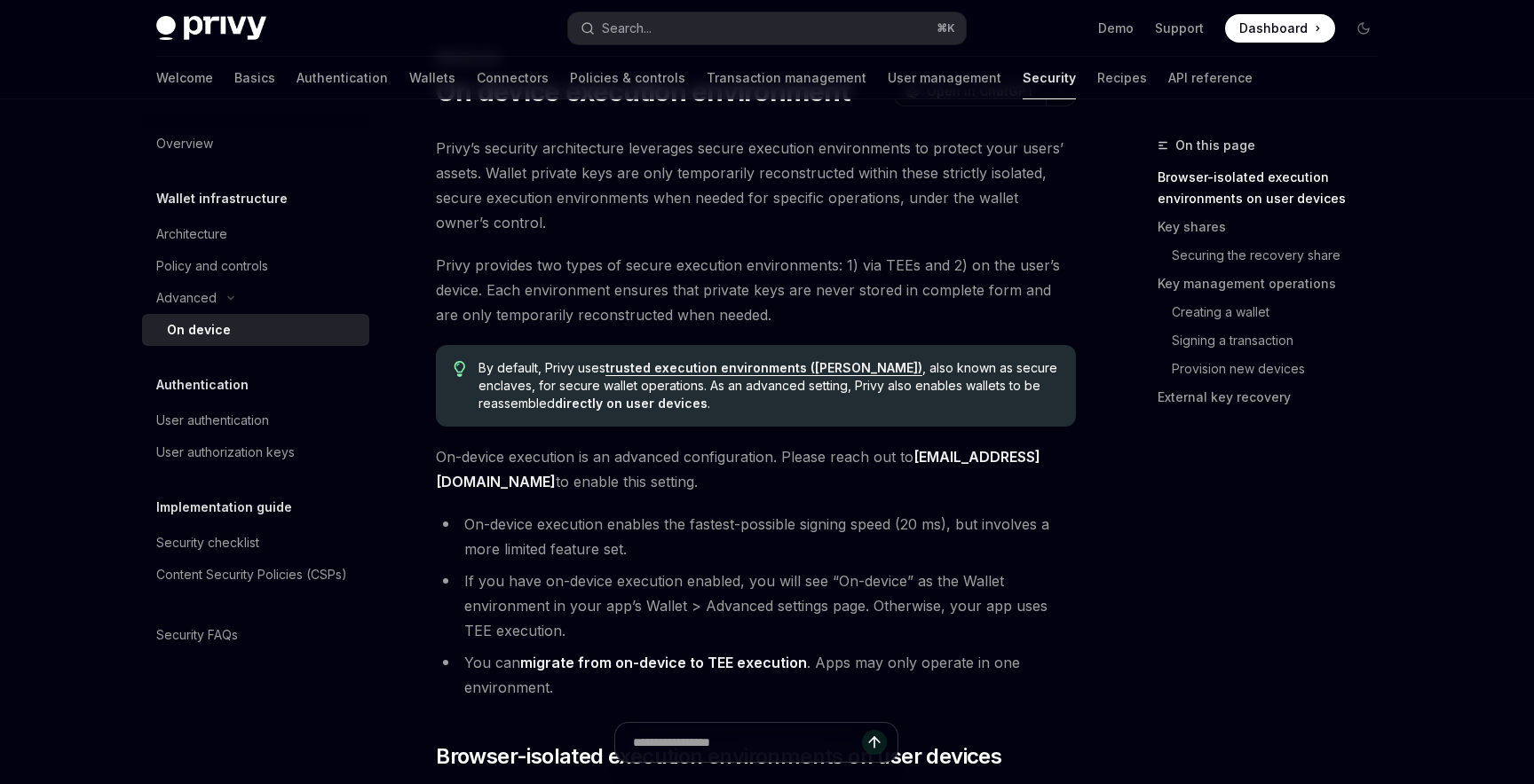
click at [559, 294] on span "Privy provides two types of secure execution environments: 1) via TEEs and 2) o…" at bounding box center [755, 290] width 639 height 74
click at [645, 304] on span "Privy provides two types of secure execution environments: 1) via TEEs and 2) o…" at bounding box center [755, 290] width 639 height 74
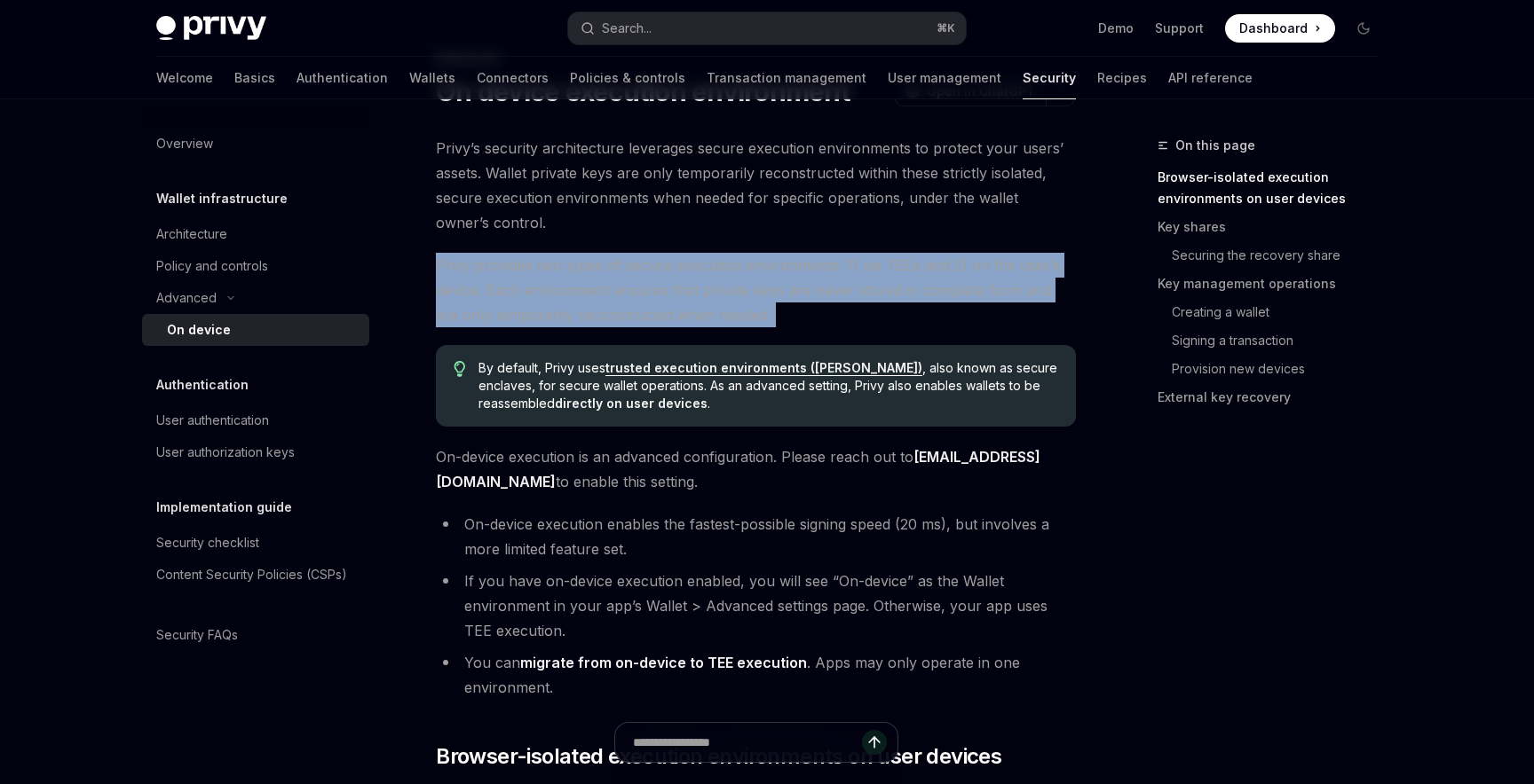
click at [645, 304] on span "Privy provides two types of secure execution environments: 1) via TEEs and 2) o…" at bounding box center [755, 290] width 639 height 74
click at [850, 300] on span "Privy provides two types of secure execution environments: 1) via TEEs and 2) o…" at bounding box center [755, 290] width 639 height 74
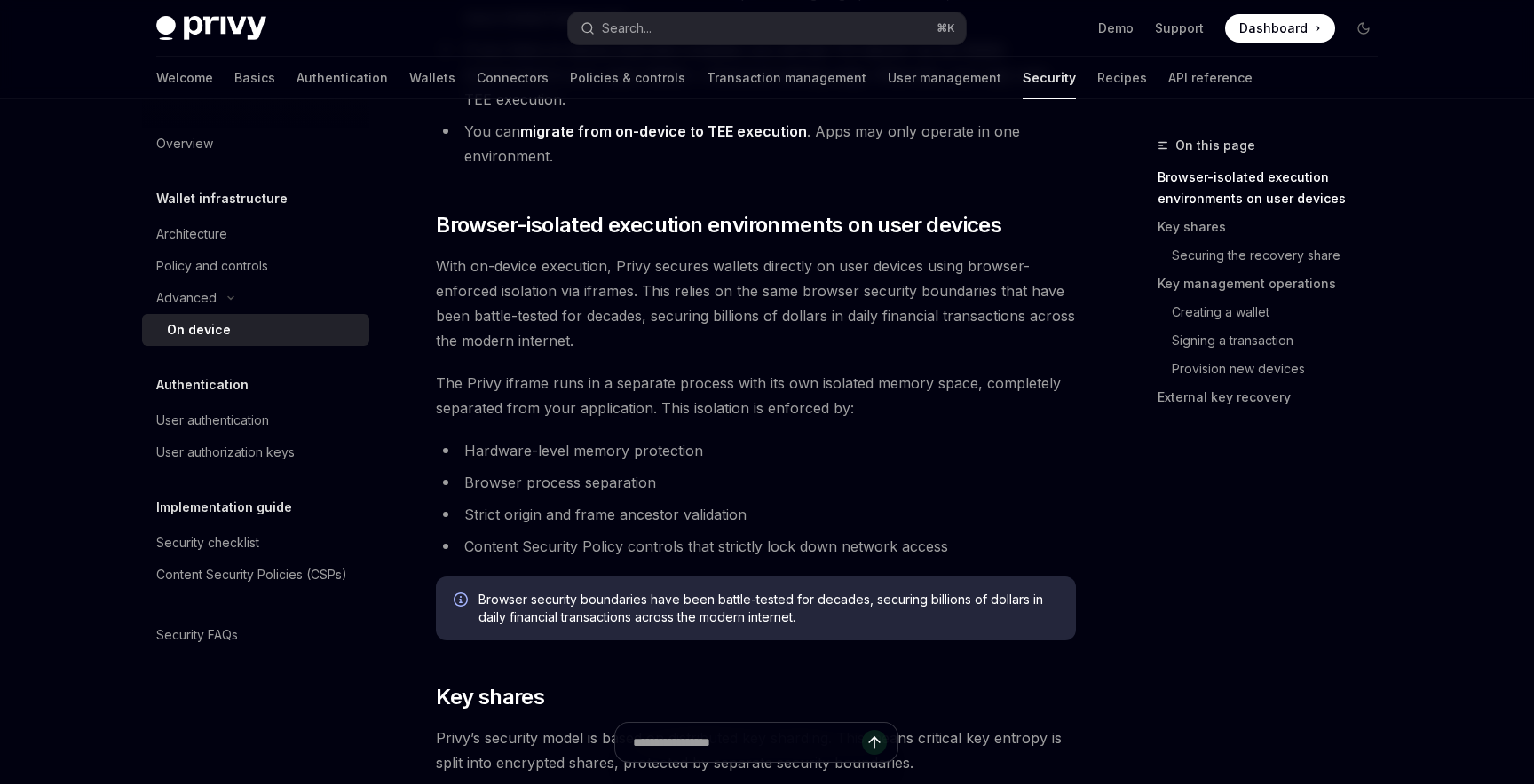
scroll to position [624, 0]
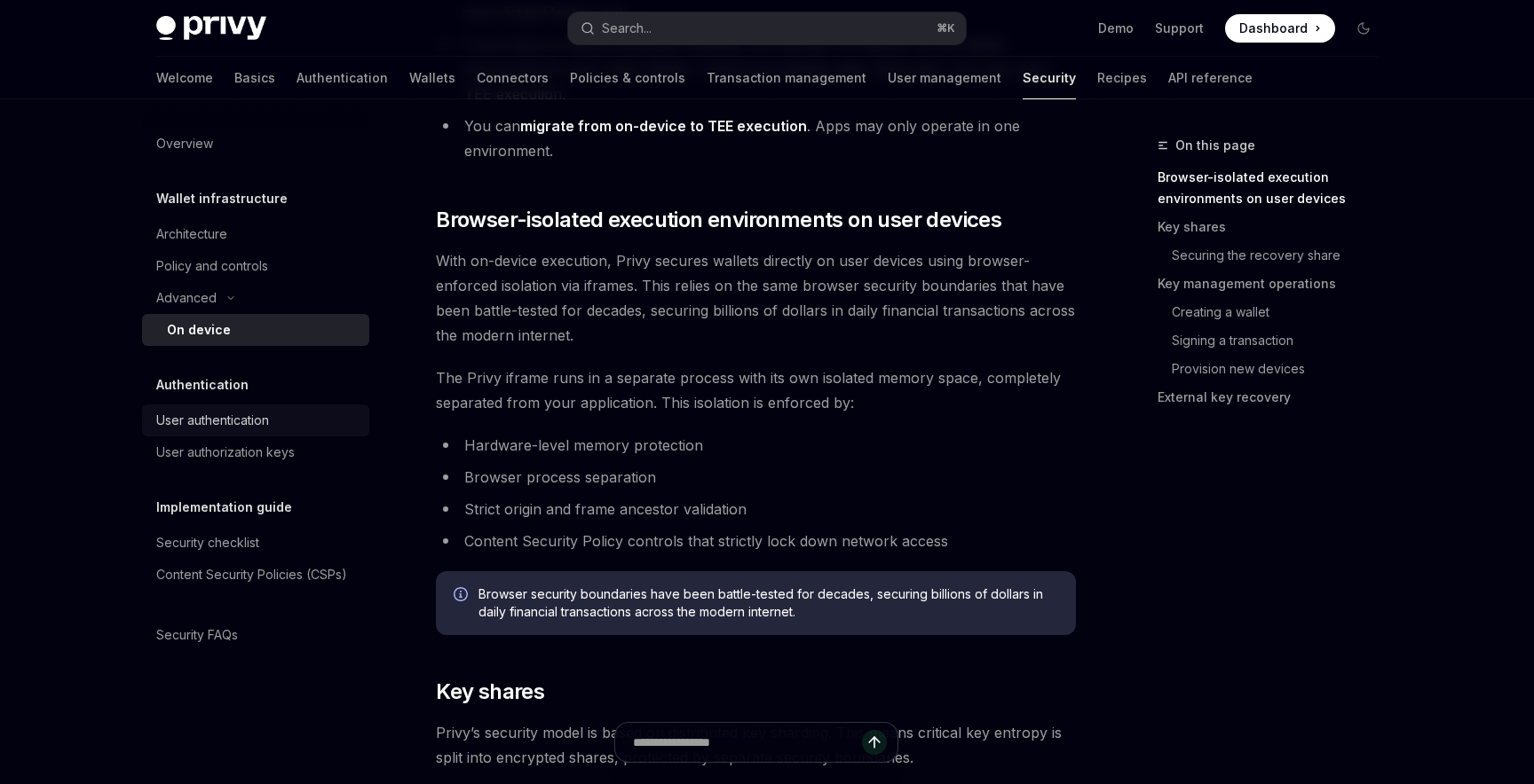
click at [265, 412] on div "User authentication" at bounding box center [212, 420] width 113 height 21
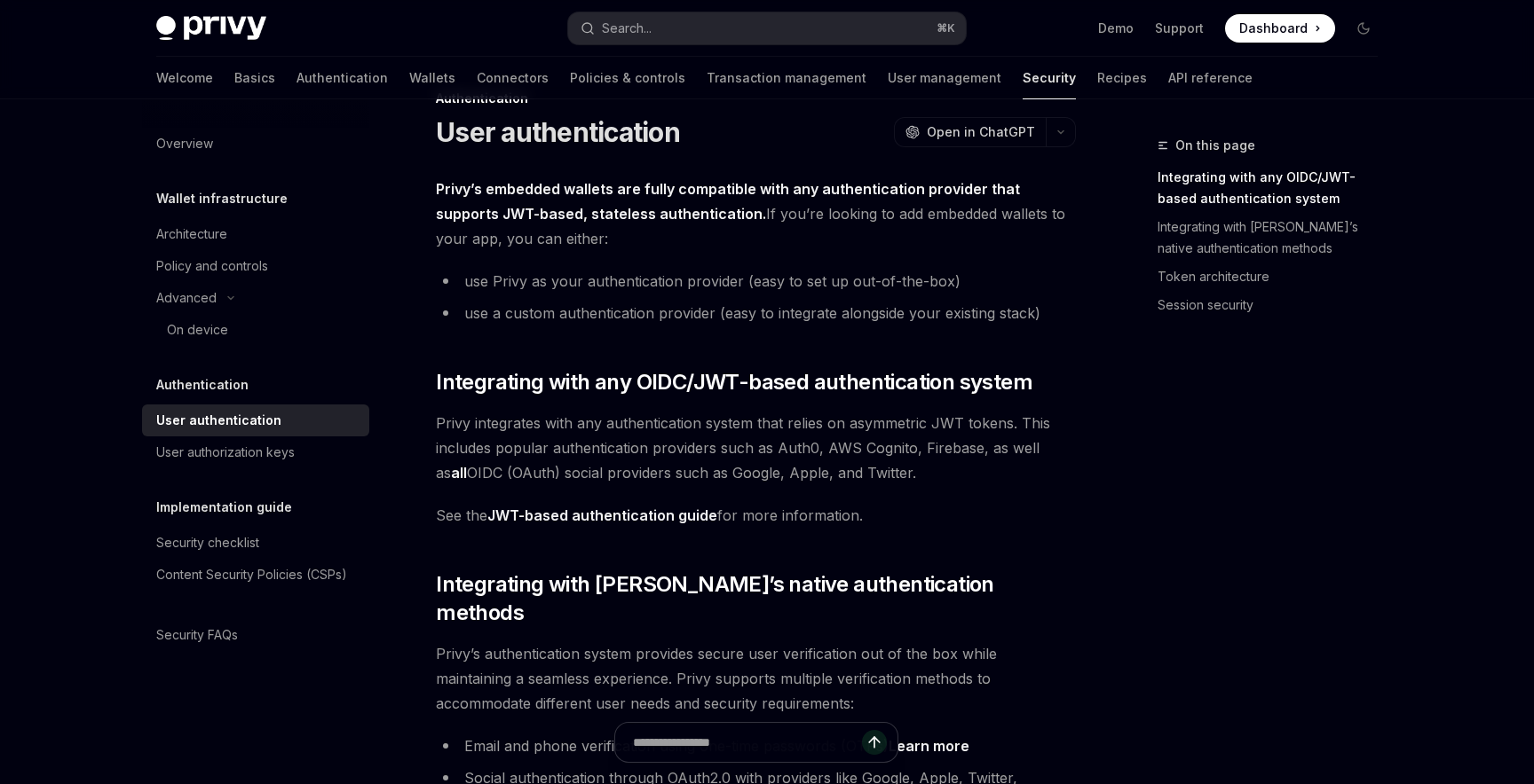
scroll to position [50, 0]
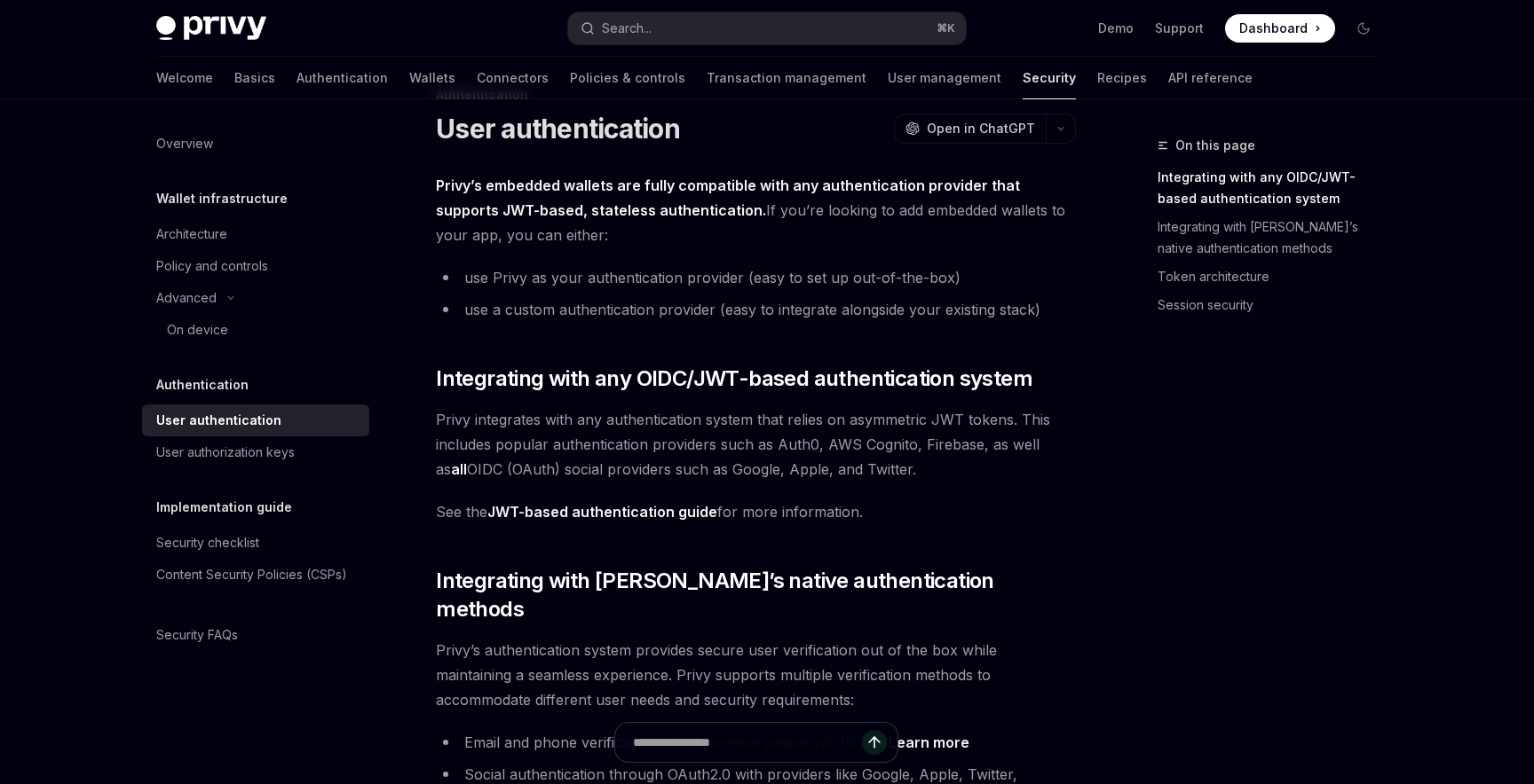
click at [538, 282] on li "use Privy as your authentication provider (easy to set up out-of-the-box)" at bounding box center [755, 277] width 639 height 25
click at [538, 282] on li "use Privy as your authentication provider (easy to set up out-of-the-box)" at bounding box center [755, 277] width 639 height 25
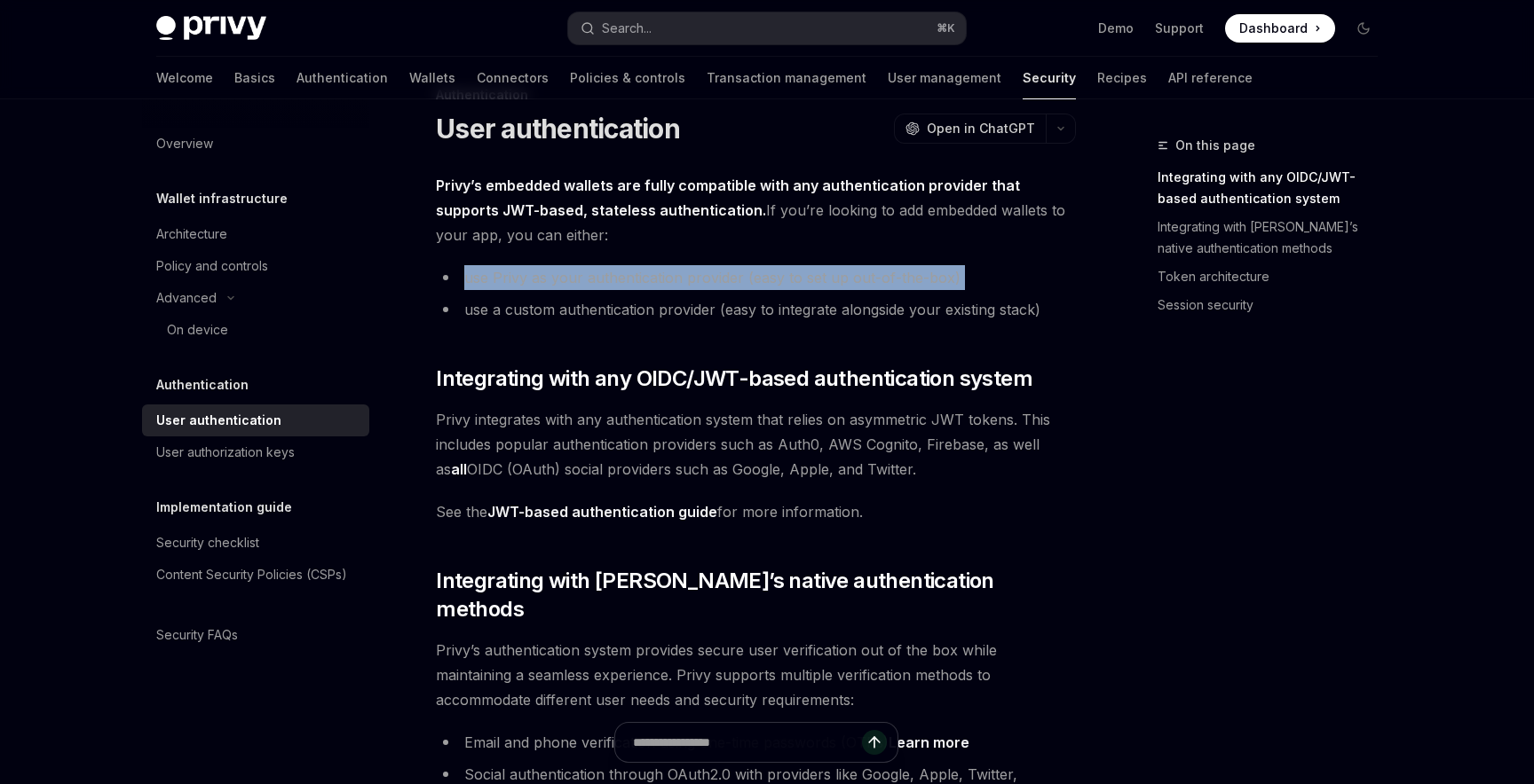
click at [538, 282] on li "use Privy as your authentication provider (easy to set up out-of-the-box)" at bounding box center [755, 277] width 639 height 25
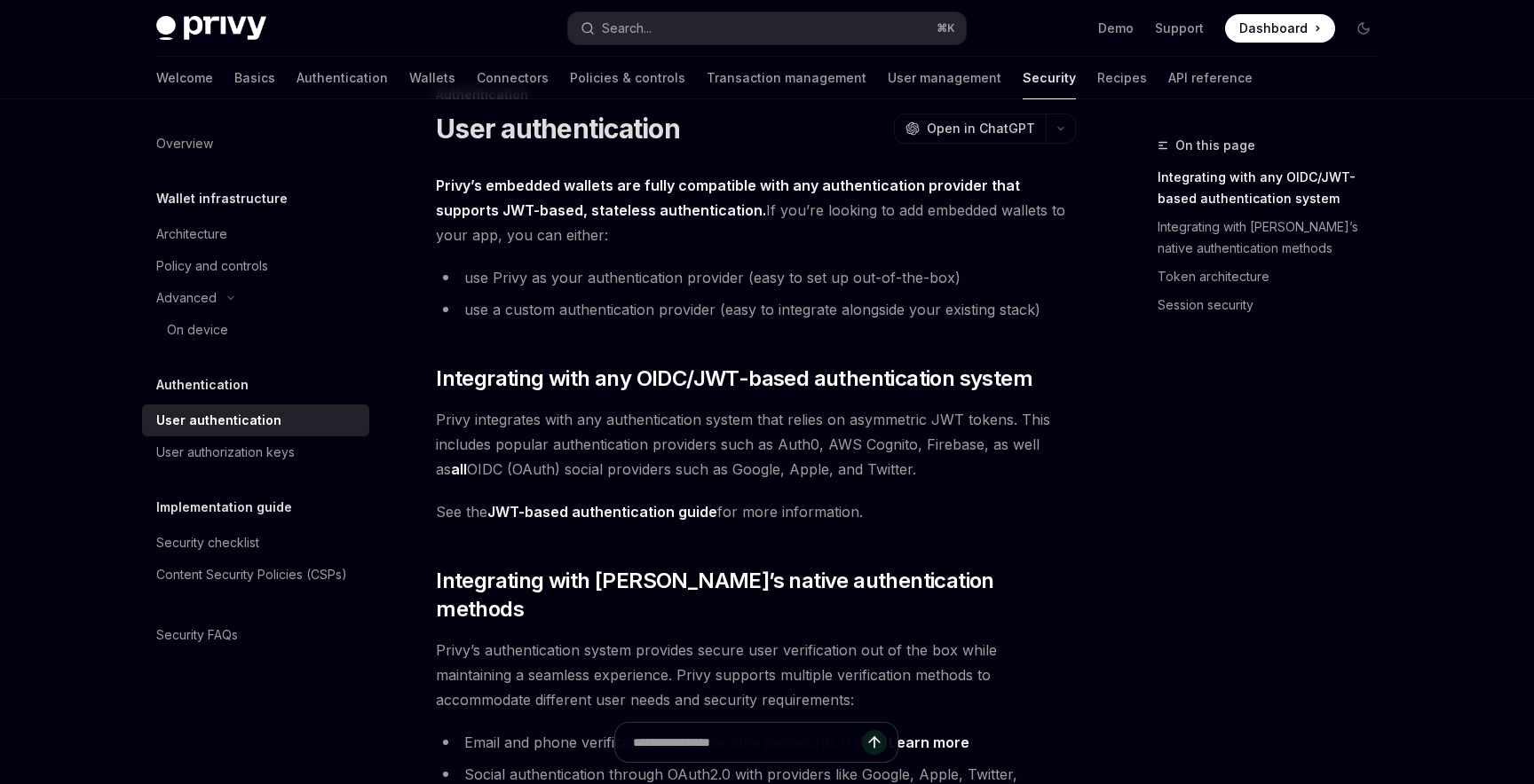
click at [551, 310] on li "use a custom authentication provider (easy to integrate alongside your existing…" at bounding box center [755, 309] width 639 height 25
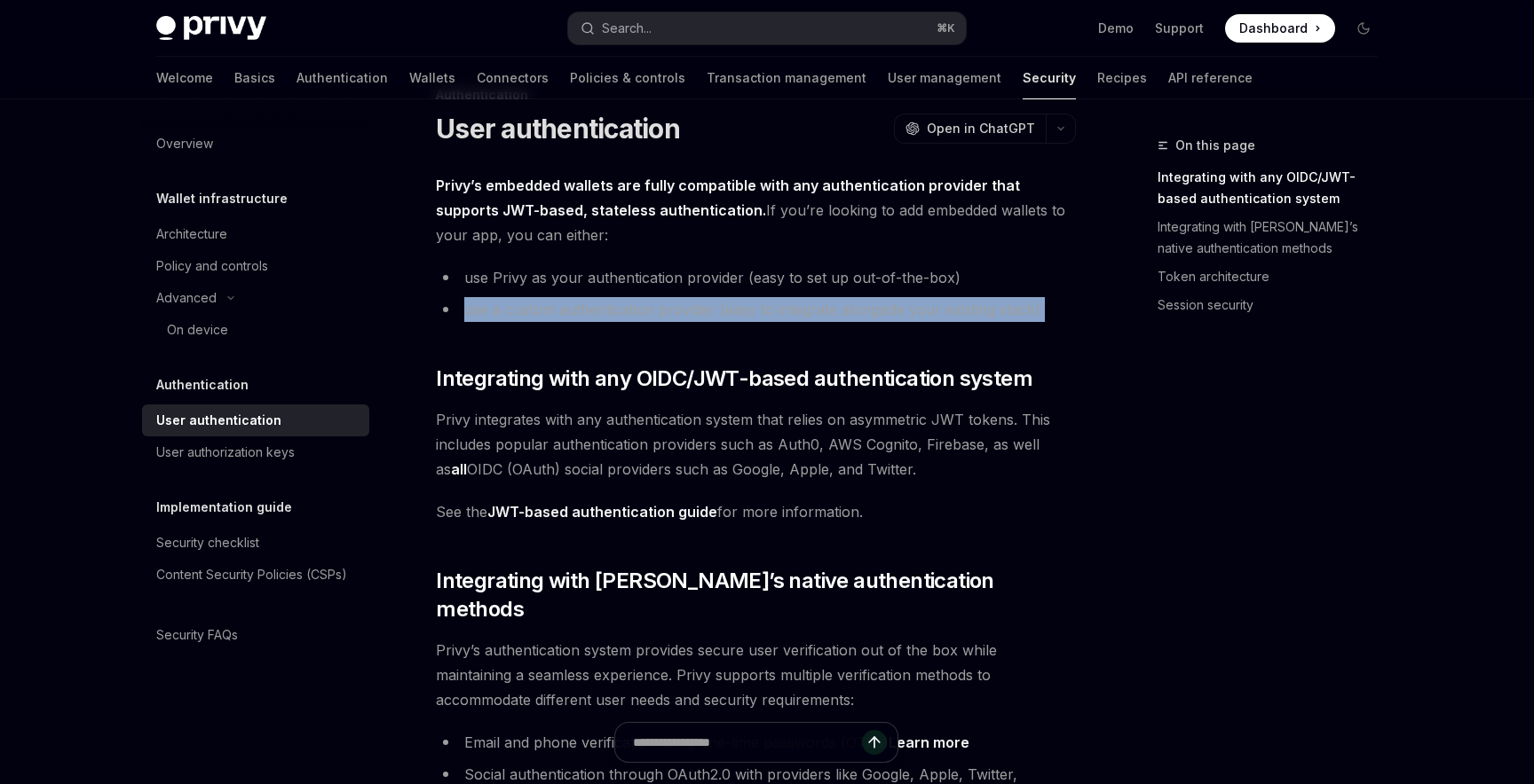
click at [551, 310] on li "use a custom authentication provider (easy to integrate alongside your existing…" at bounding box center [755, 309] width 639 height 25
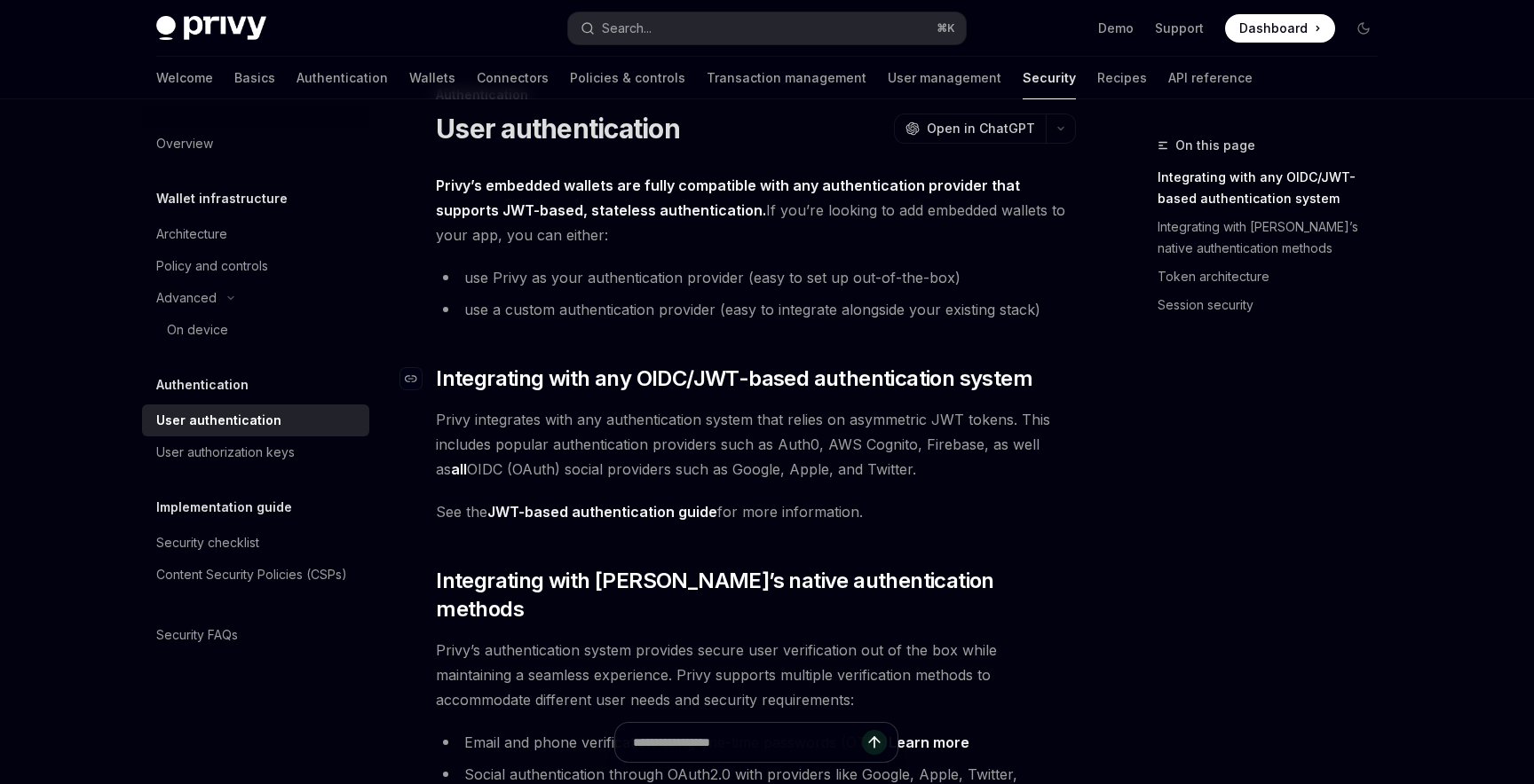
click at [594, 366] on span "Integrating with any OIDC/JWT-based authentication system" at bounding box center [734, 379] width 596 height 28
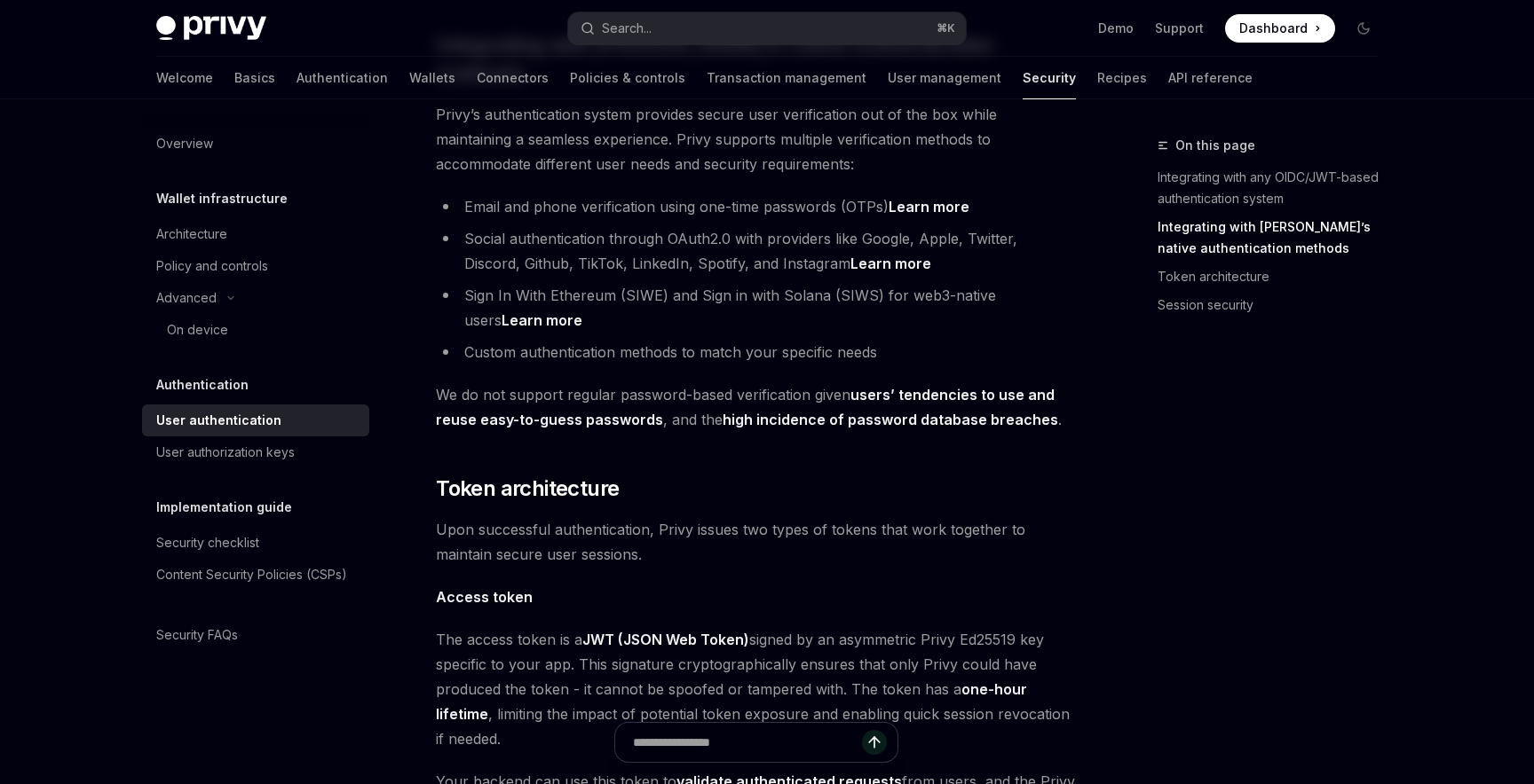
scroll to position [595, 0]
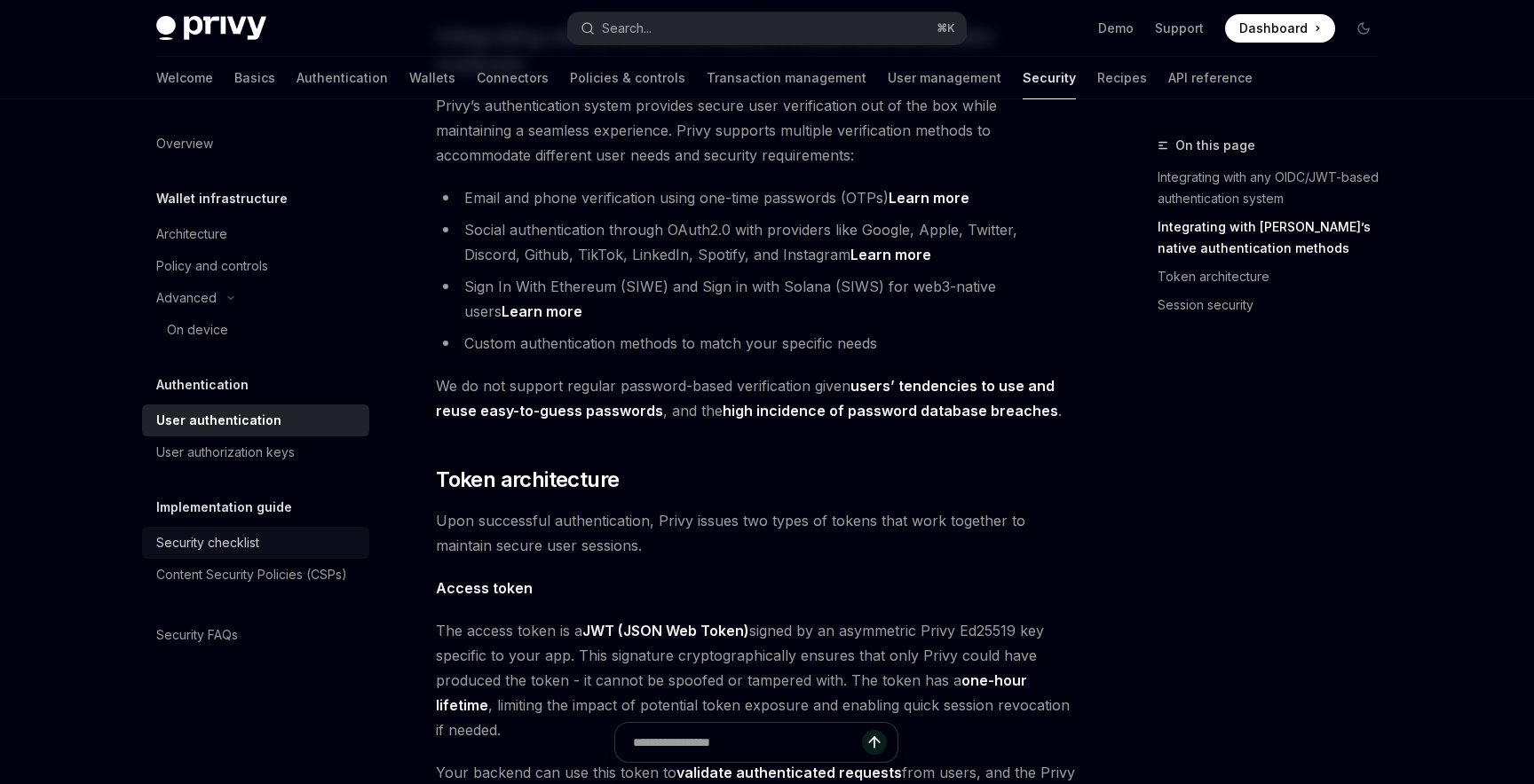
click at [241, 541] on div "Security checklist" at bounding box center [207, 542] width 103 height 21
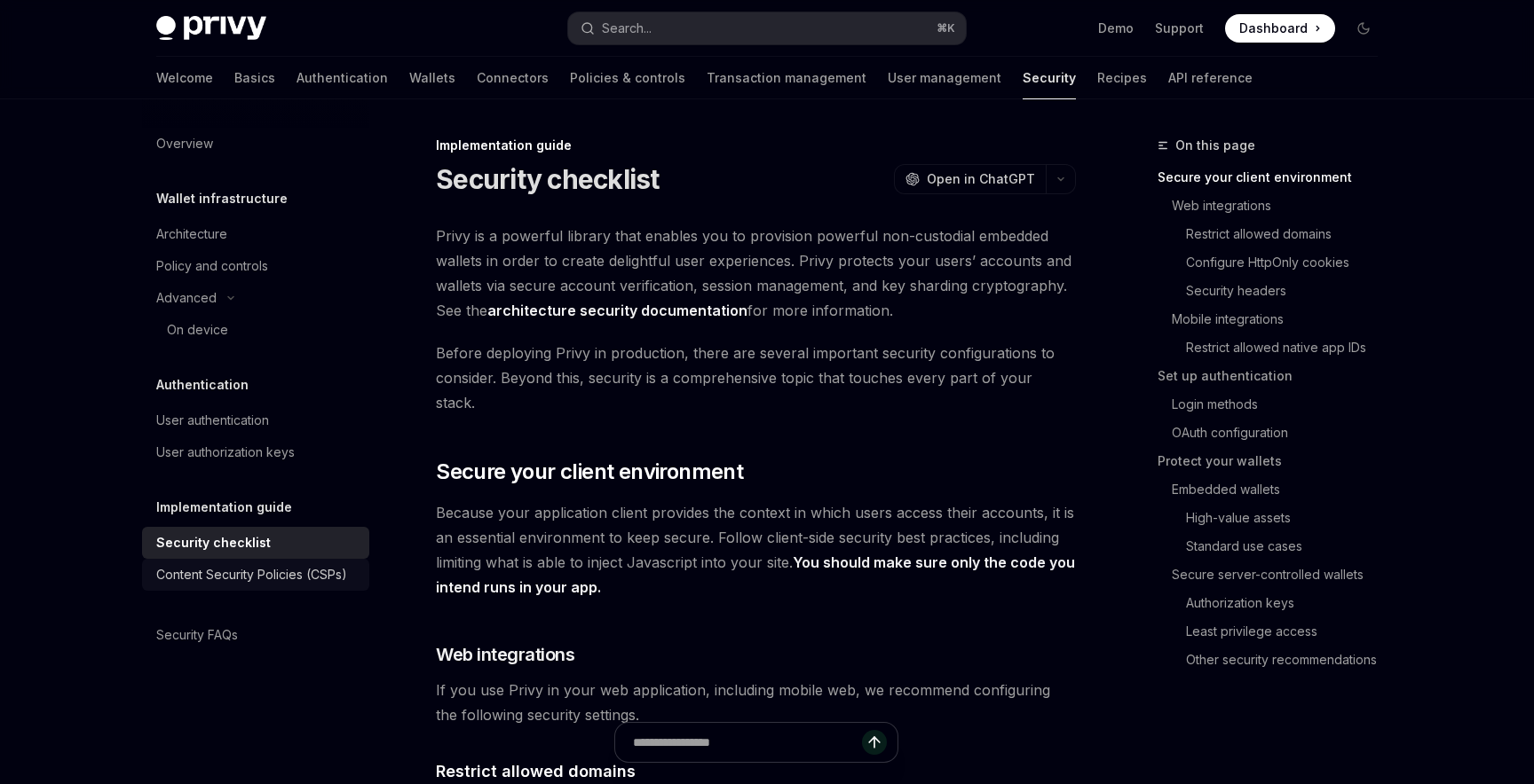
click at [257, 571] on div "Content Security Policies (CSPs)" at bounding box center [251, 574] width 191 height 21
type textarea "*"
